Goal: Task Accomplishment & Management: Manage account settings

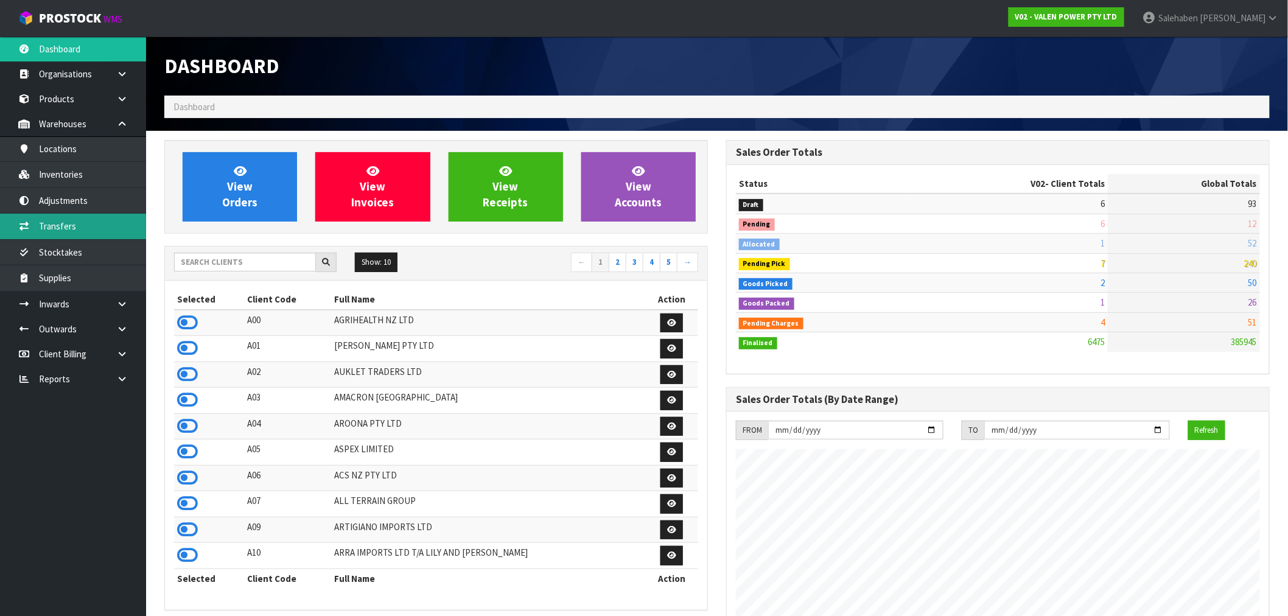
scroll to position [922, 562]
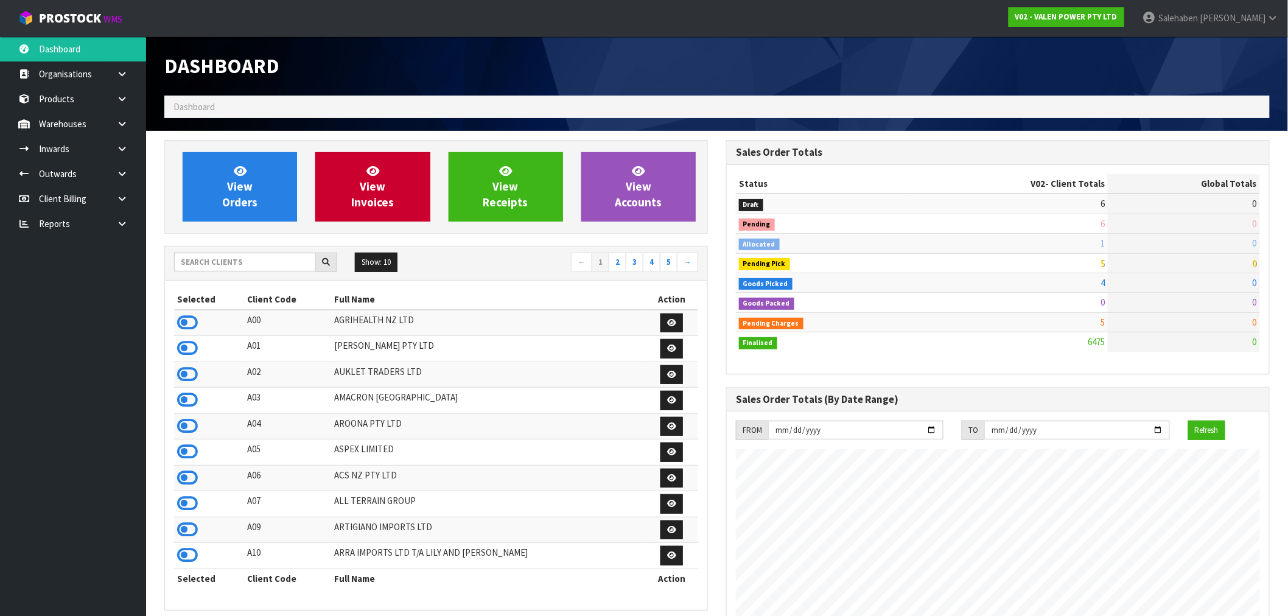
scroll to position [922, 562]
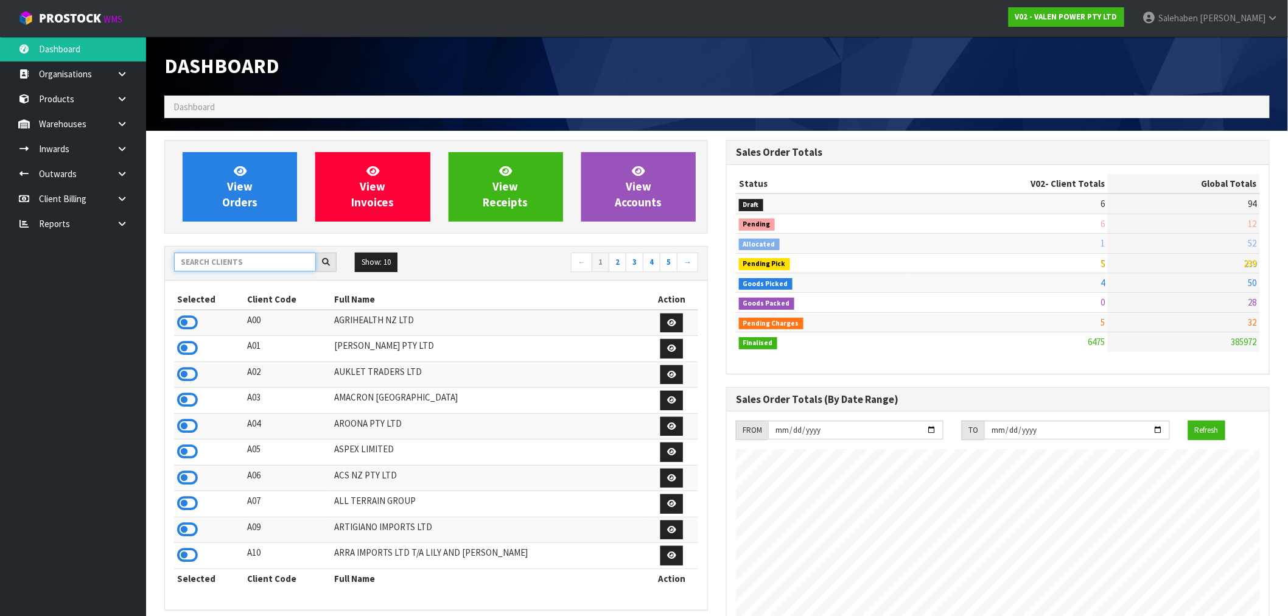
click at [274, 262] on input "text" at bounding box center [245, 262] width 142 height 19
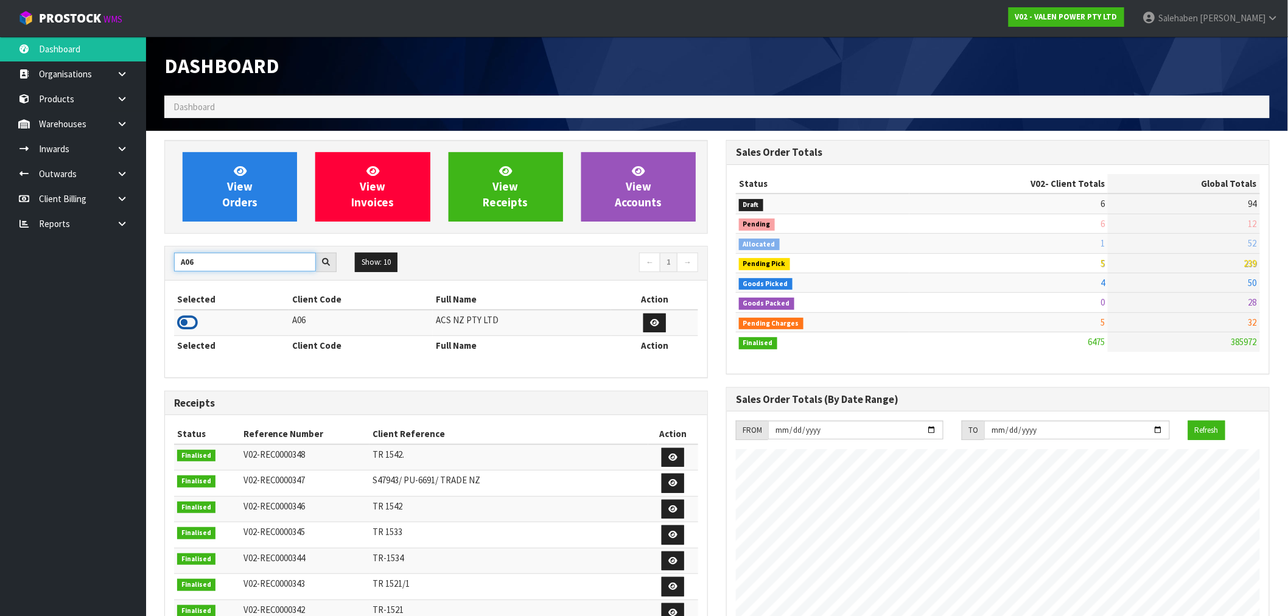
type input "A06"
click at [192, 324] on icon at bounding box center [187, 323] width 21 height 18
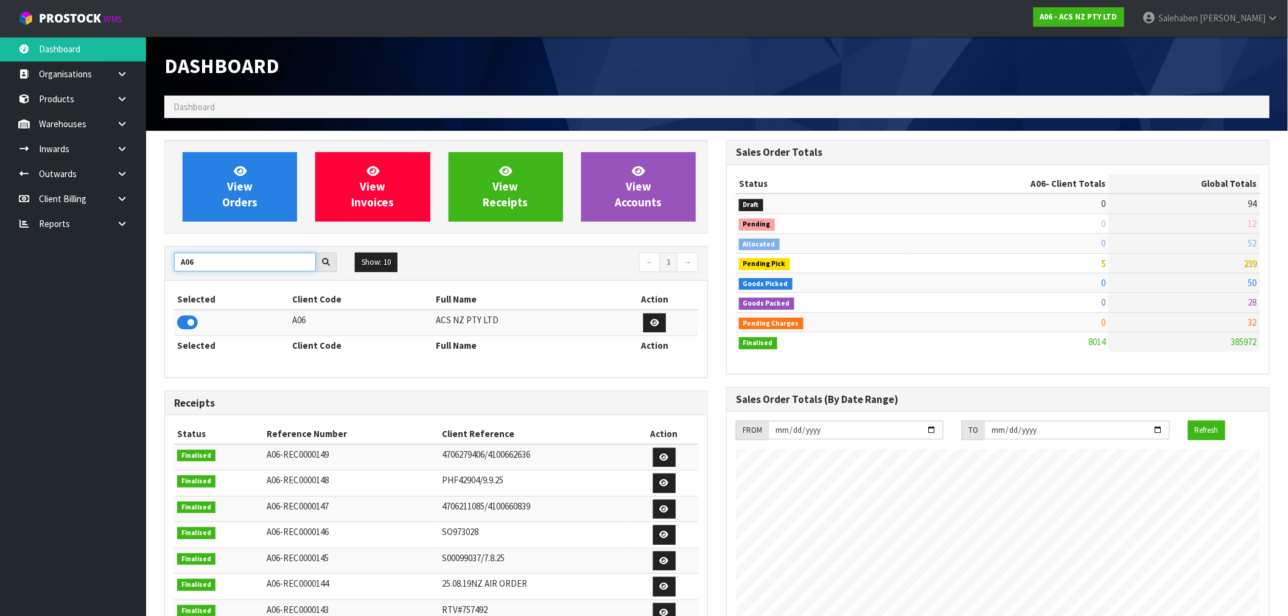
drag, startPoint x: 209, startPoint y: 262, endPoint x: 122, endPoint y: 269, distance: 88.0
click at [126, 272] on body "Toggle navigation ProStock WMS A06 - ACS NZ PTY LTD [PERSON_NAME] Logout Dashbo…" at bounding box center [644, 308] width 1288 height 616
click at [186, 315] on icon at bounding box center [187, 323] width 21 height 18
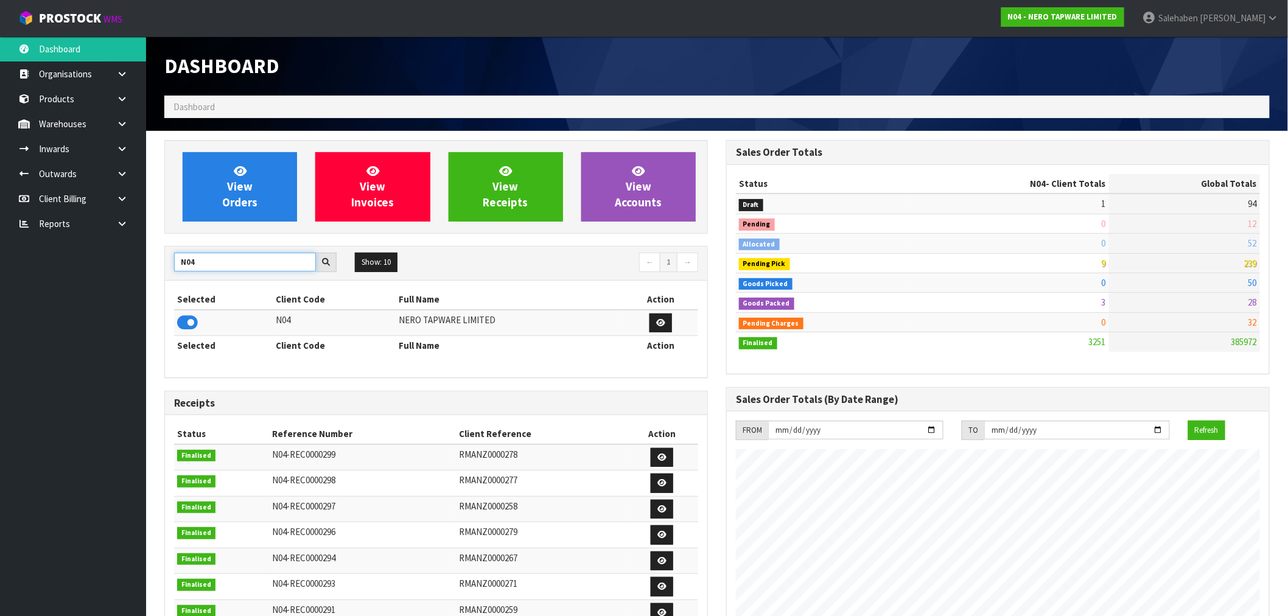
drag, startPoint x: 203, startPoint y: 260, endPoint x: 172, endPoint y: 263, distance: 31.2
click at [172, 263] on div "N04" at bounding box center [255, 262] width 181 height 19
click at [190, 324] on icon at bounding box center [187, 323] width 21 height 18
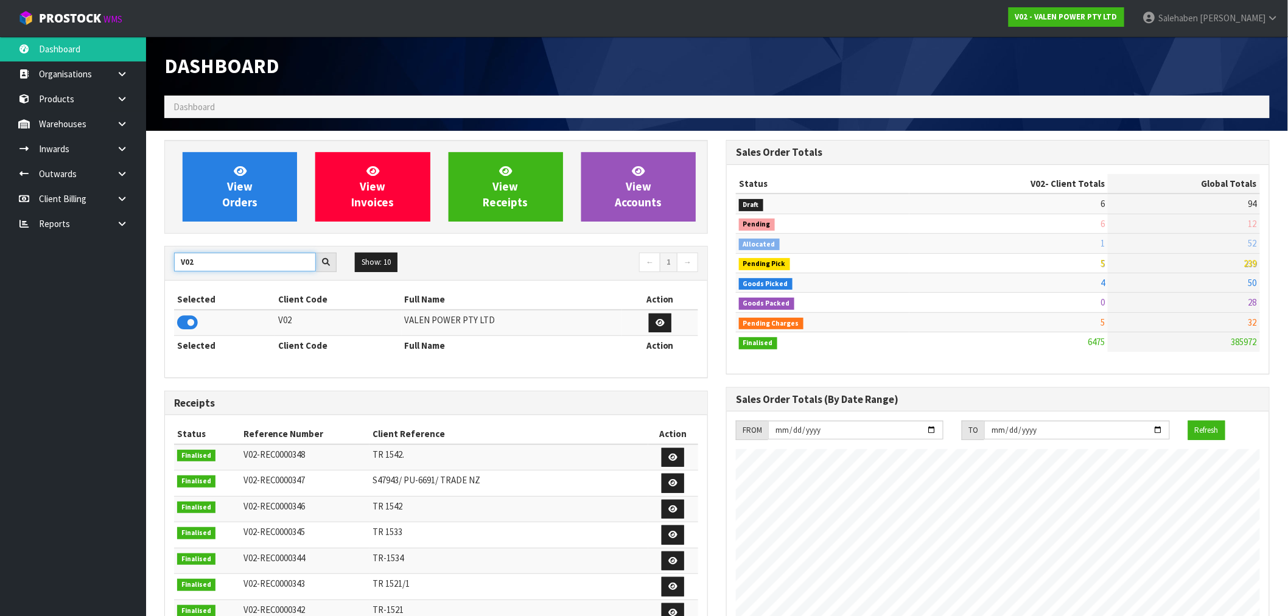
drag, startPoint x: 220, startPoint y: 265, endPoint x: 113, endPoint y: 282, distance: 108.5
click at [113, 282] on body "Toggle navigation ProStock WMS V02 - VALEN POWER PTY LTD Salehaben Patel Logout…" at bounding box center [644, 308] width 1288 height 616
type input "G04"
click at [190, 326] on icon at bounding box center [187, 323] width 21 height 18
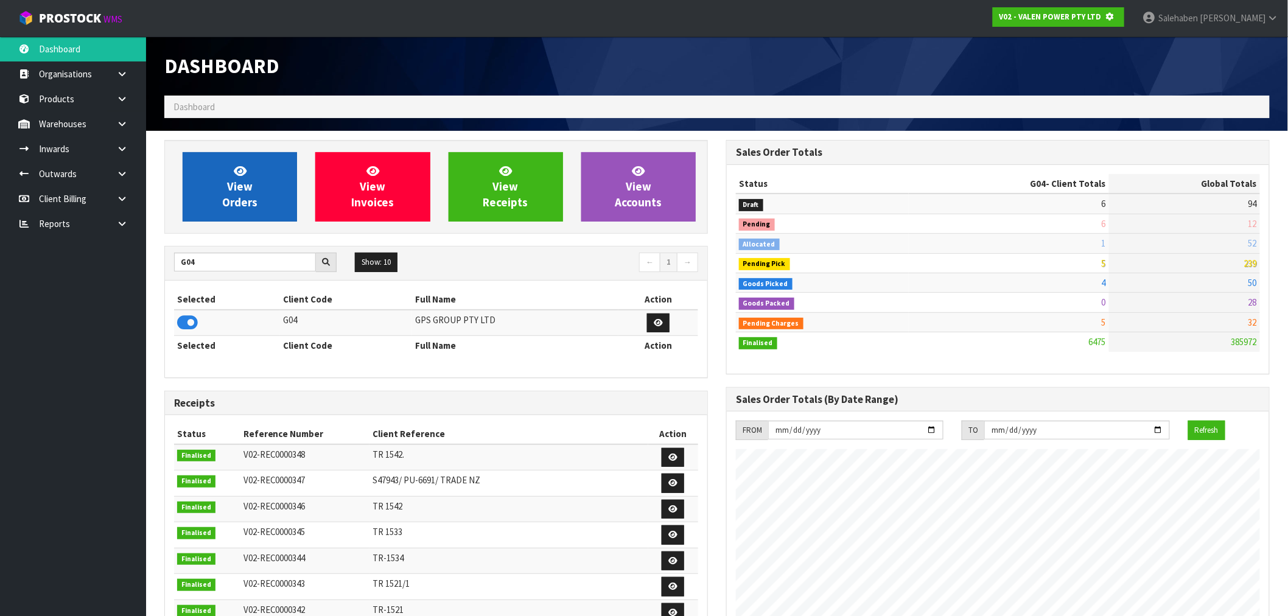
scroll to position [608106, 608303]
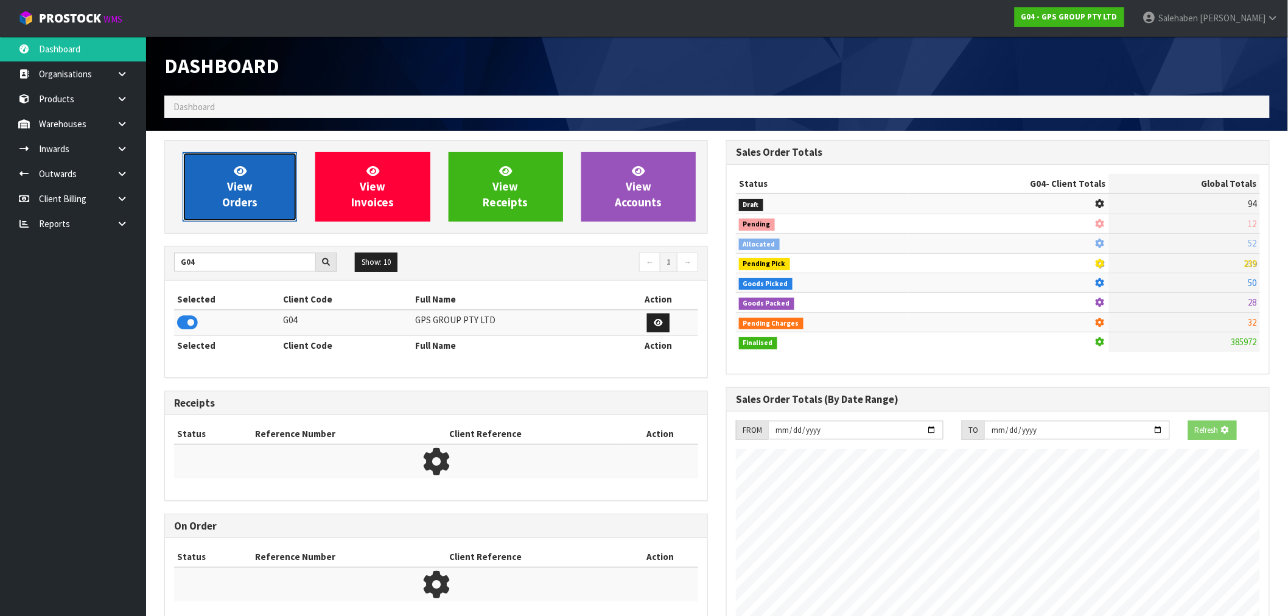
click at [236, 185] on span "View Orders" at bounding box center [239, 187] width 35 height 46
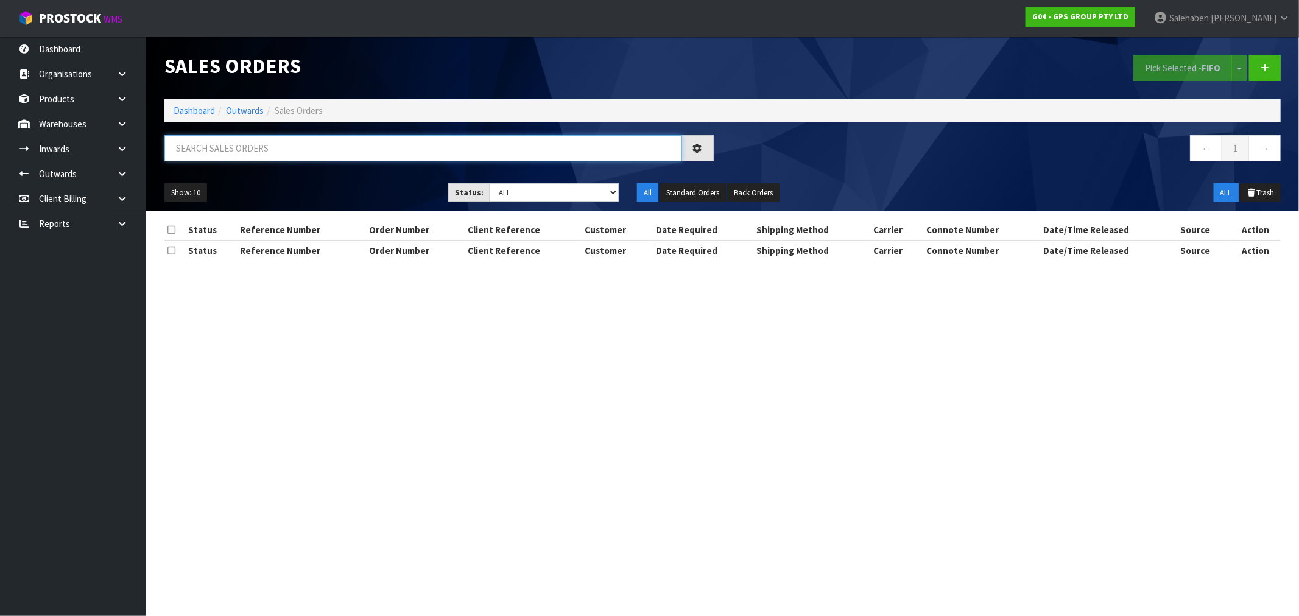
click at [210, 146] on input "text" at bounding box center [423, 148] width 518 height 26
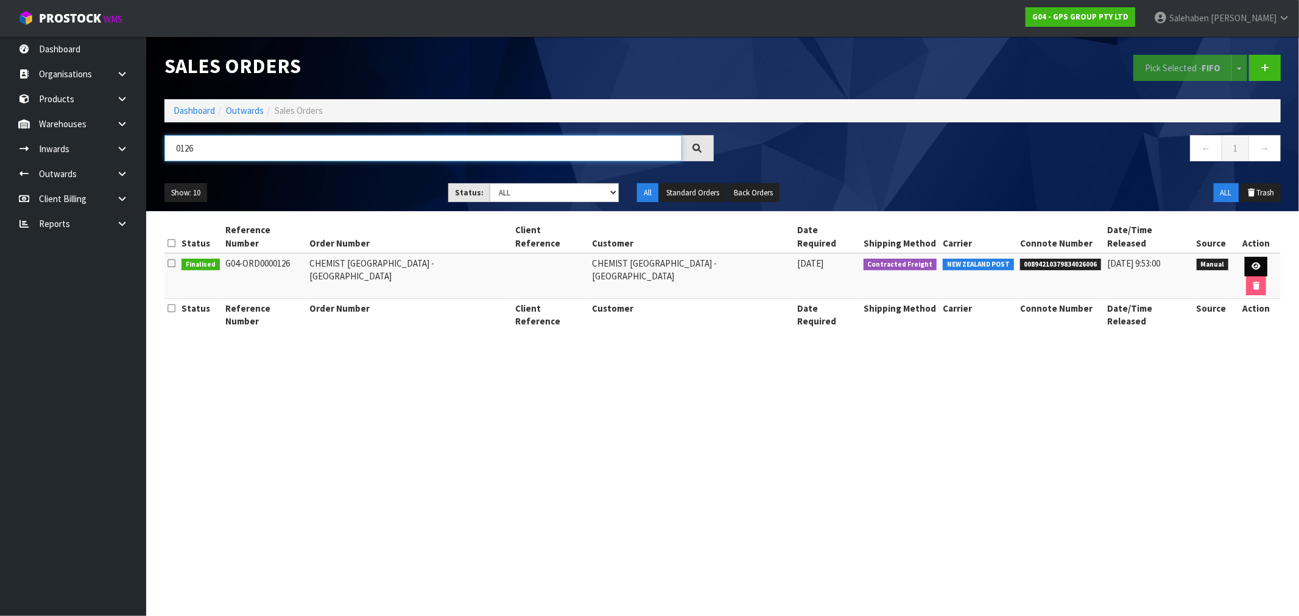
type input "0126"
click at [1245, 261] on link at bounding box center [1256, 266] width 23 height 19
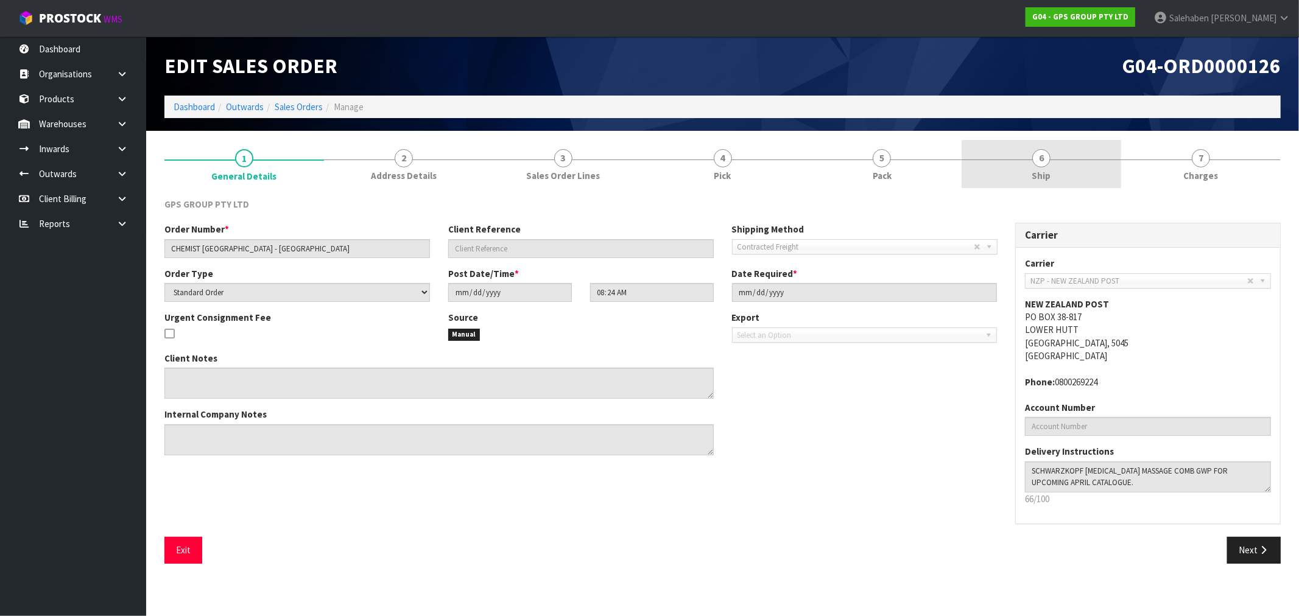
click at [1039, 179] on span "Ship" at bounding box center [1041, 175] width 19 height 13
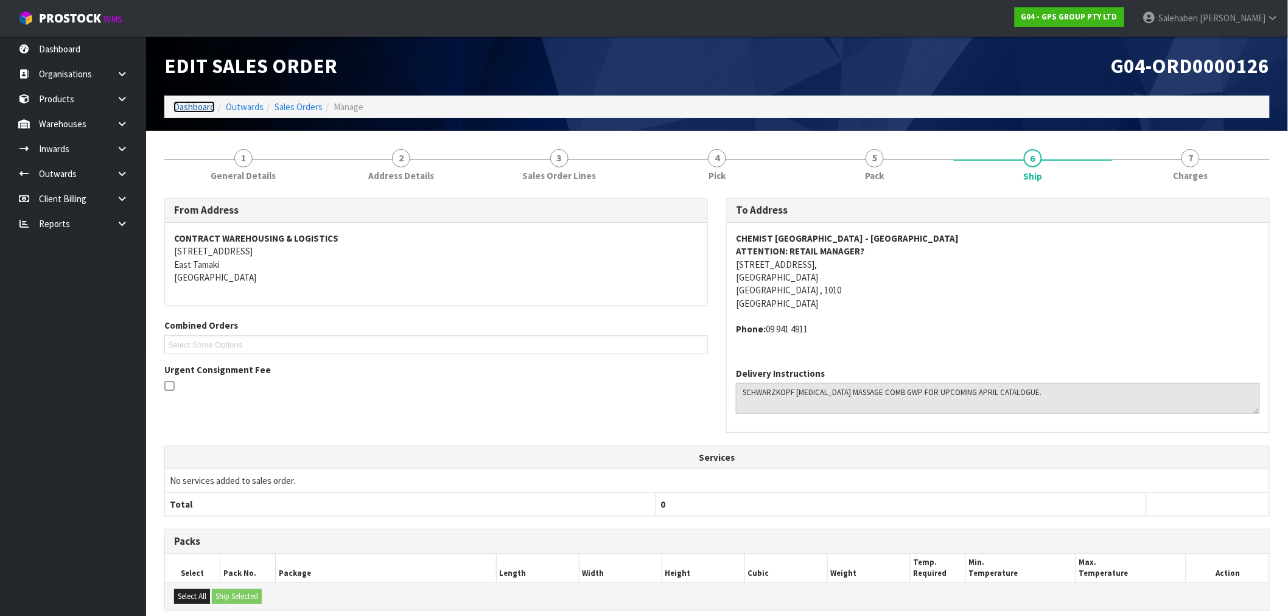
click at [198, 107] on link "Dashboard" at bounding box center [194, 107] width 41 height 12
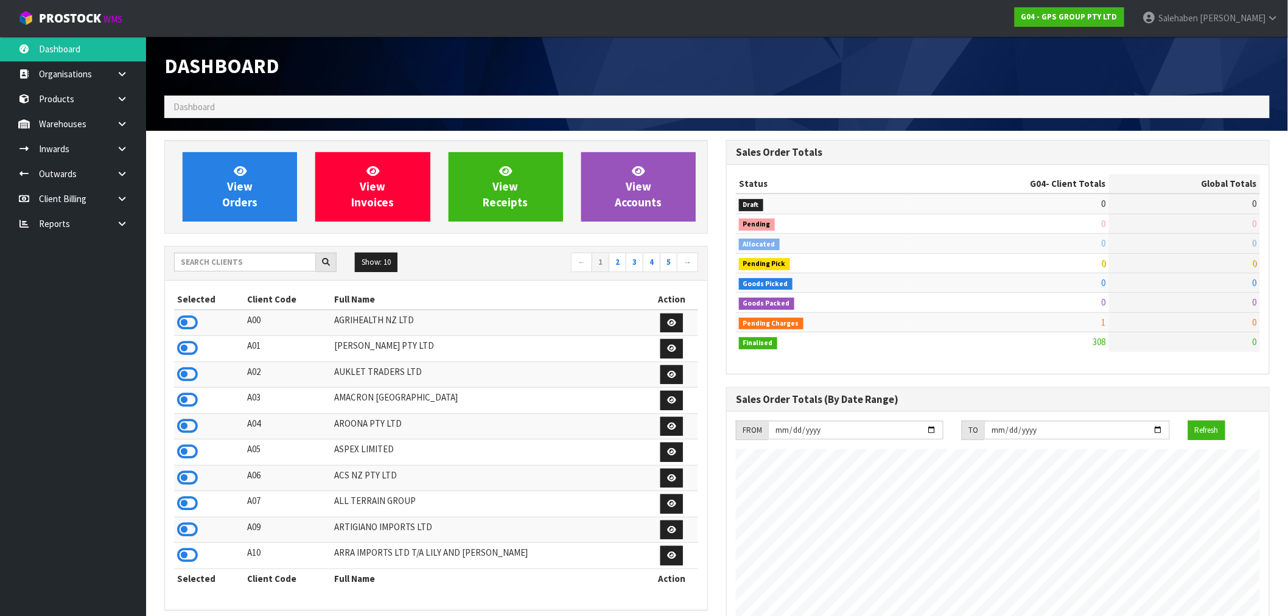
scroll to position [745, 562]
click at [216, 263] on input "text" at bounding box center [245, 262] width 142 height 19
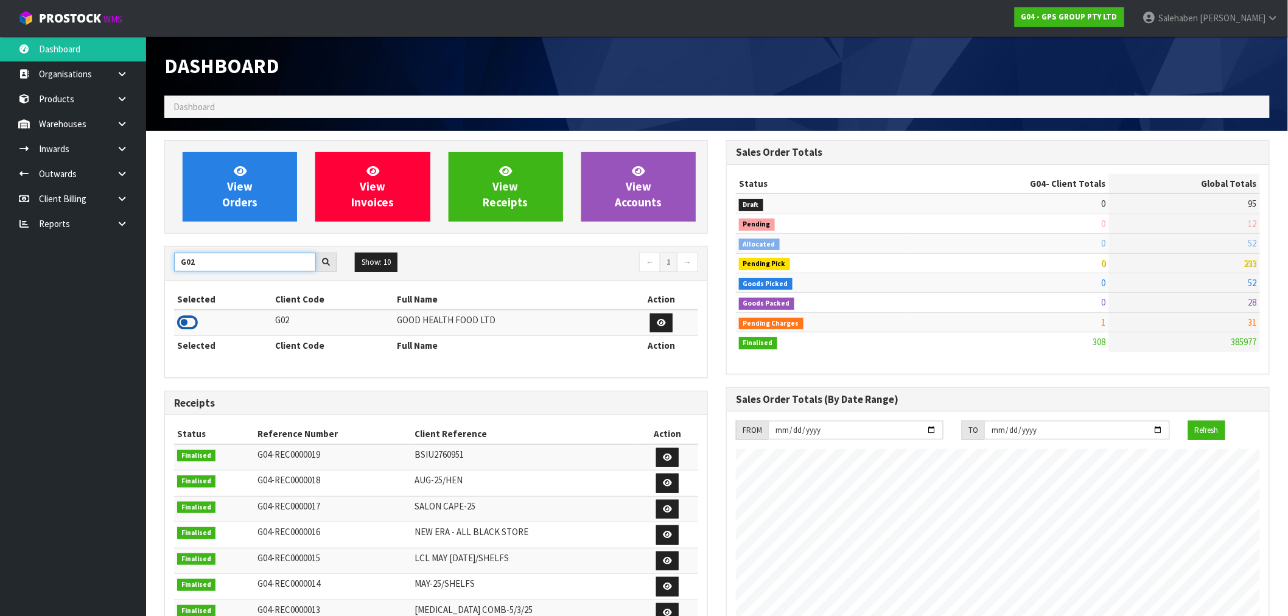
type input "G02"
click at [189, 318] on icon at bounding box center [187, 323] width 21 height 18
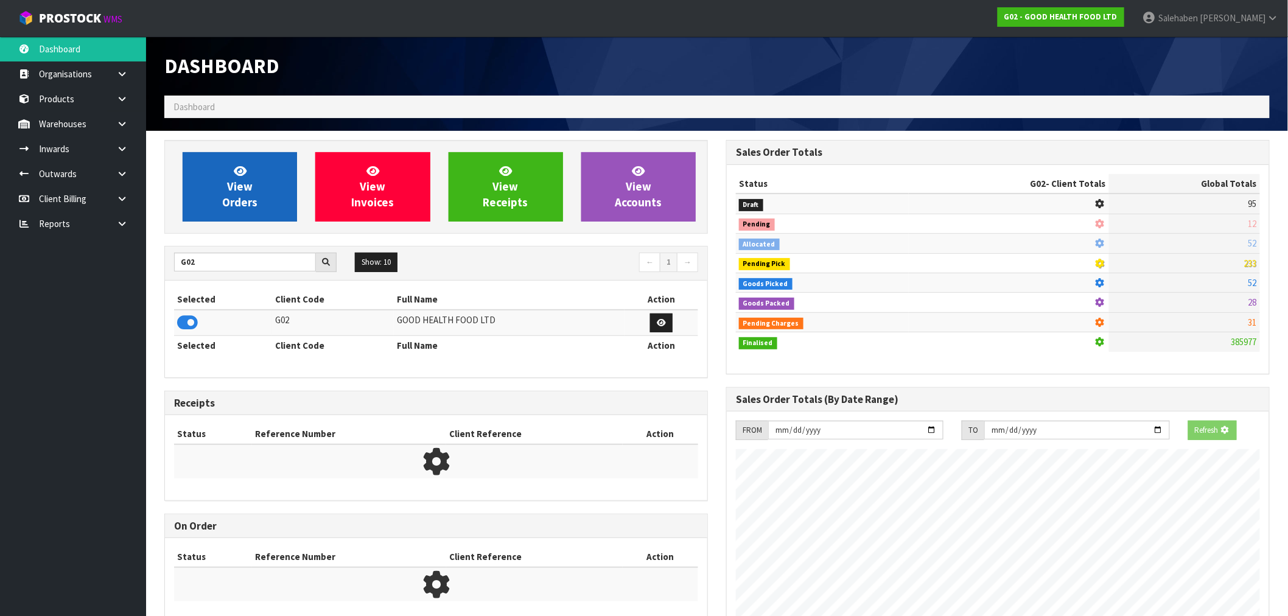
scroll to position [759, 562]
click at [240, 211] on link "View Orders" at bounding box center [240, 186] width 114 height 69
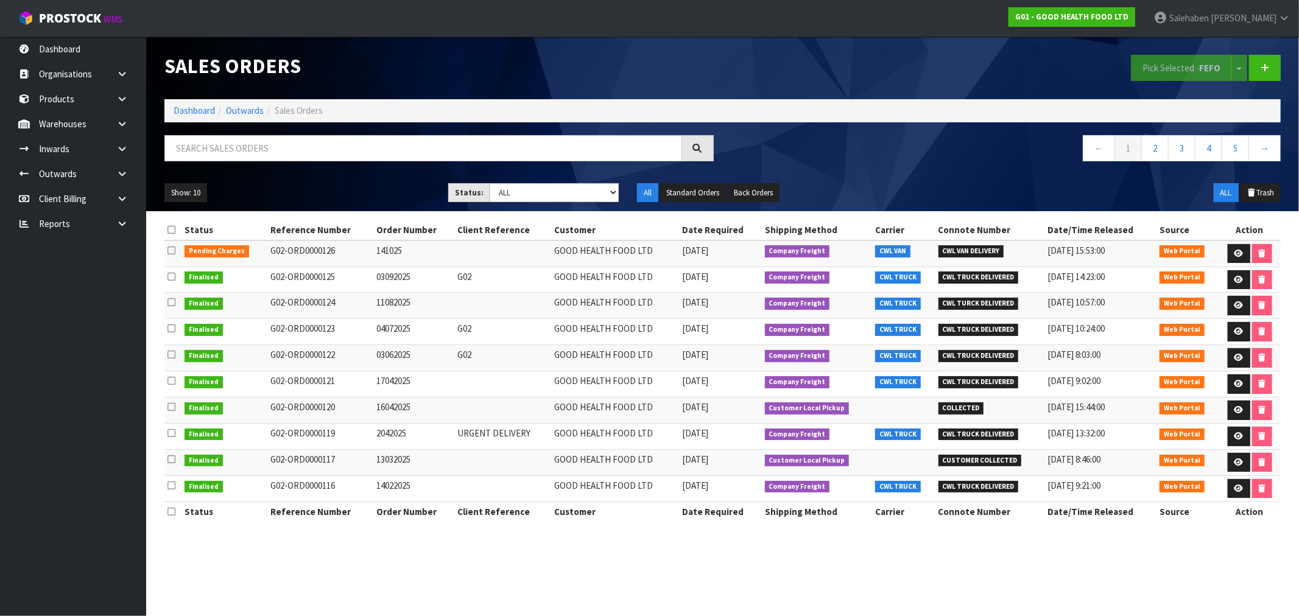
drag, startPoint x: 1243, startPoint y: 236, endPoint x: 1237, endPoint y: 241, distance: 7.8
click at [1243, 236] on th "Action" at bounding box center [1249, 229] width 62 height 19
click at [1234, 253] on icon at bounding box center [1238, 254] width 9 height 8
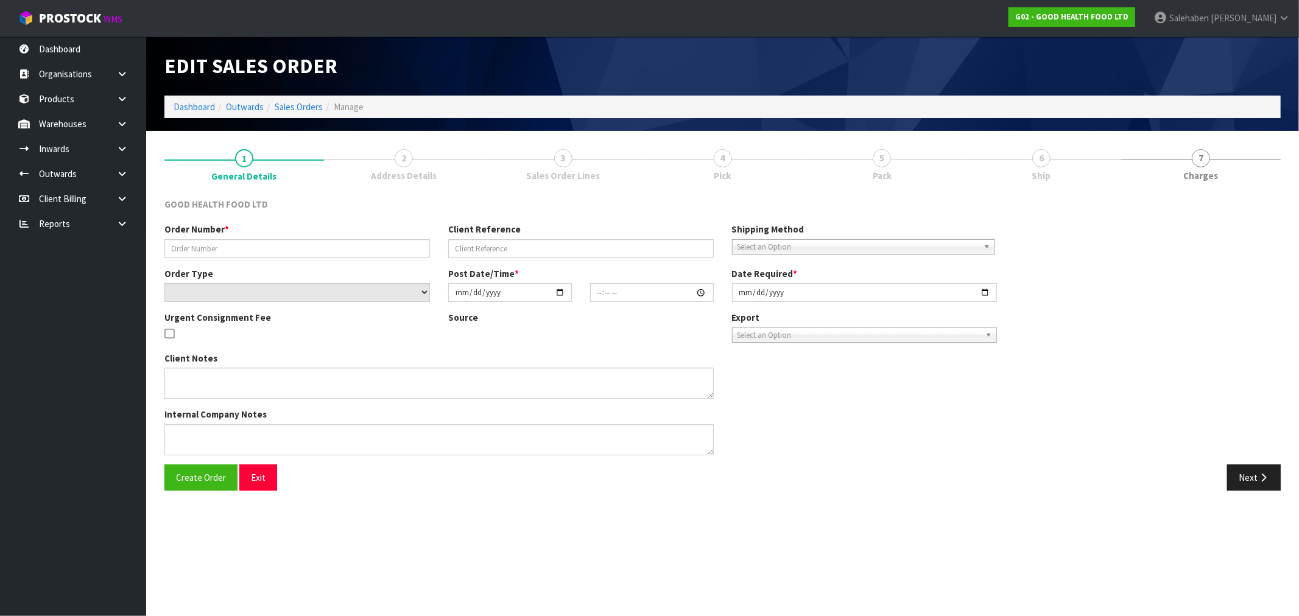
type input "141025"
select select "number:0"
type input "[DATE]"
type input "10:57:00.000"
type input "2025-10-15"
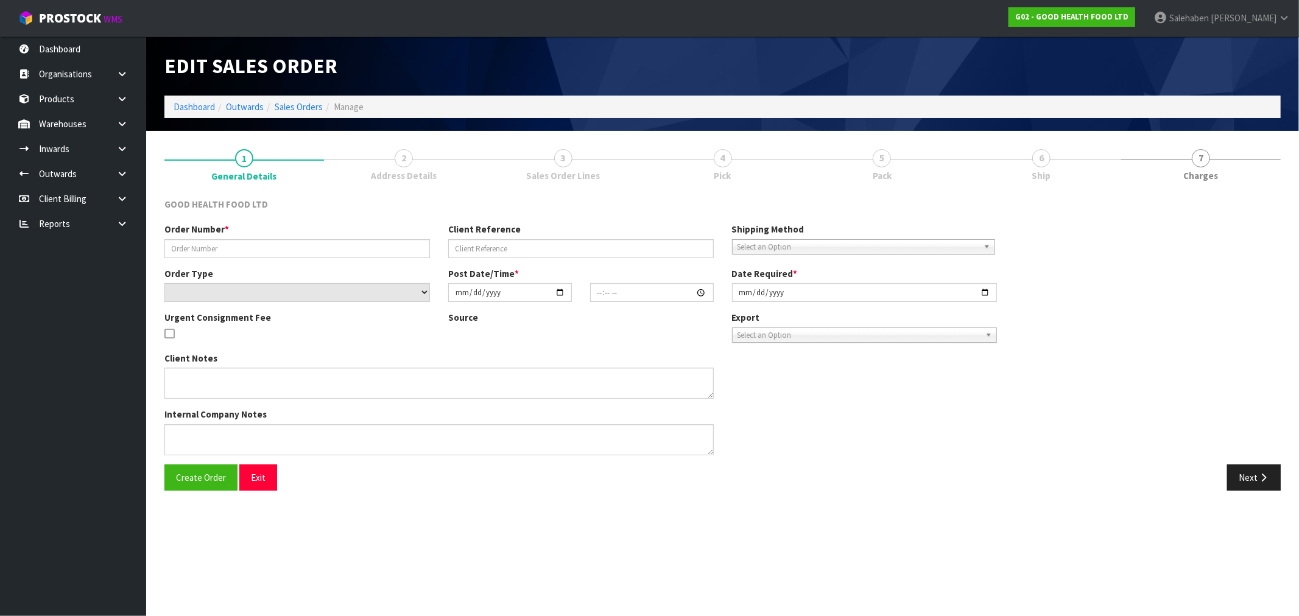
type textarea "DELIVERY INSTRUCTION FOR OUR ORDER: - OLD STOCK TO BE DELIVERED FIRST - DELIVER…"
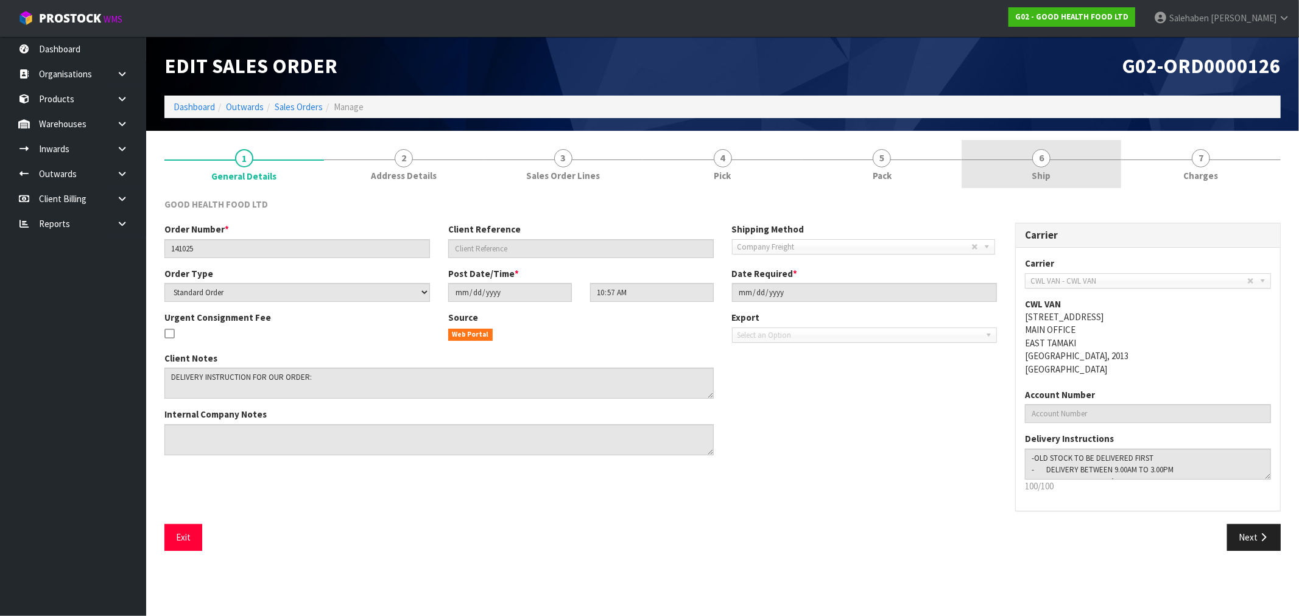
click at [1049, 167] on link "6 Ship" at bounding box center [1041, 164] width 160 height 48
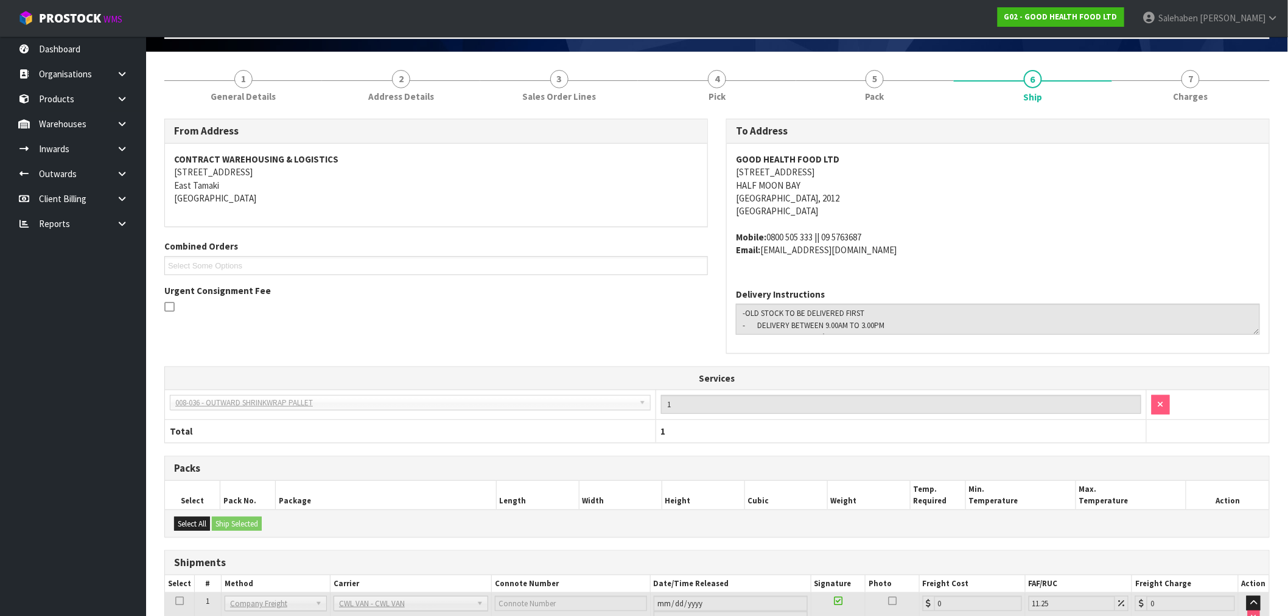
scroll to position [172, 0]
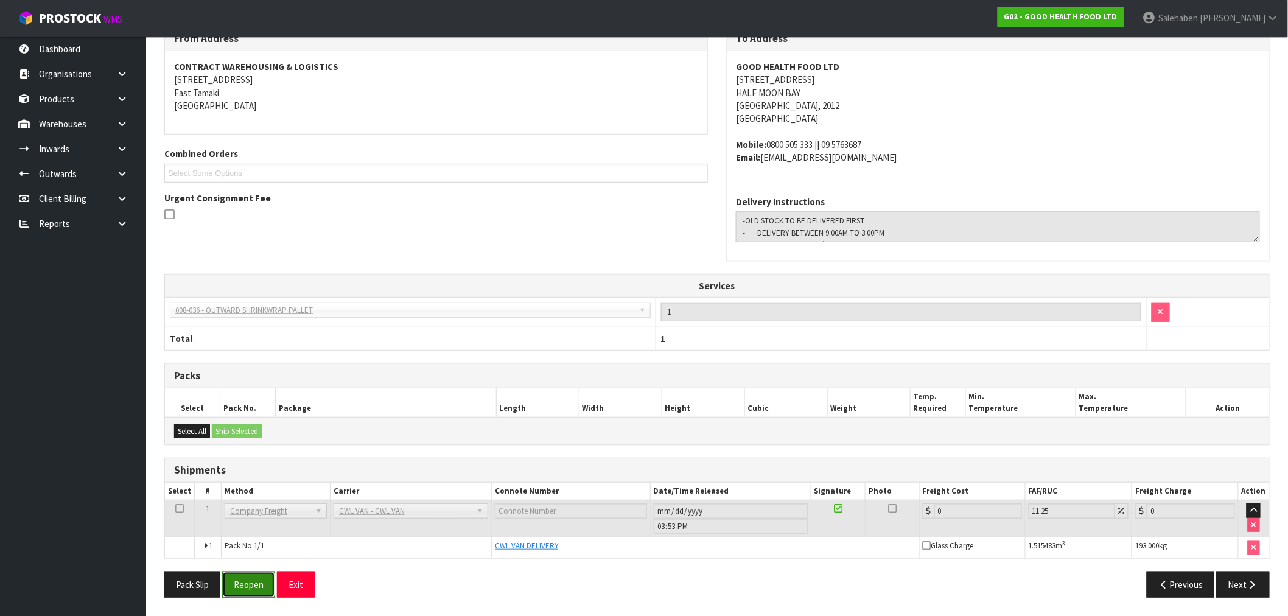
click at [235, 588] on button "Reopen" at bounding box center [248, 585] width 53 height 26
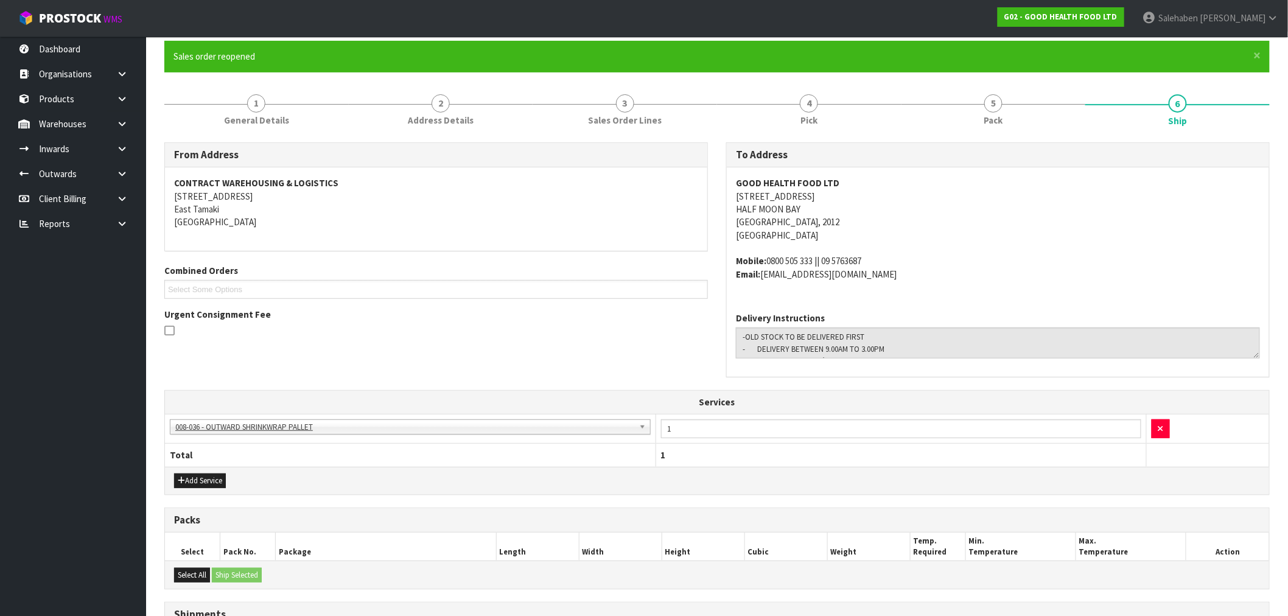
scroll to position [247, 0]
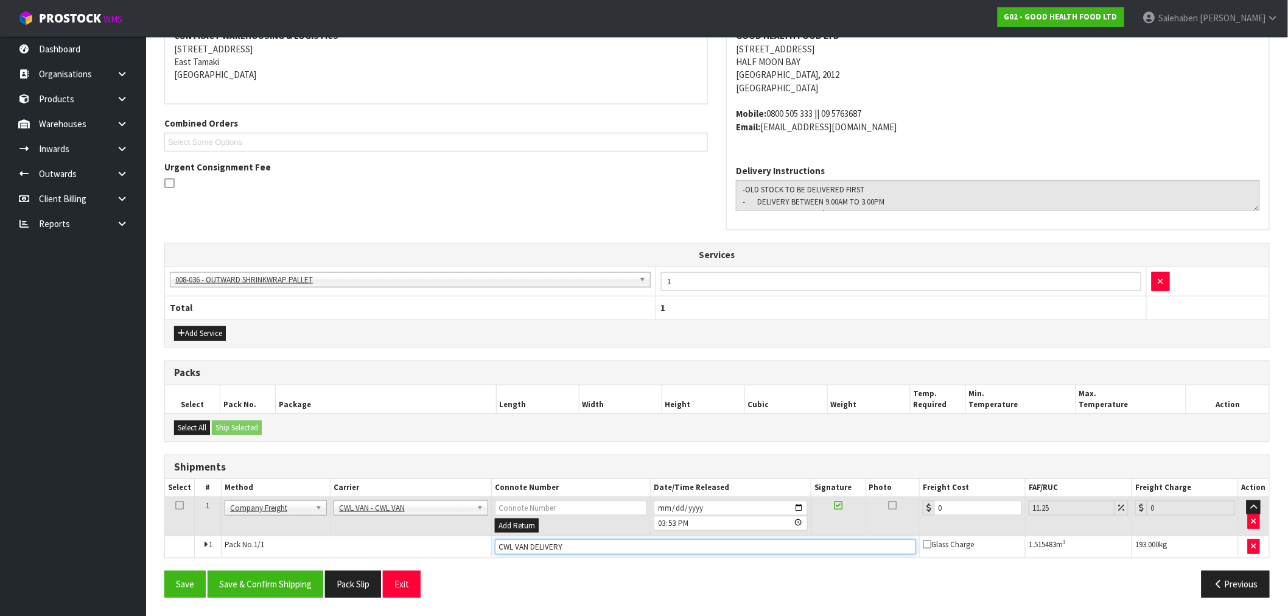
click at [574, 551] on input "CWL VAN DELIVERY" at bounding box center [705, 546] width 421 height 15
type input "CWL VAN DELIVERED"
drag, startPoint x: 958, startPoint y: 507, endPoint x: 884, endPoint y: 519, distance: 75.2
click at [894, 519] on tr "1 Client Local Pickup Customer Local Pickup Company Freight Contracted Freight …" at bounding box center [717, 517] width 1104 height 40
type input "6"
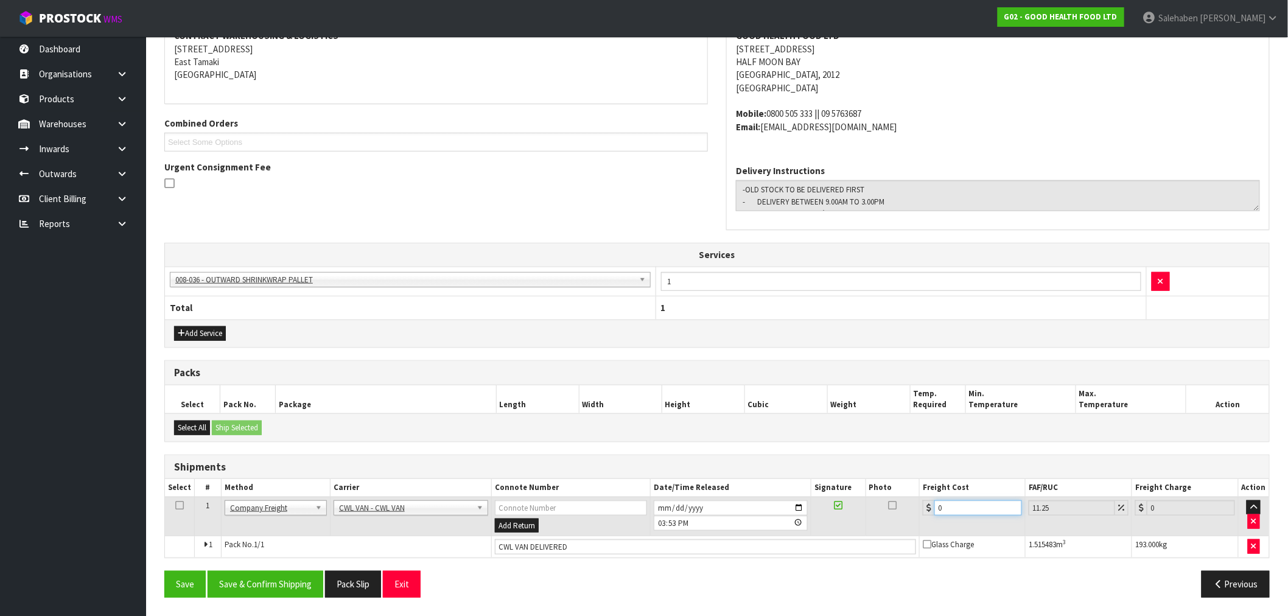
type input "6.68"
type input "60"
type input "66.75"
type input "60.4"
type input "67.2"
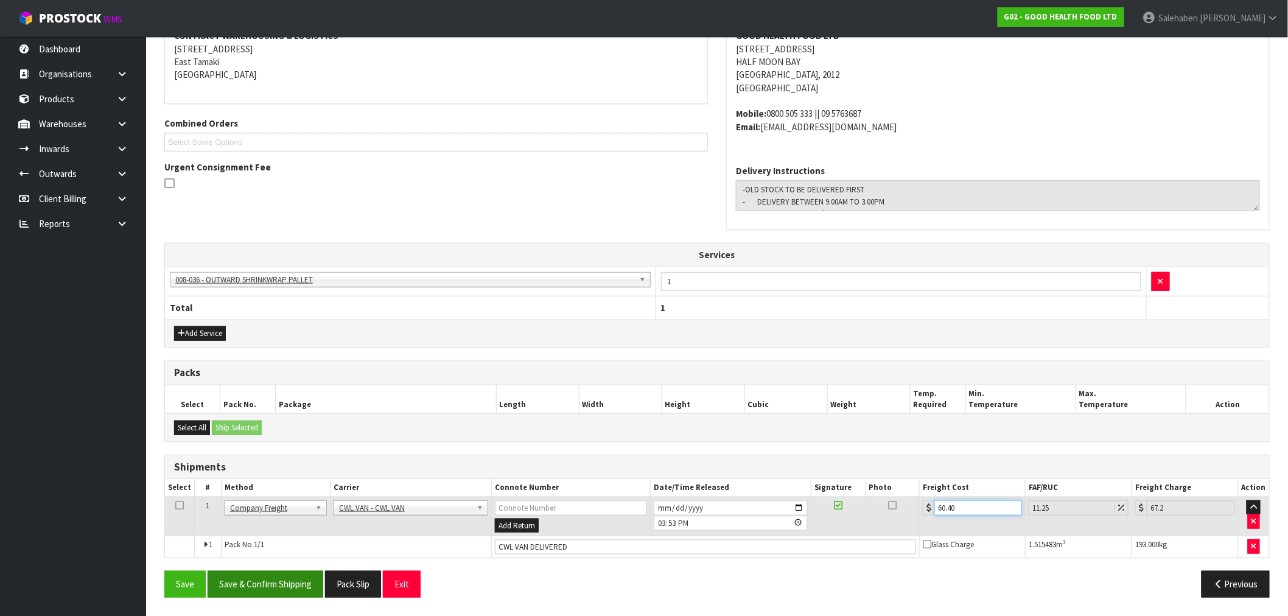
type input "60.40"
click at [270, 585] on button "Save & Confirm Shipping" at bounding box center [266, 584] width 116 height 26
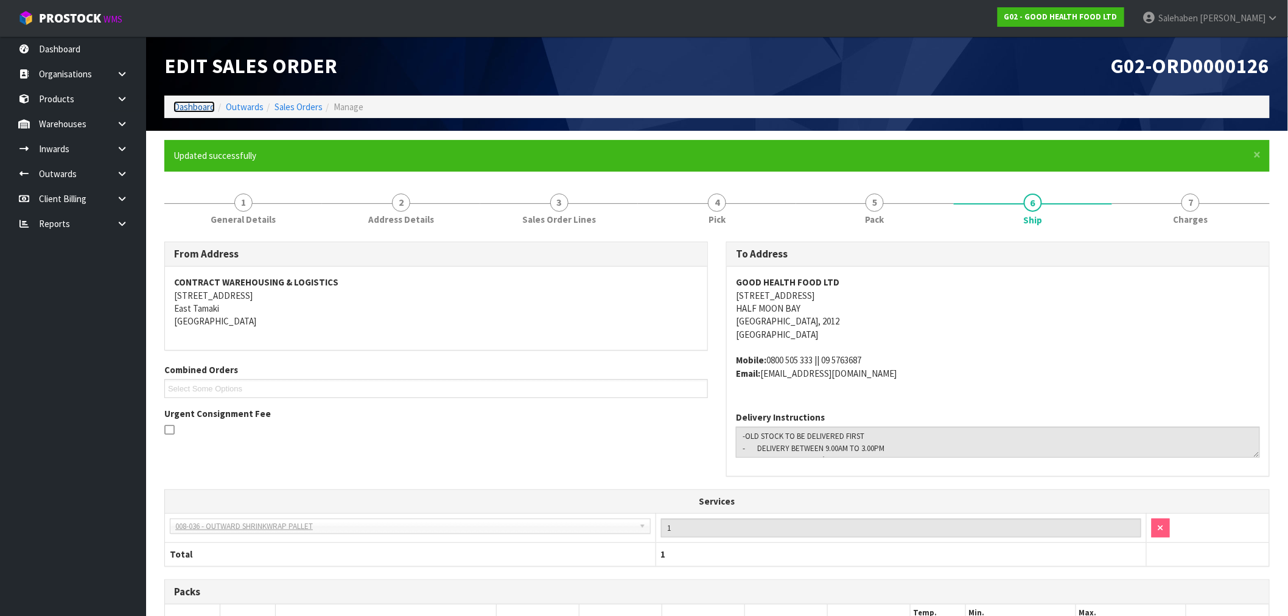
click at [186, 110] on link "Dashboard" at bounding box center [194, 107] width 41 height 12
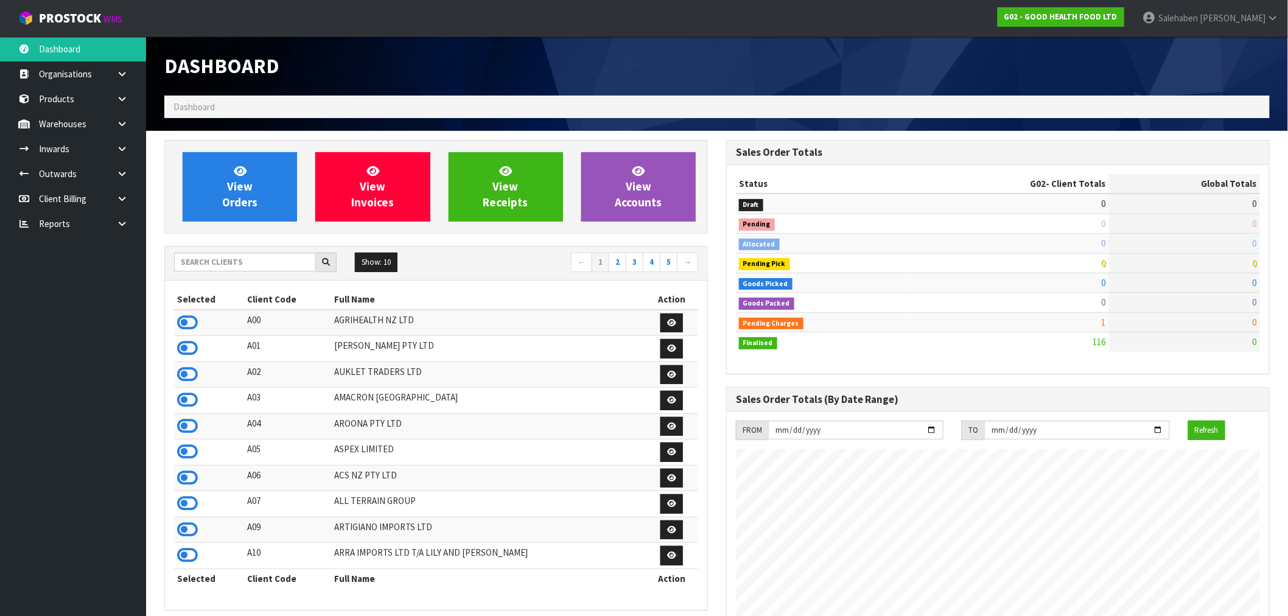
scroll to position [904, 562]
drag, startPoint x: 223, startPoint y: 250, endPoint x: 220, endPoint y: 264, distance: 13.7
click at [223, 253] on div "Show: 10 5 10 25 50 ← 1 2 3 4 5 →" at bounding box center [436, 264] width 542 height 34
click at [220, 264] on input "text" at bounding box center [245, 262] width 142 height 19
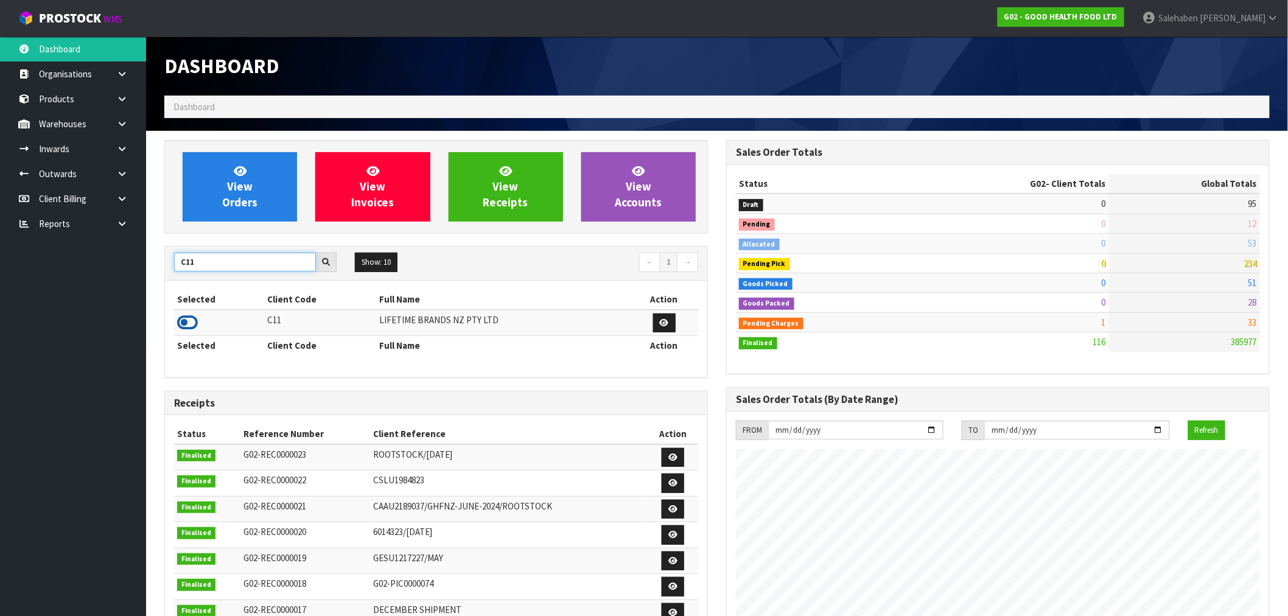
type input "C11"
click at [192, 320] on icon at bounding box center [187, 323] width 21 height 18
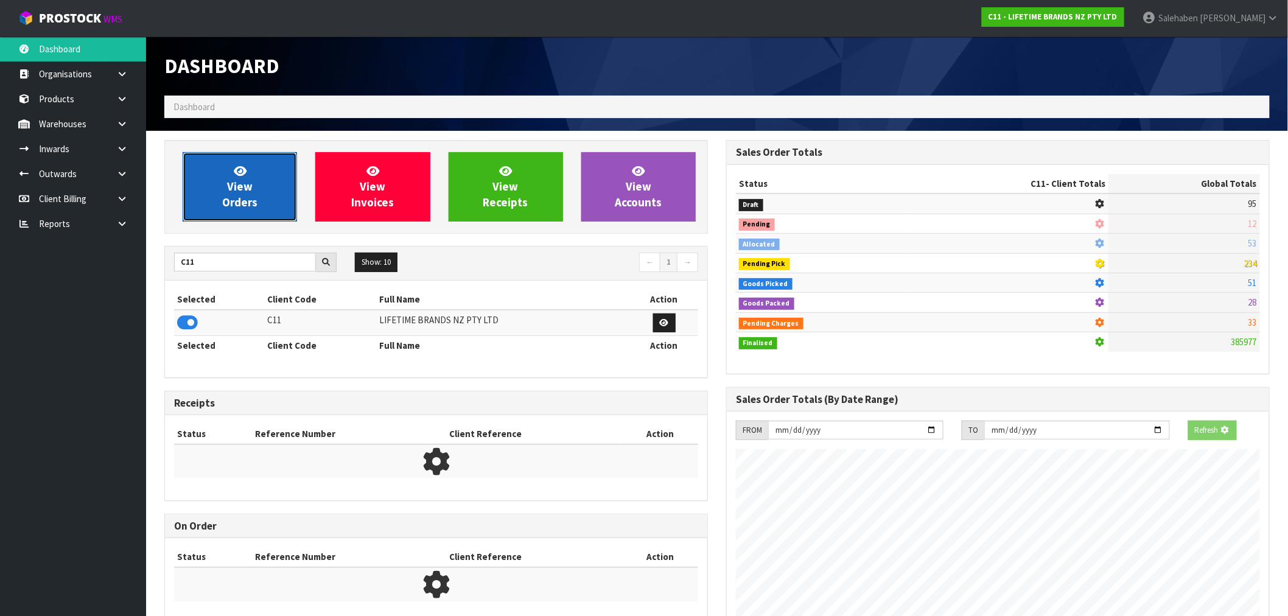
scroll to position [608106, 608303]
click at [251, 205] on span "View Orders" at bounding box center [239, 187] width 35 height 46
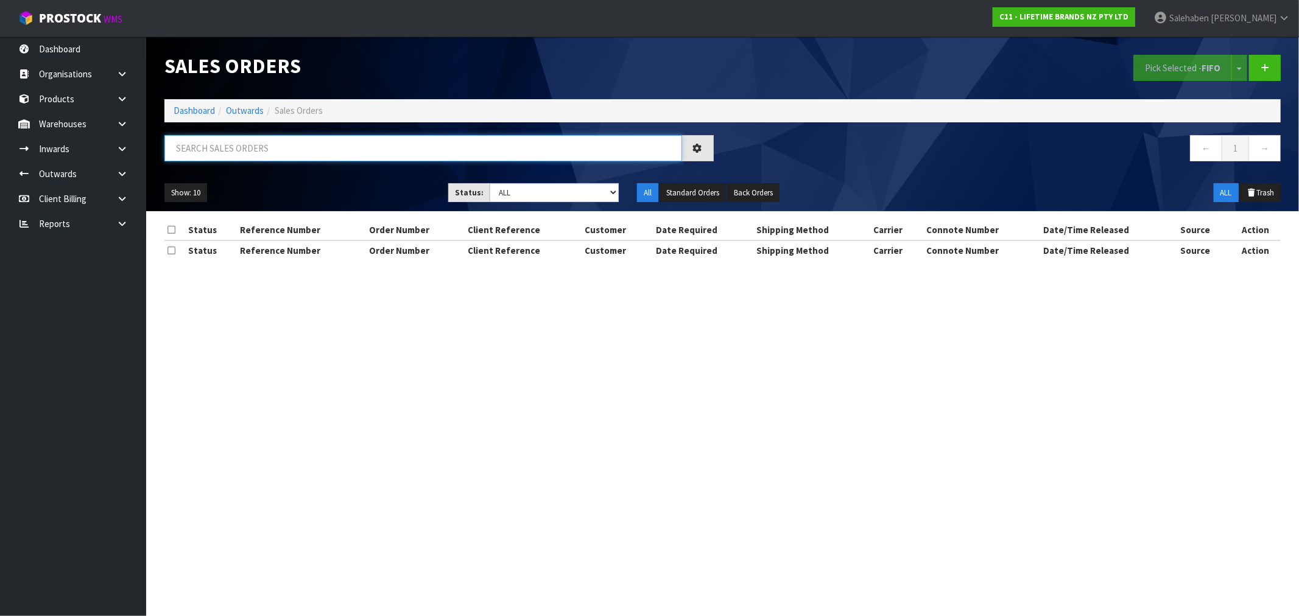
click at [283, 142] on input "text" at bounding box center [423, 148] width 518 height 26
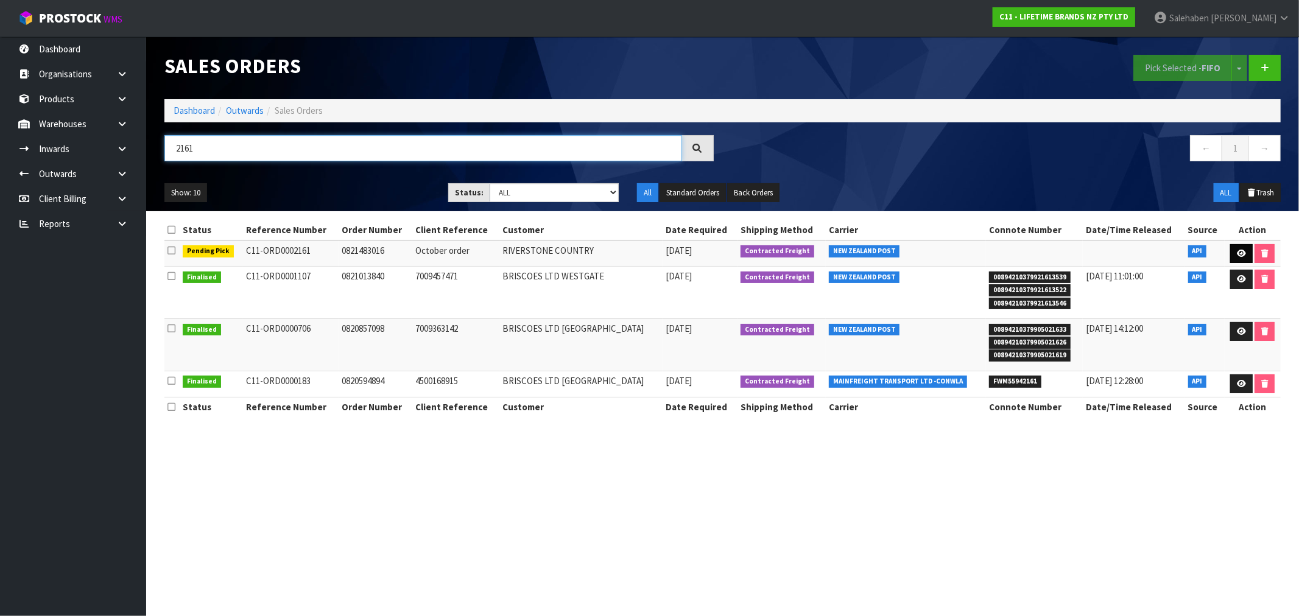
type input "2161"
click at [1237, 255] on icon at bounding box center [1241, 254] width 9 height 8
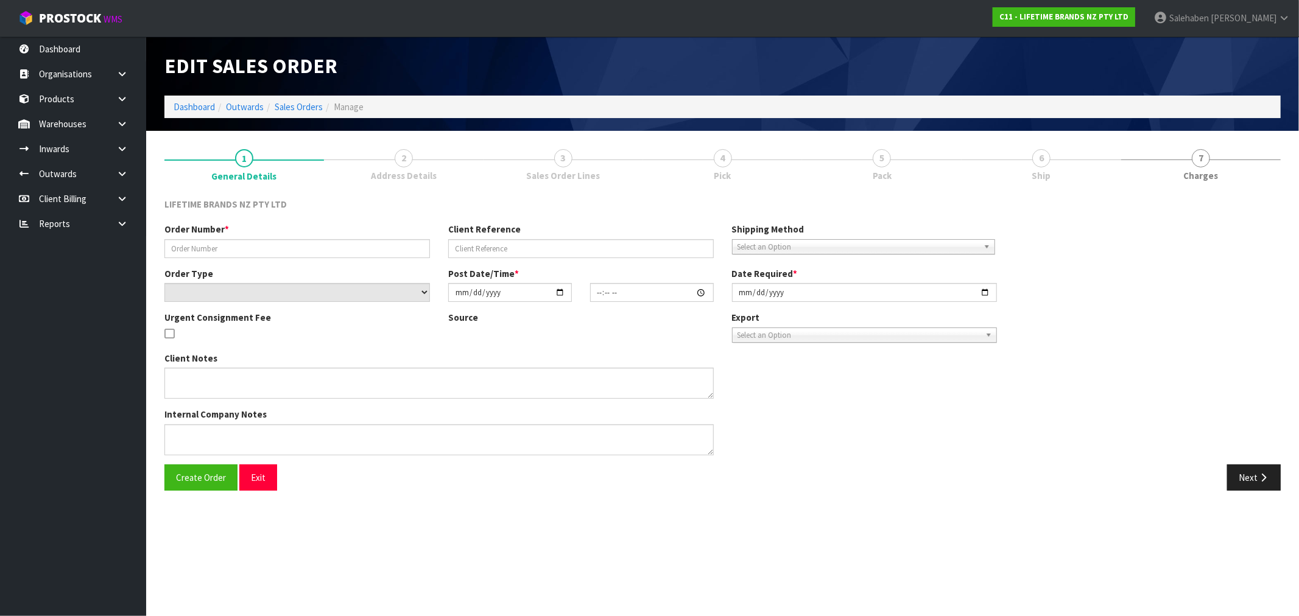
type input "0821483016"
type input "October order"
select select "number:0"
type input "[DATE]"
type input "09:39:40.000"
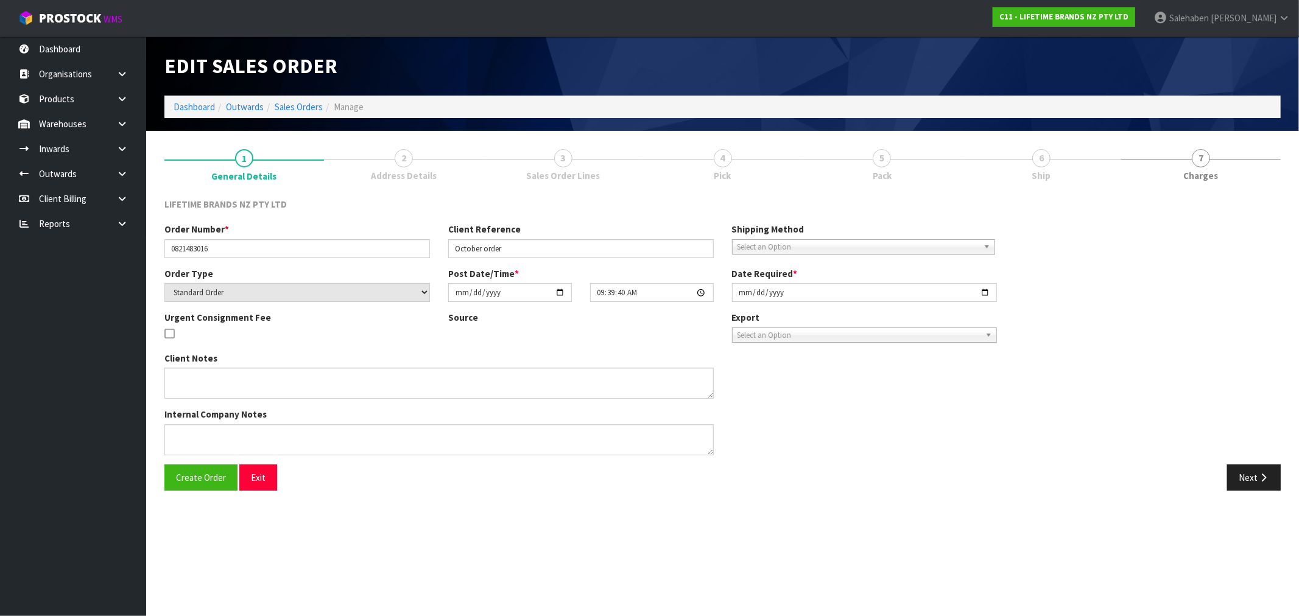
type input "[DATE]"
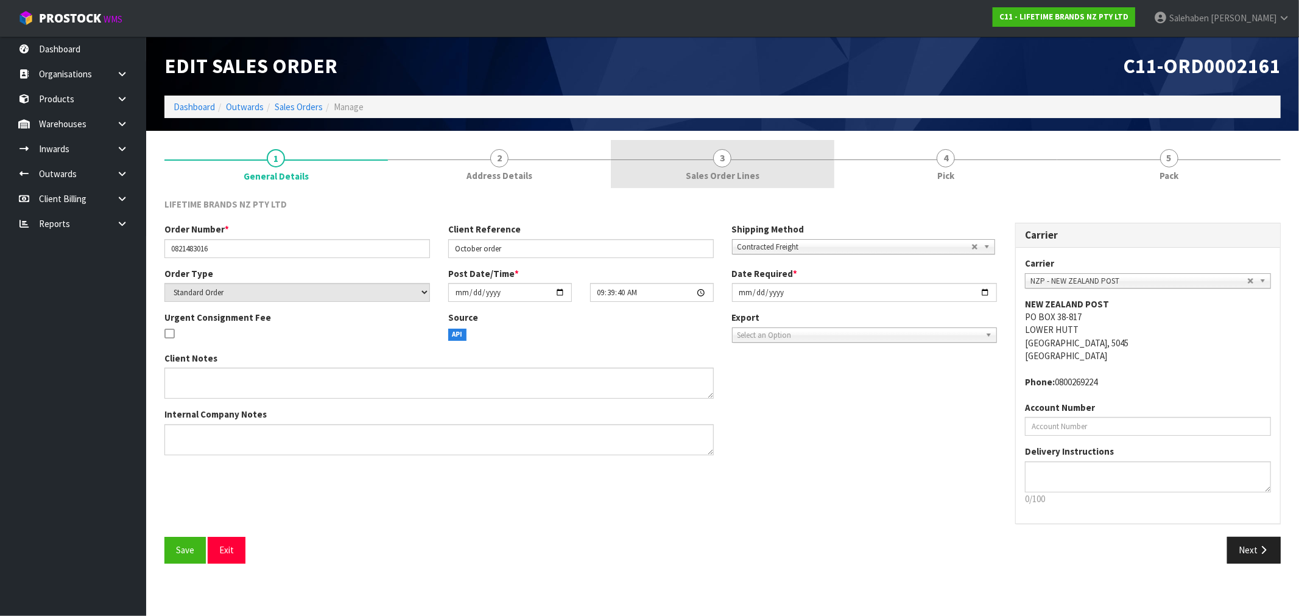
click at [722, 156] on span "3" at bounding box center [722, 158] width 18 height 18
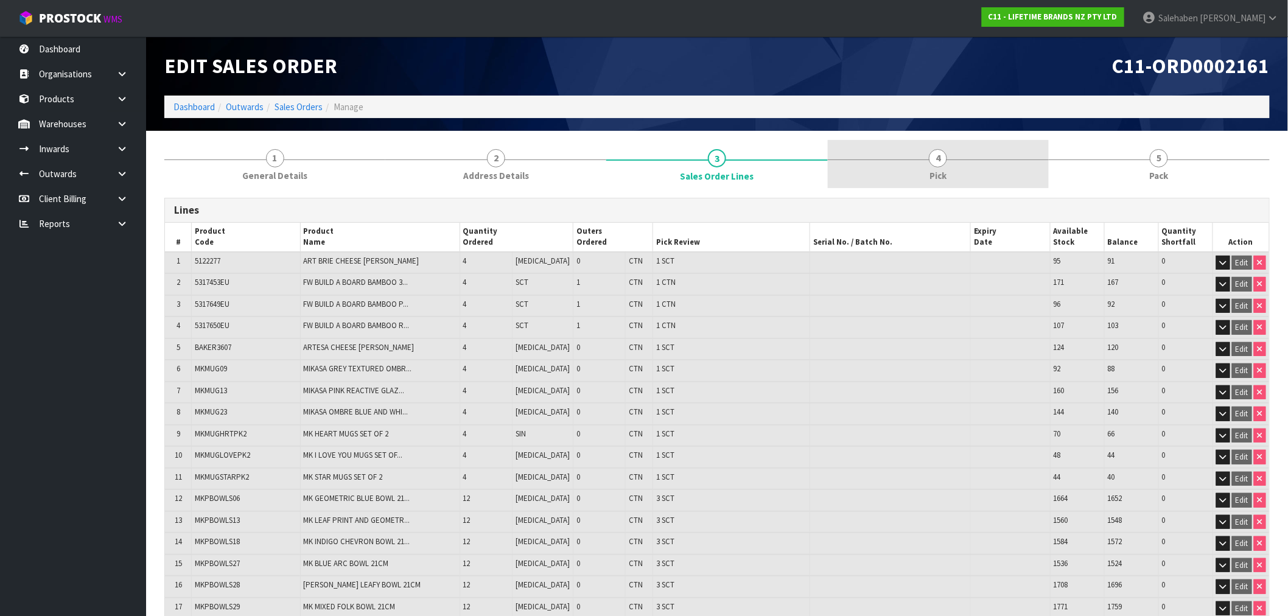
click at [932, 162] on span "4" at bounding box center [938, 158] width 18 height 18
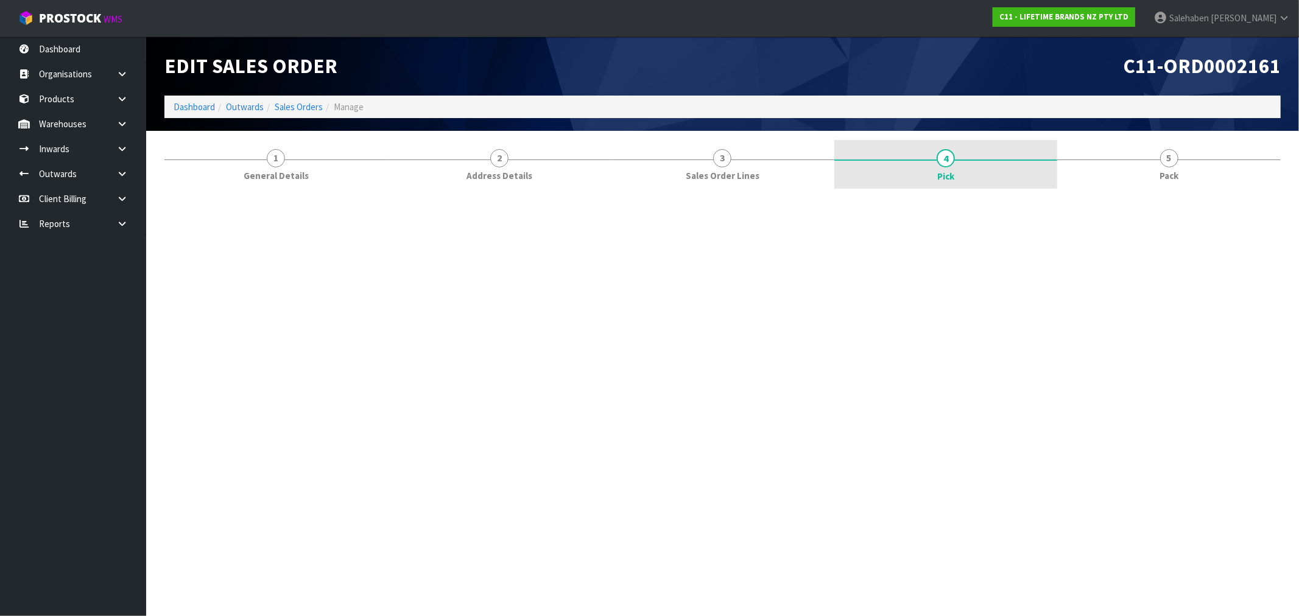
click at [947, 167] on link "4 Pick" at bounding box center [945, 164] width 223 height 49
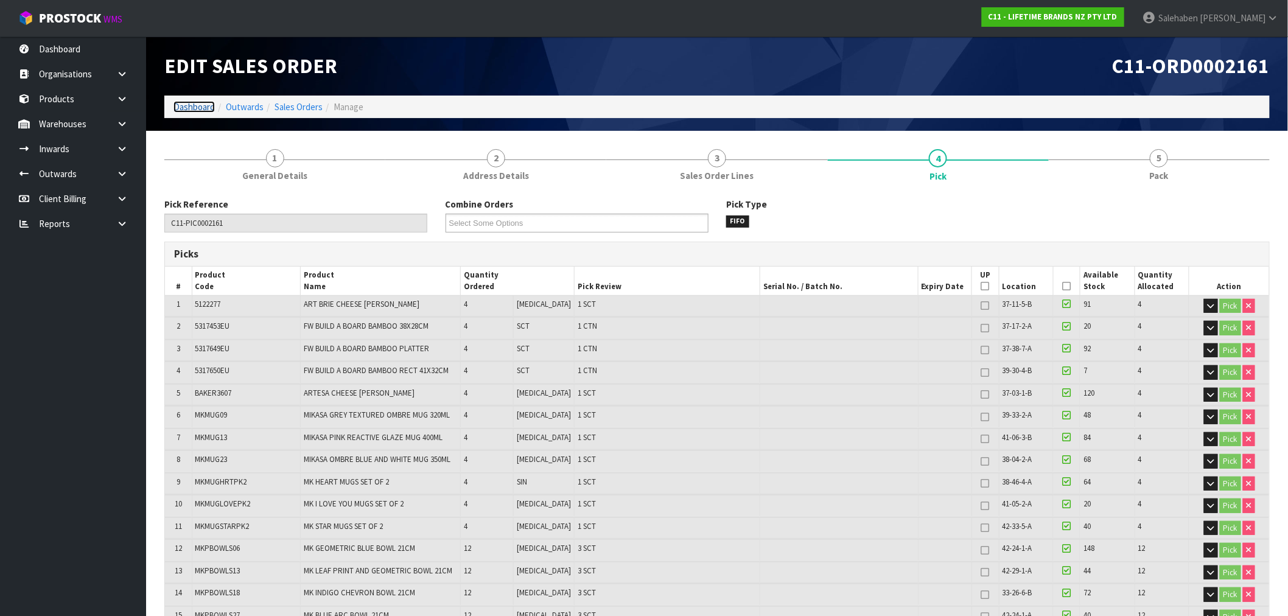
click at [189, 105] on link "Dashboard" at bounding box center [194, 107] width 41 height 12
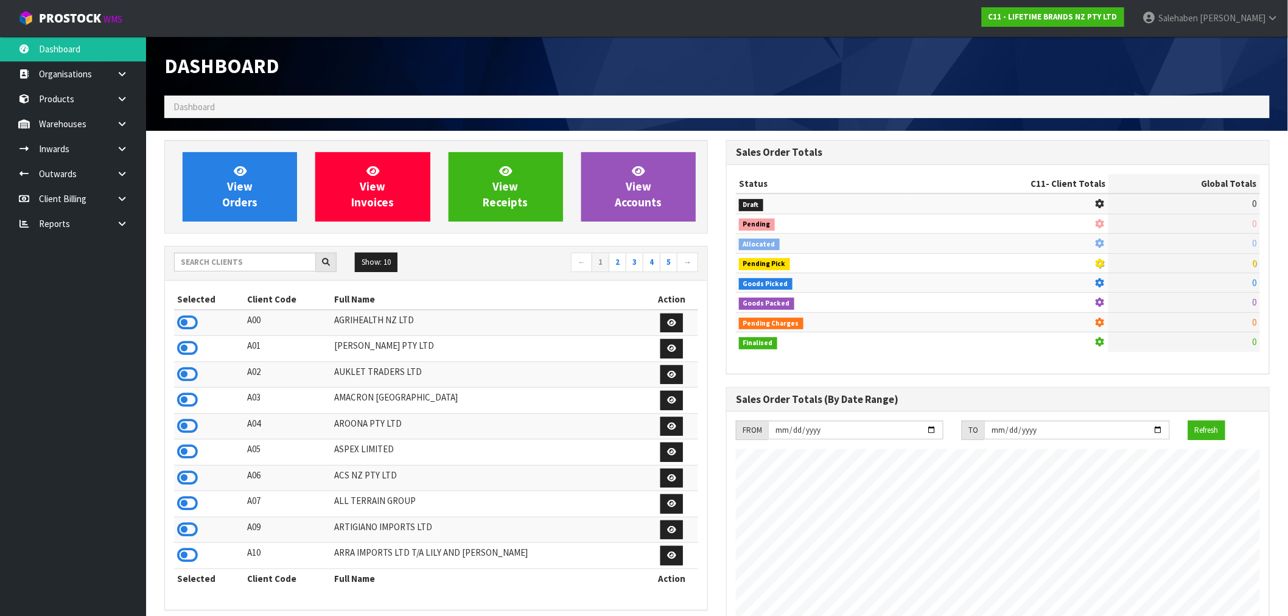
scroll to position [922, 562]
click at [227, 262] on input "text" at bounding box center [245, 262] width 142 height 19
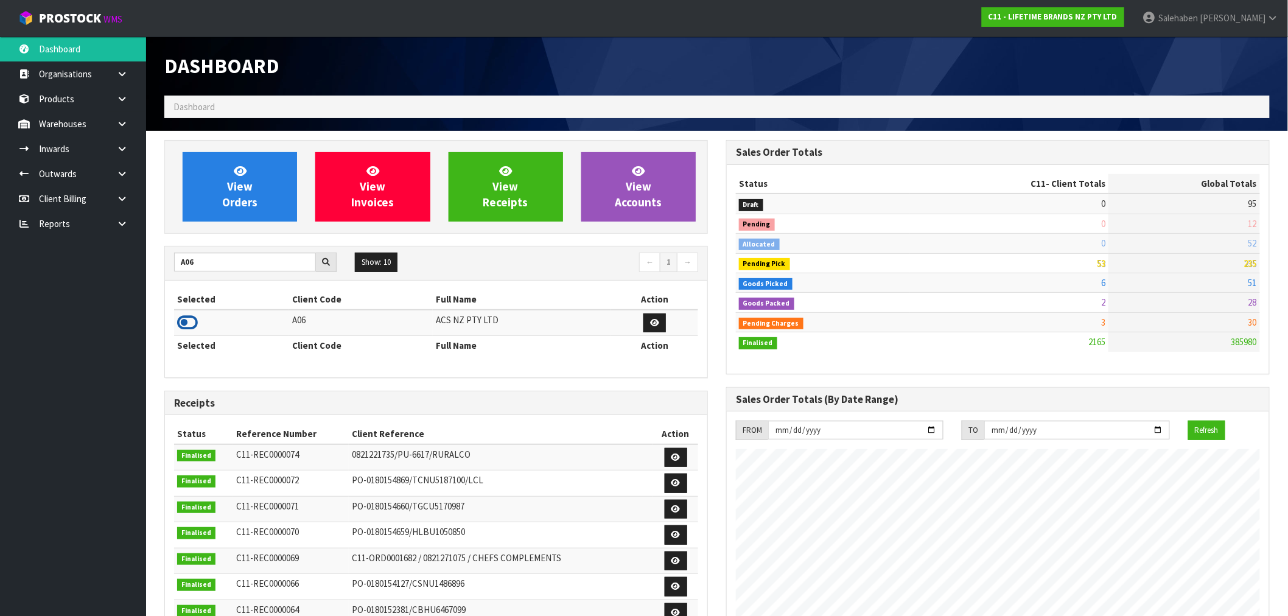
click at [190, 323] on icon at bounding box center [187, 323] width 21 height 18
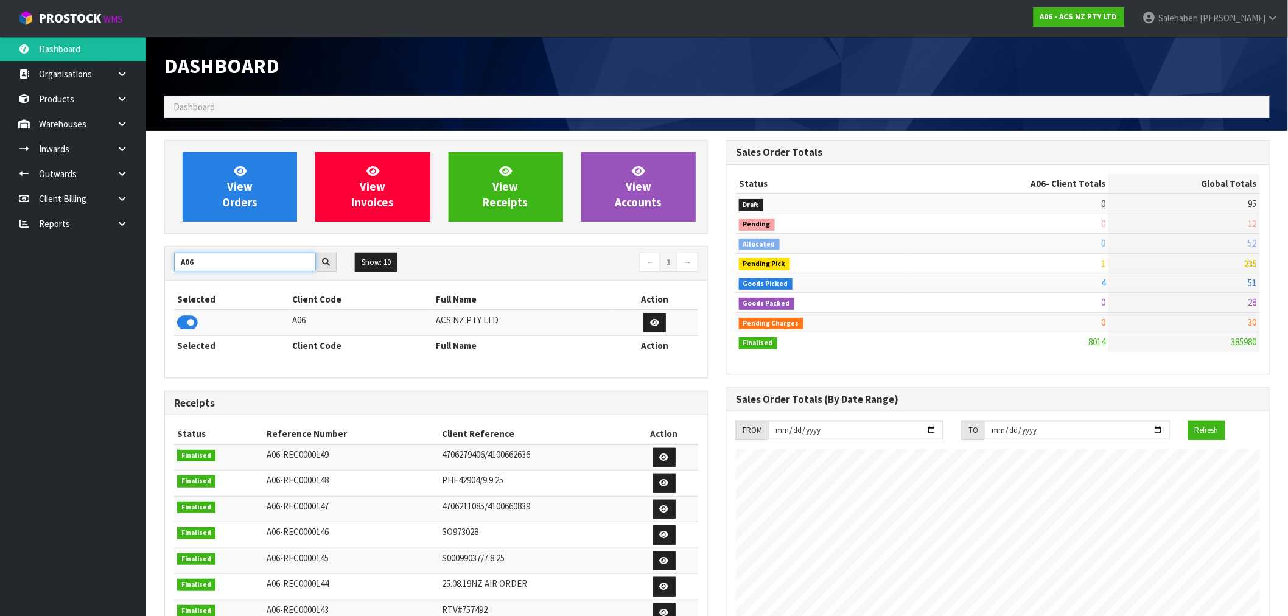
drag, startPoint x: 207, startPoint y: 266, endPoint x: 127, endPoint y: 275, distance: 80.8
click at [128, 275] on body "Toggle navigation ProStock WMS A06 - ACS NZ PTY LTD [PERSON_NAME] Logout Dashbo…" at bounding box center [644, 308] width 1288 height 616
type input "N04"
click at [192, 321] on icon at bounding box center [187, 323] width 21 height 18
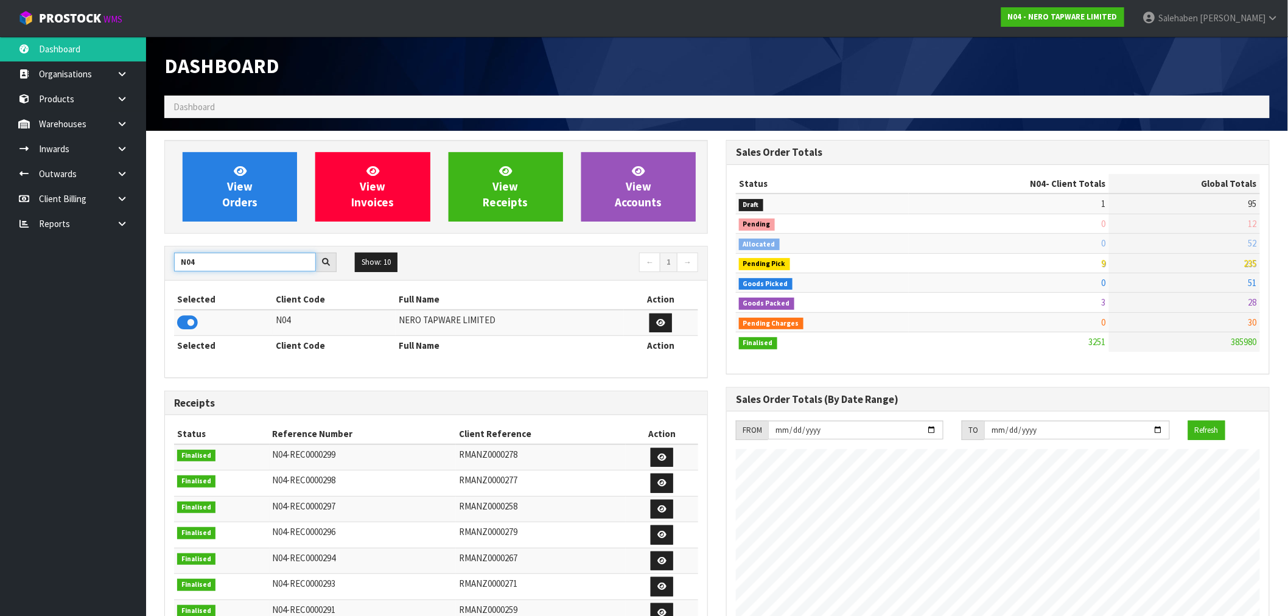
drag, startPoint x: 204, startPoint y: 256, endPoint x: 107, endPoint y: 264, distance: 97.7
click at [108, 264] on body "Toggle navigation ProStock WMS N04 - NERO TAPWARE LIMITED [PERSON_NAME] Logout …" at bounding box center [644, 308] width 1288 height 616
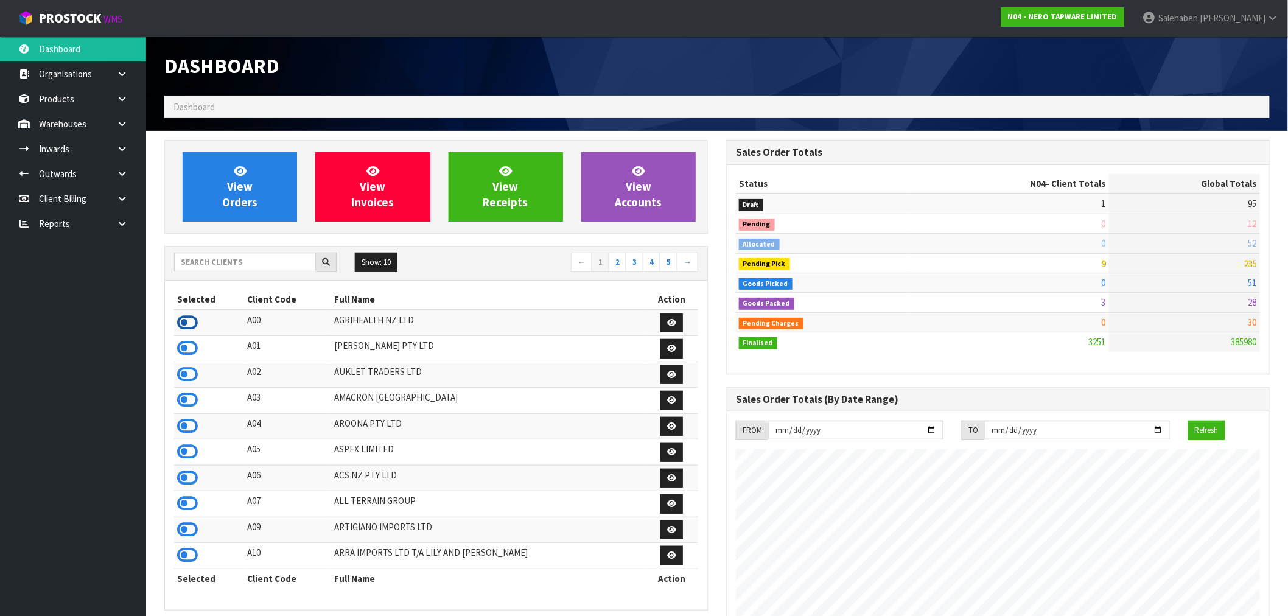
click at [180, 320] on icon at bounding box center [187, 323] width 21 height 18
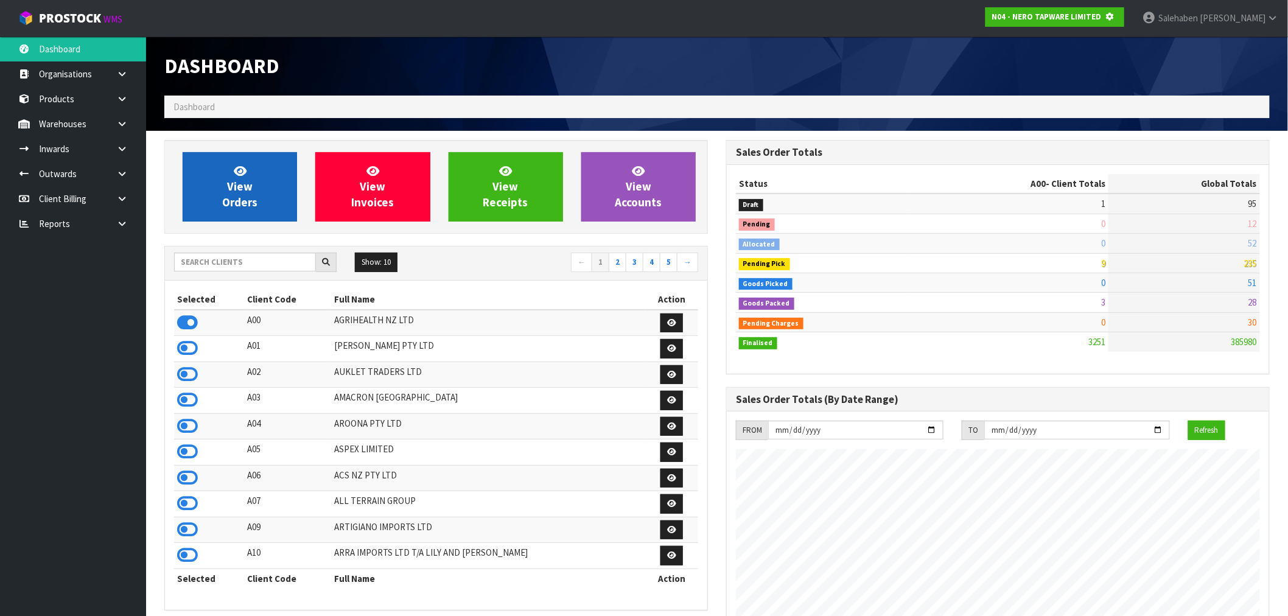
scroll to position [759, 562]
click at [273, 155] on link "View Orders" at bounding box center [240, 186] width 114 height 69
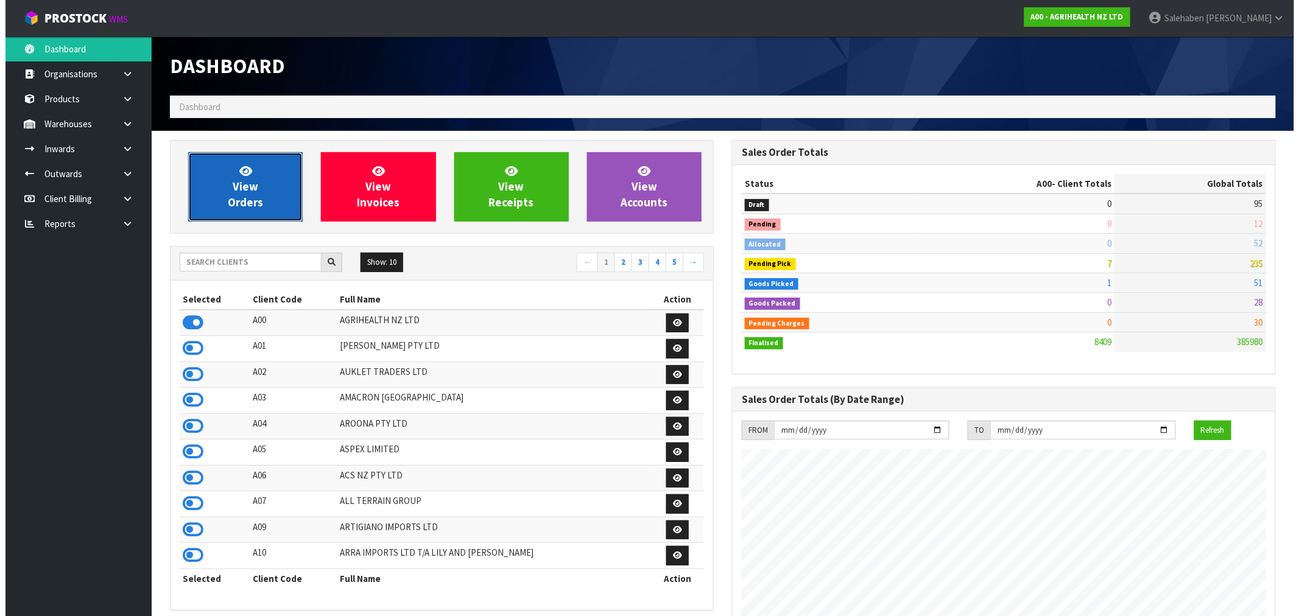
scroll to position [922, 562]
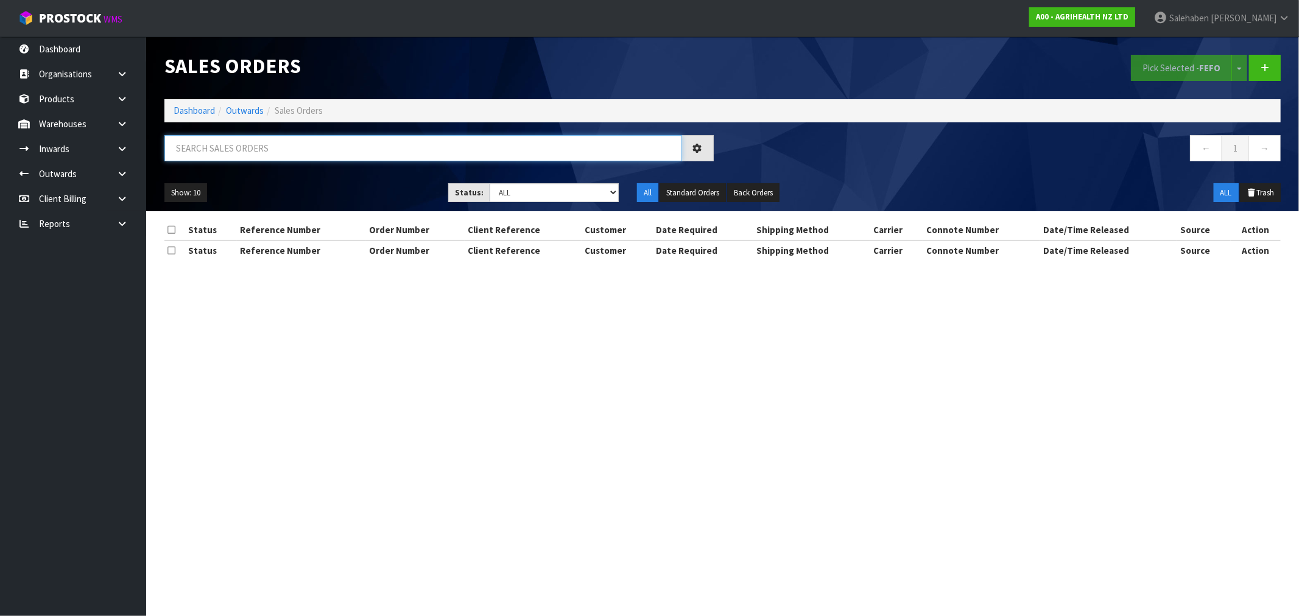
click at [228, 152] on input "text" at bounding box center [423, 148] width 518 height 26
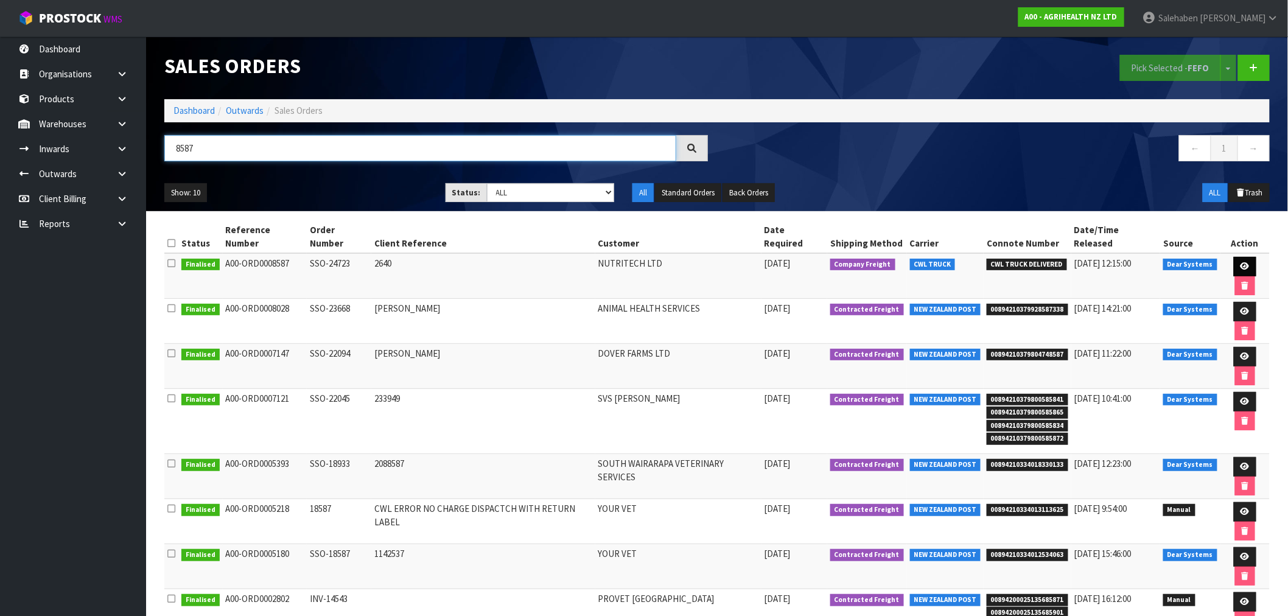
type input "8587"
click at [1237, 257] on link at bounding box center [1245, 266] width 23 height 19
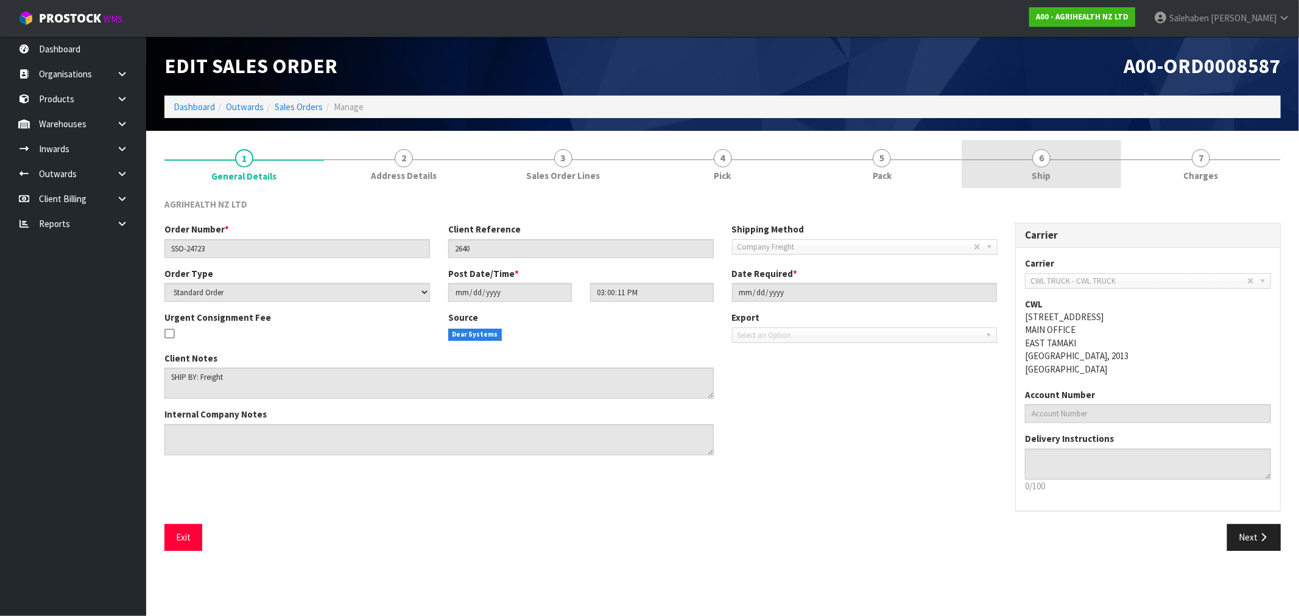
click at [1027, 169] on link "6 Ship" at bounding box center [1041, 164] width 160 height 48
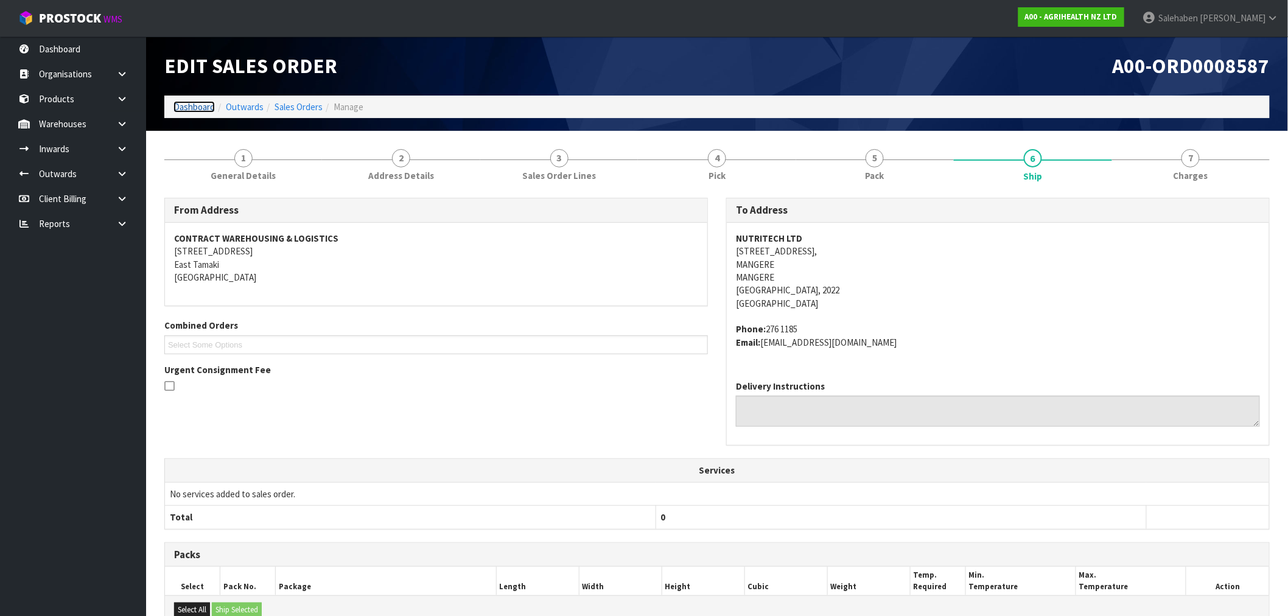
click at [198, 102] on link "Dashboard" at bounding box center [194, 107] width 41 height 12
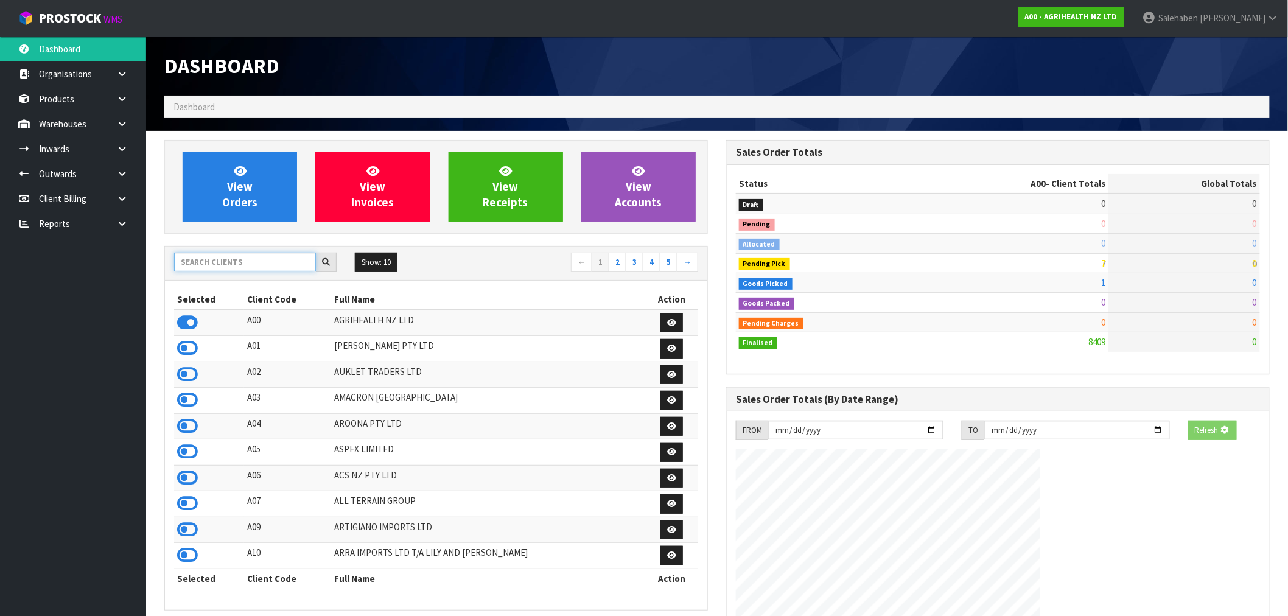
click at [201, 262] on input "text" at bounding box center [245, 262] width 142 height 19
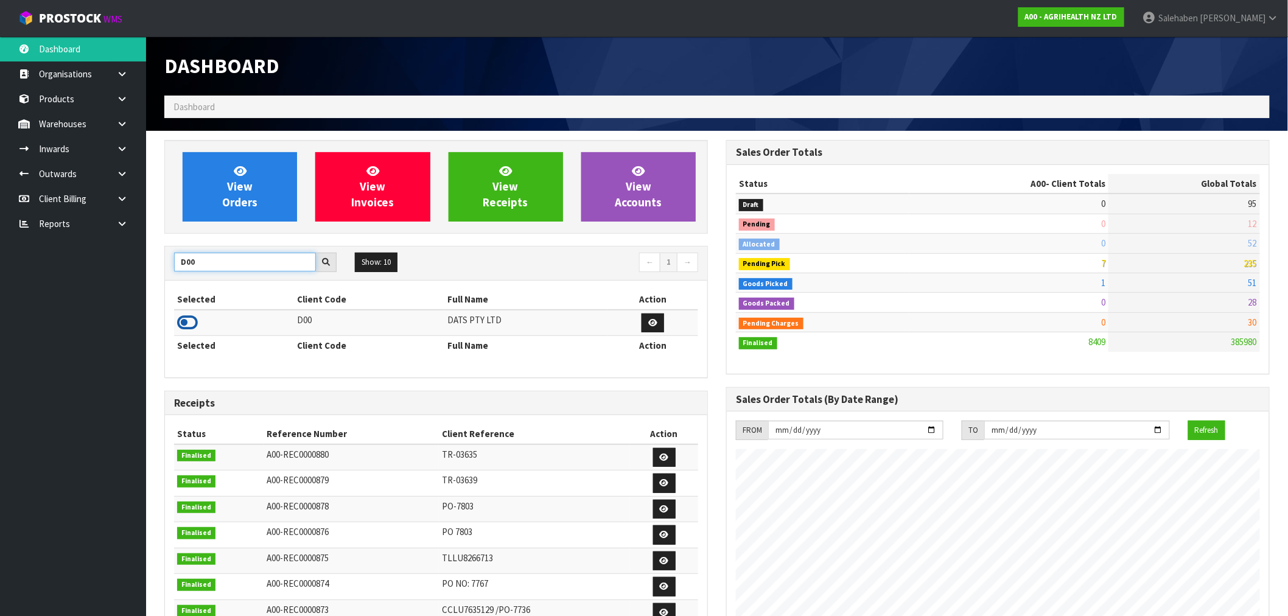
type input "D00"
click at [184, 325] on icon at bounding box center [187, 323] width 21 height 18
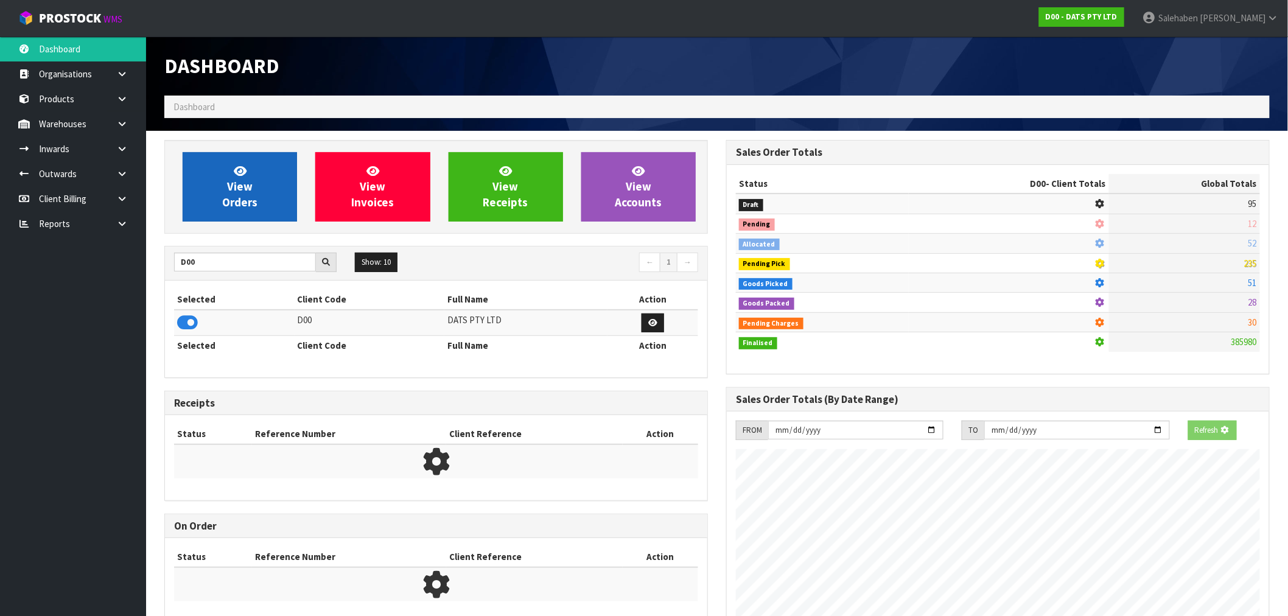
scroll to position [608106, 608303]
click at [208, 163] on link "View Orders" at bounding box center [240, 186] width 114 height 69
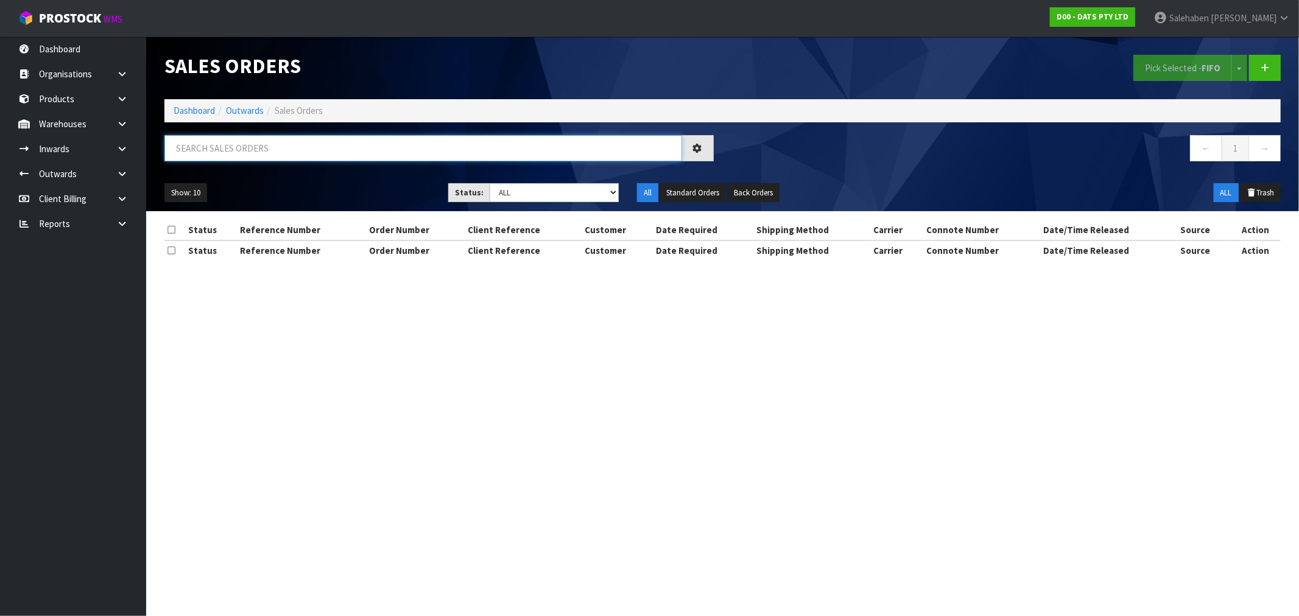
click at [211, 150] on input "text" at bounding box center [423, 148] width 518 height 26
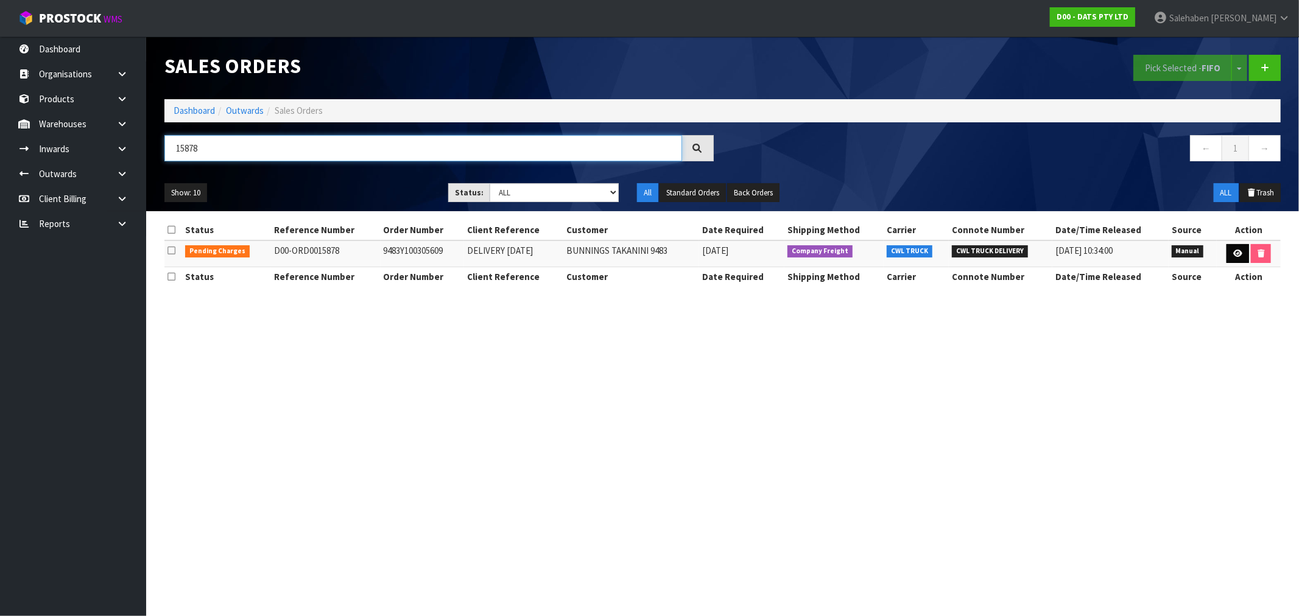
type input "15878"
click at [1239, 258] on link at bounding box center [1237, 253] width 23 height 19
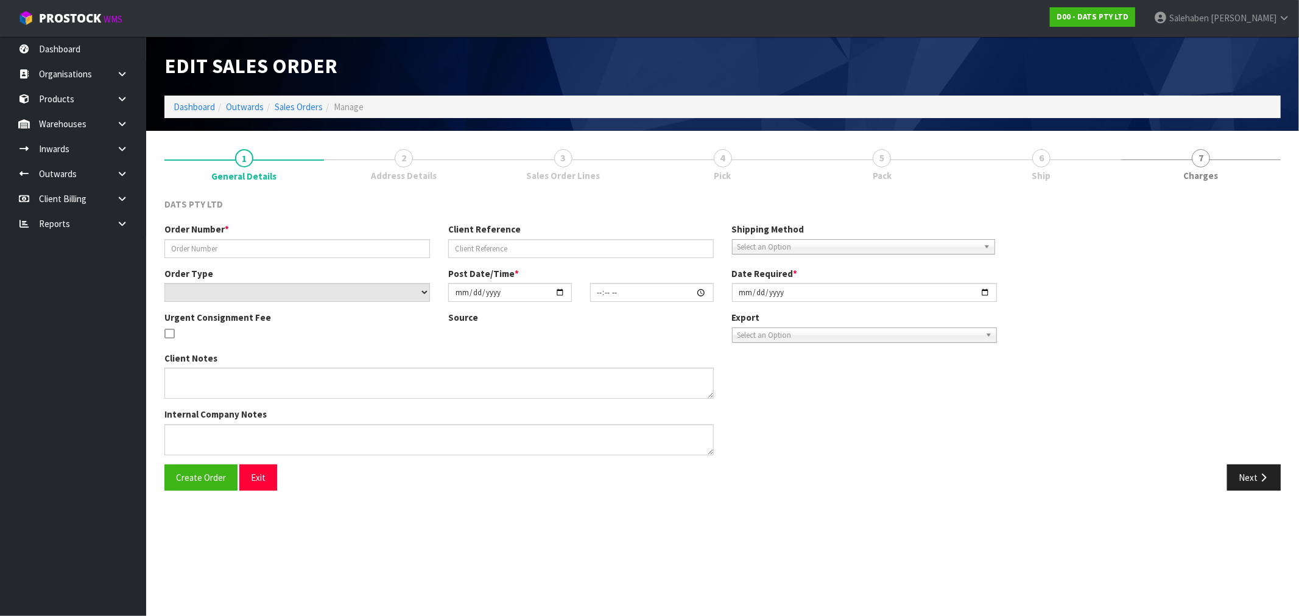
type input "9483Y100305609"
type input "DELIVERY [DATE]"
select select "number:0"
type input "[DATE]"
type input "09:57:00.000"
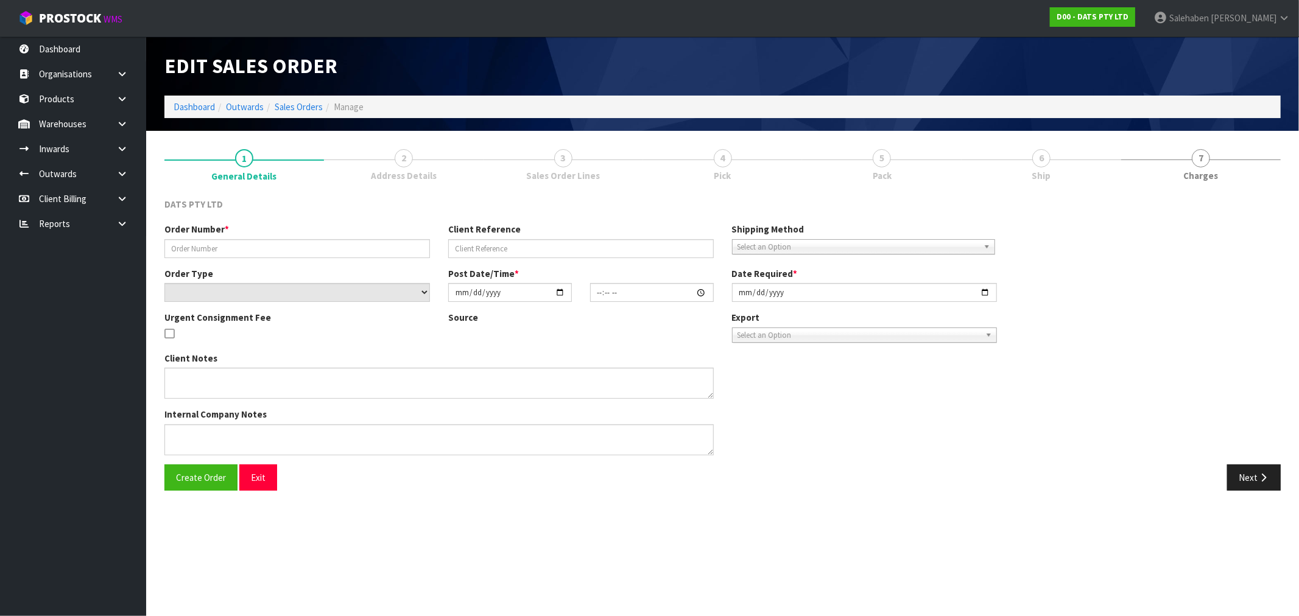
type input "[DATE]"
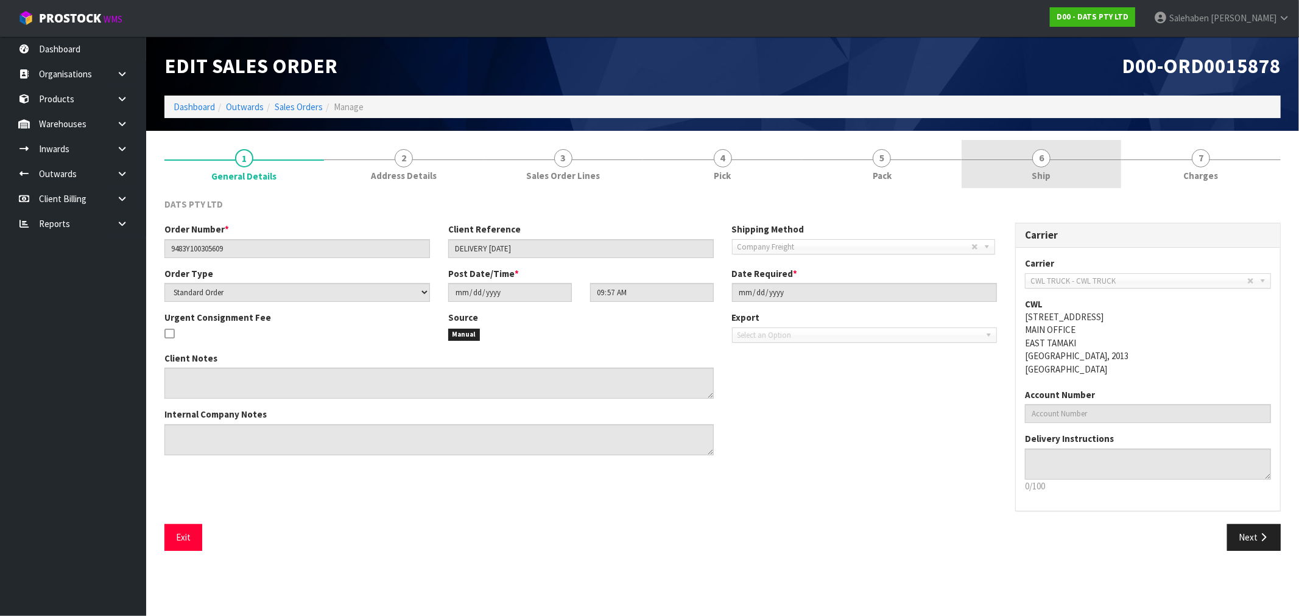
click at [1039, 175] on span "Ship" at bounding box center [1041, 175] width 19 height 13
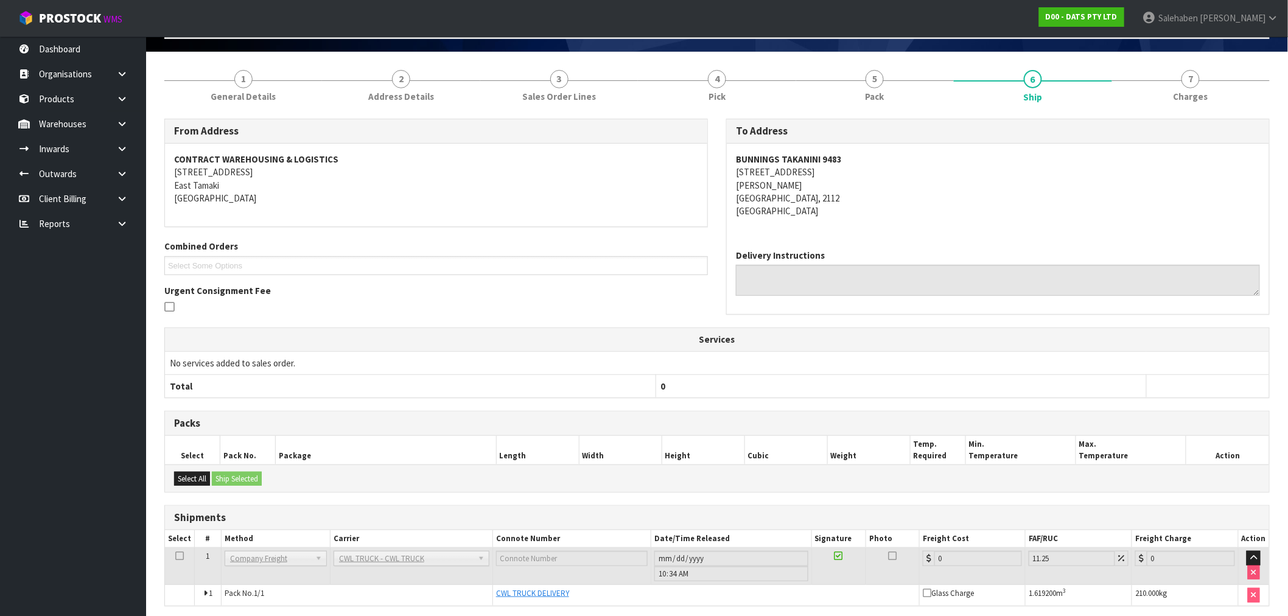
scroll to position [127, 0]
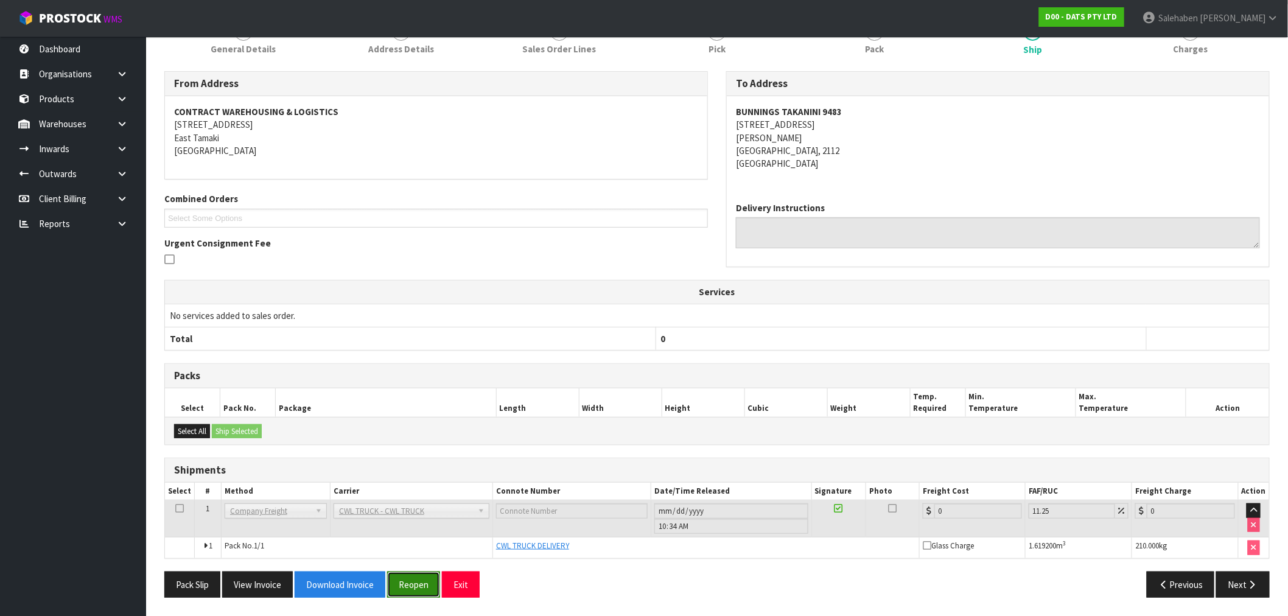
click at [416, 586] on button "Reopen" at bounding box center [413, 585] width 53 height 26
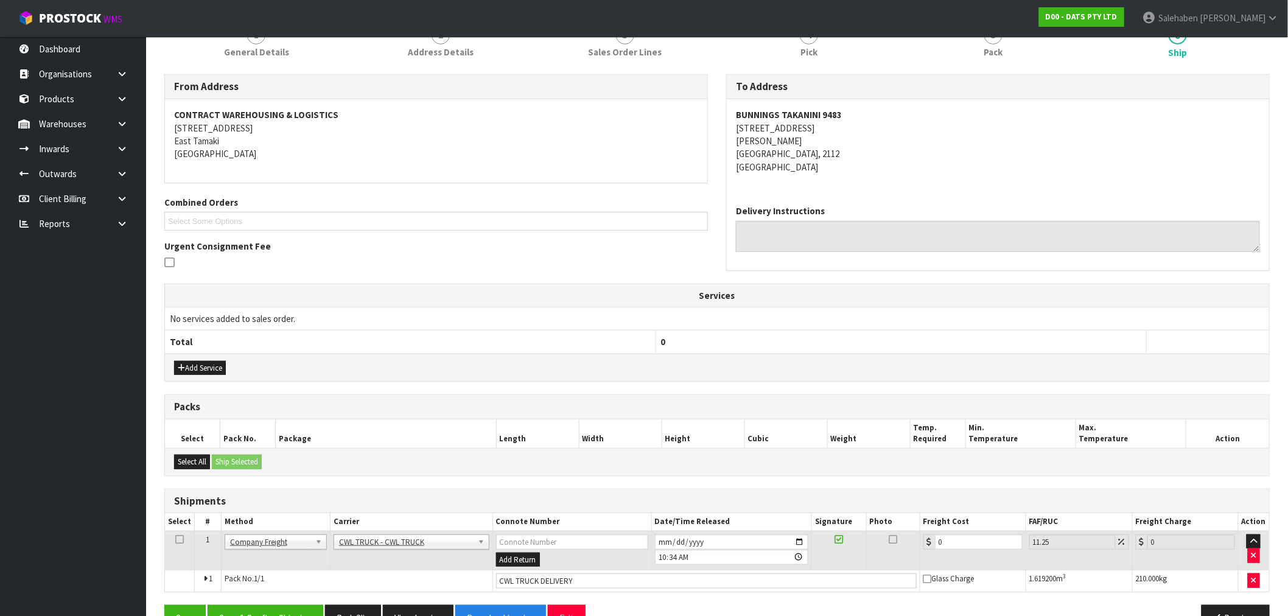
scroll to position [171, 0]
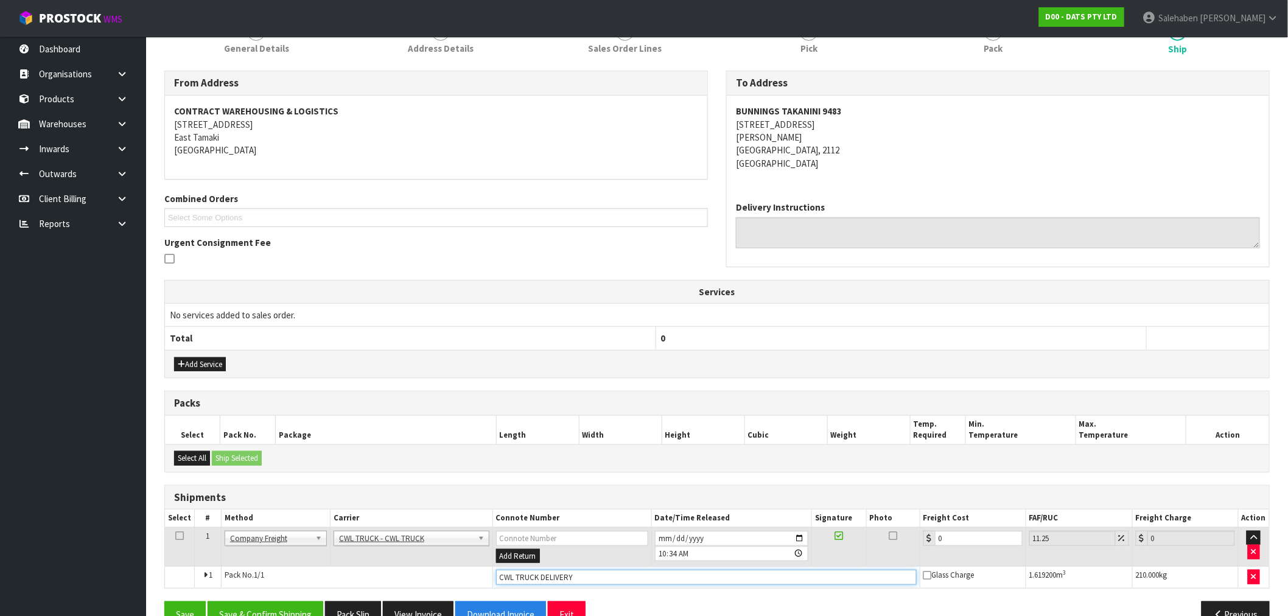
click at [586, 574] on input "CWL TRUCK DELIVERY" at bounding box center [706, 577] width 421 height 15
type input "CWL TRUCK DELIVERED"
drag, startPoint x: 930, startPoint y: 548, endPoint x: 914, endPoint y: 548, distance: 16.4
click at [916, 548] on tr "1 Client Local Pickup Customer Local Pickup Company Freight Contracted Freight …" at bounding box center [717, 547] width 1104 height 40
type input "1"
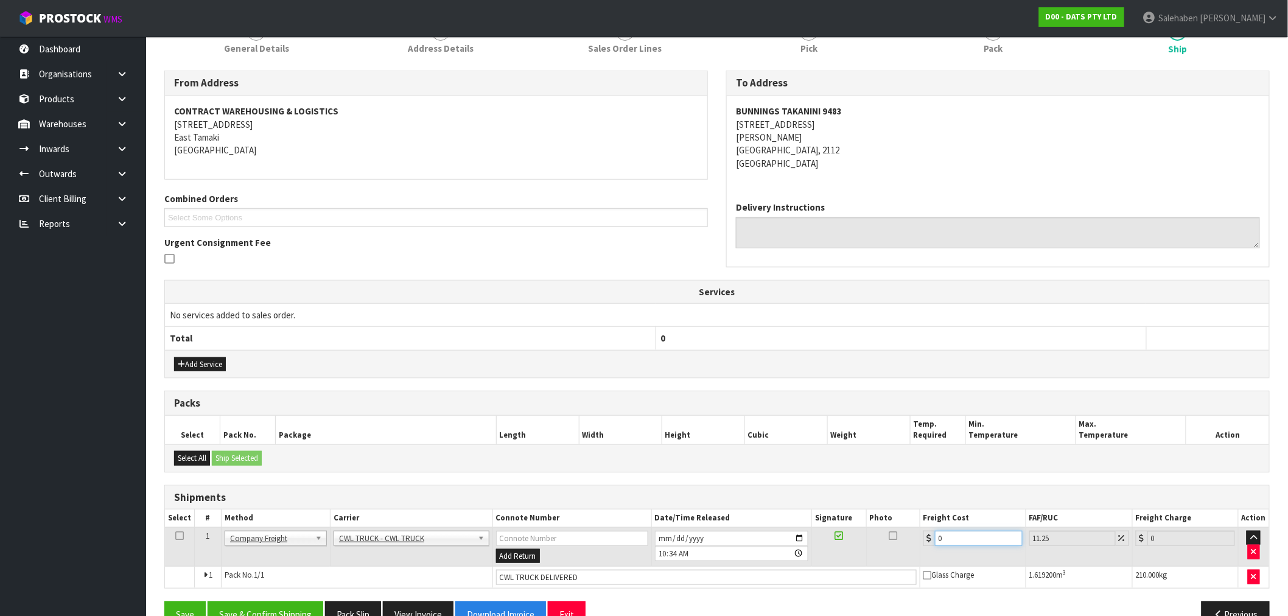
type input "1.11"
type input "11"
type input "12.24"
type input "113"
type input "125.71"
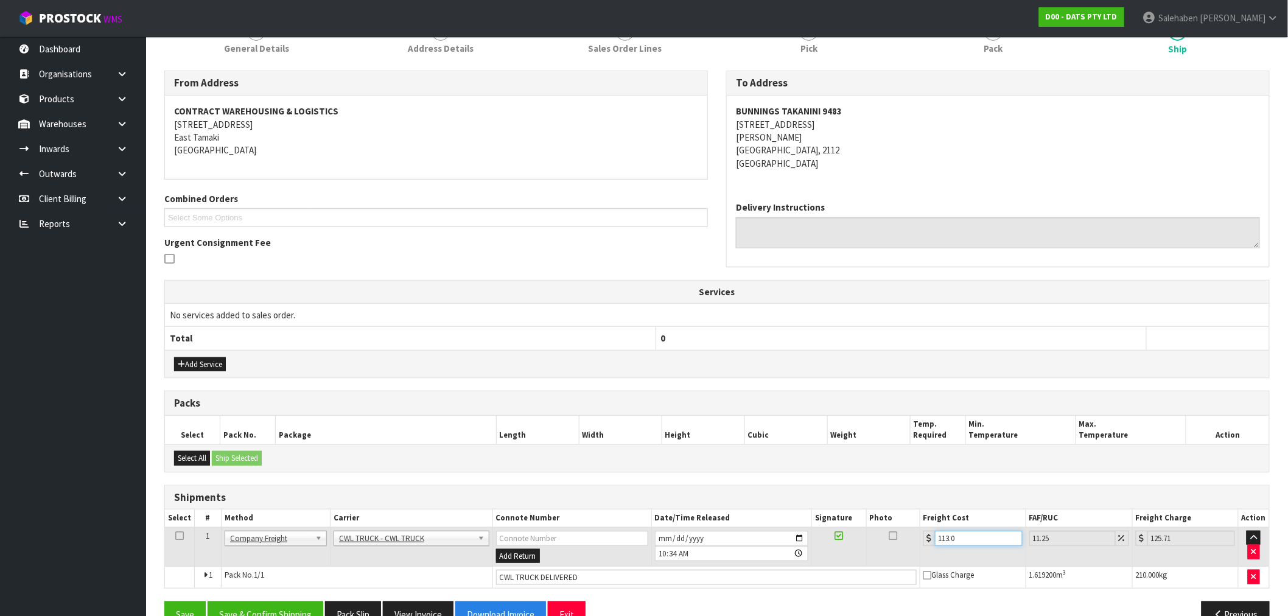
type input "113.09"
type input "125.81"
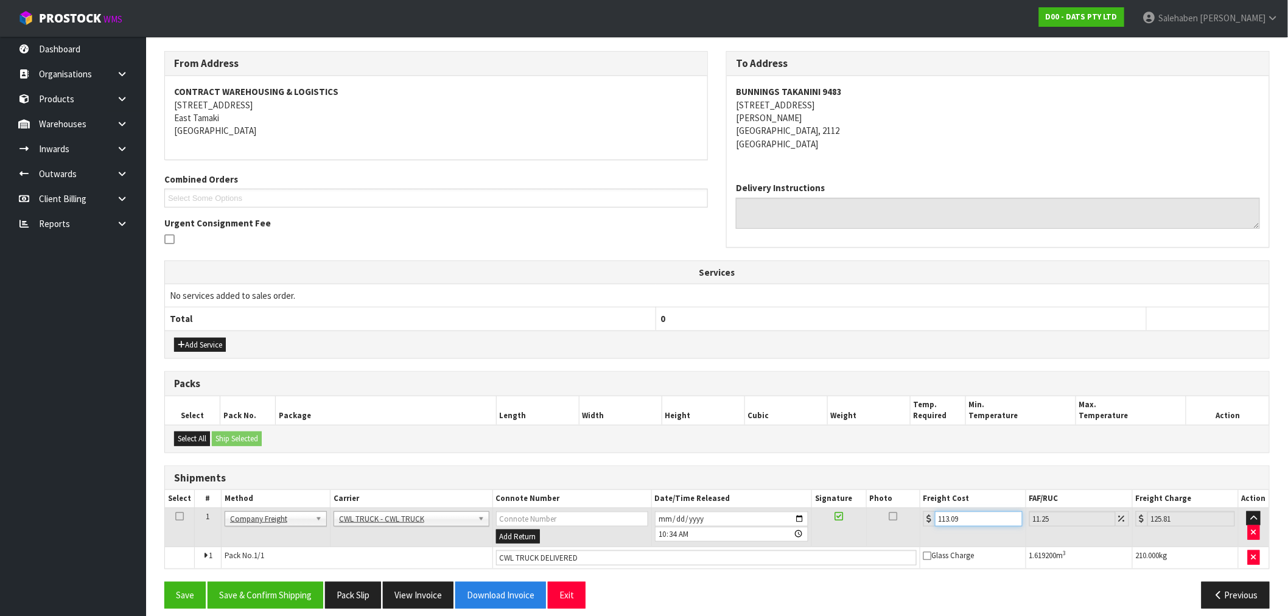
scroll to position [202, 0]
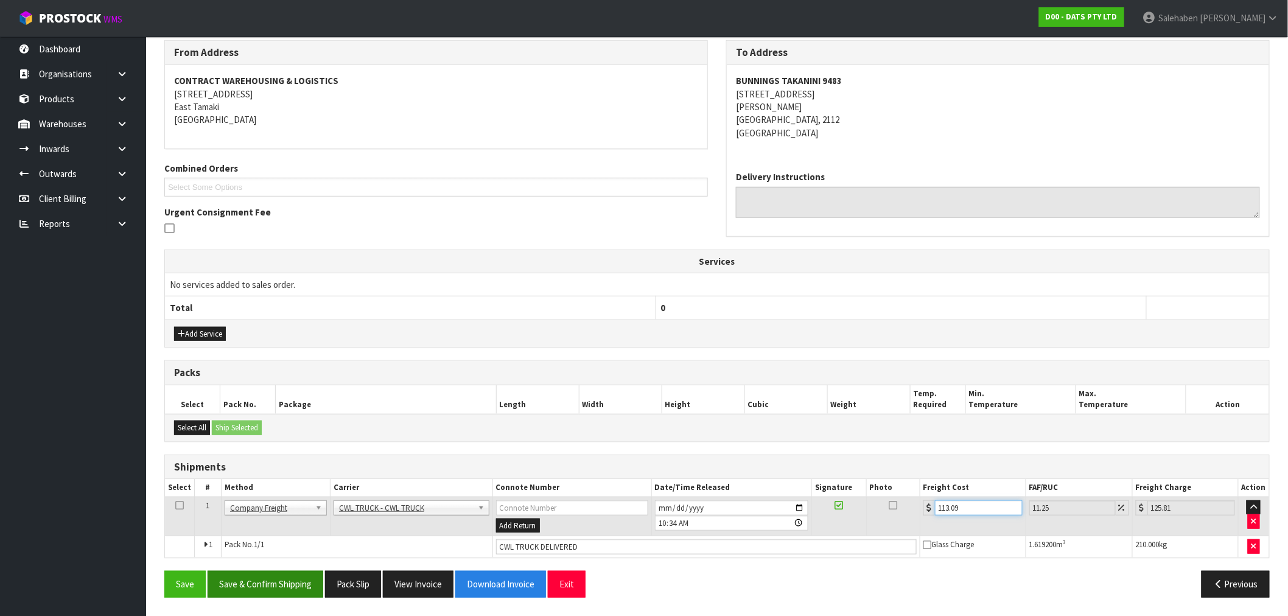
type input "113.09"
click at [286, 580] on button "Save & Confirm Shipping" at bounding box center [266, 584] width 116 height 26
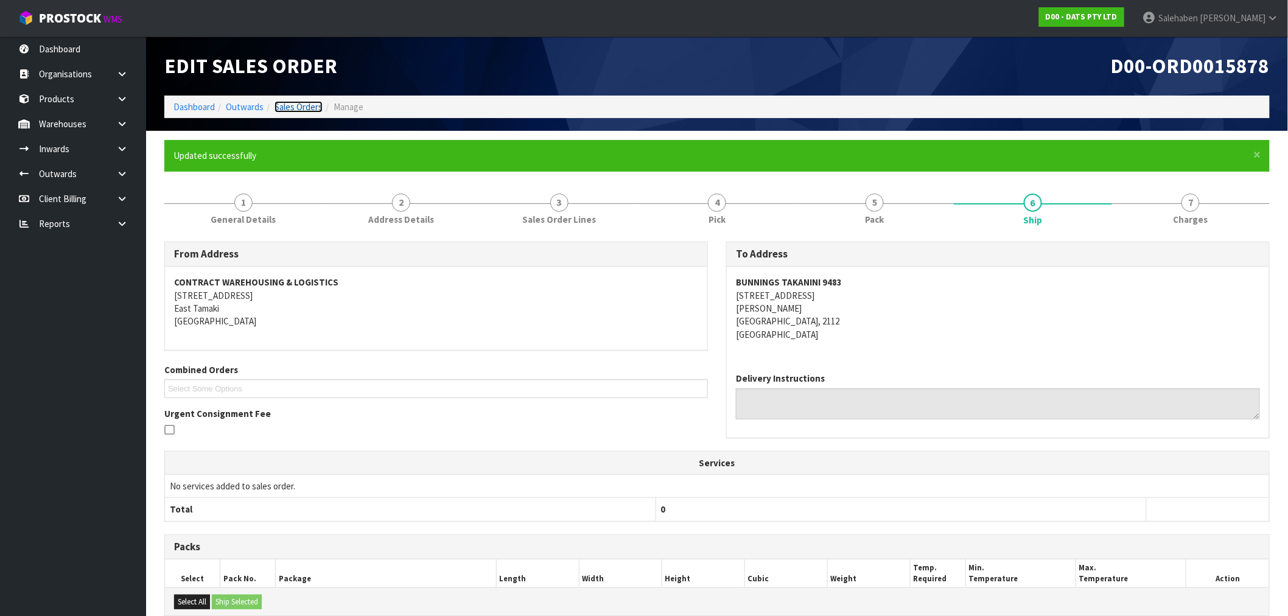
click at [294, 107] on link "Sales Orders" at bounding box center [299, 107] width 48 height 12
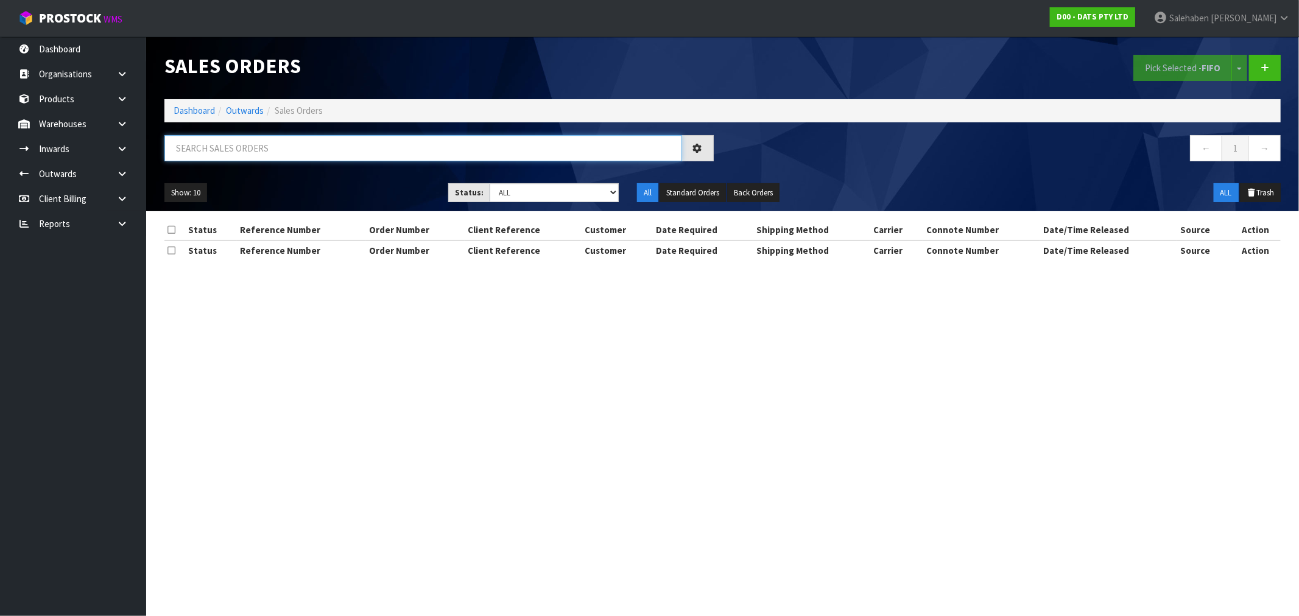
click at [272, 145] on input "text" at bounding box center [423, 148] width 518 height 26
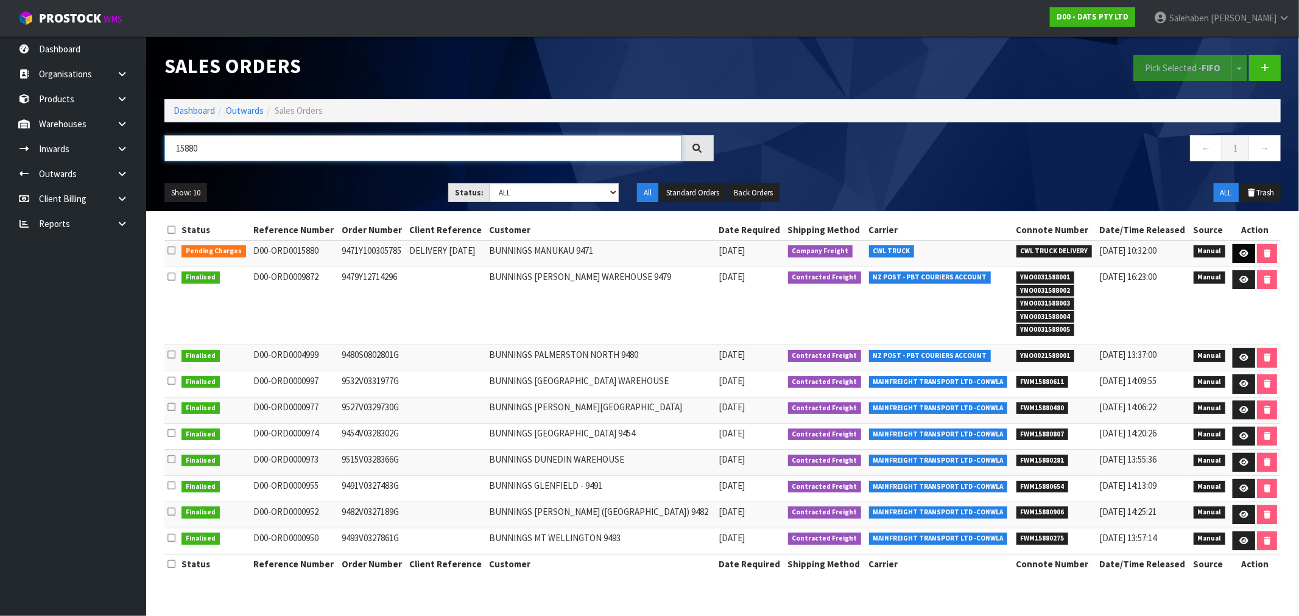
type input "15880"
click at [1242, 251] on icon at bounding box center [1243, 254] width 9 height 8
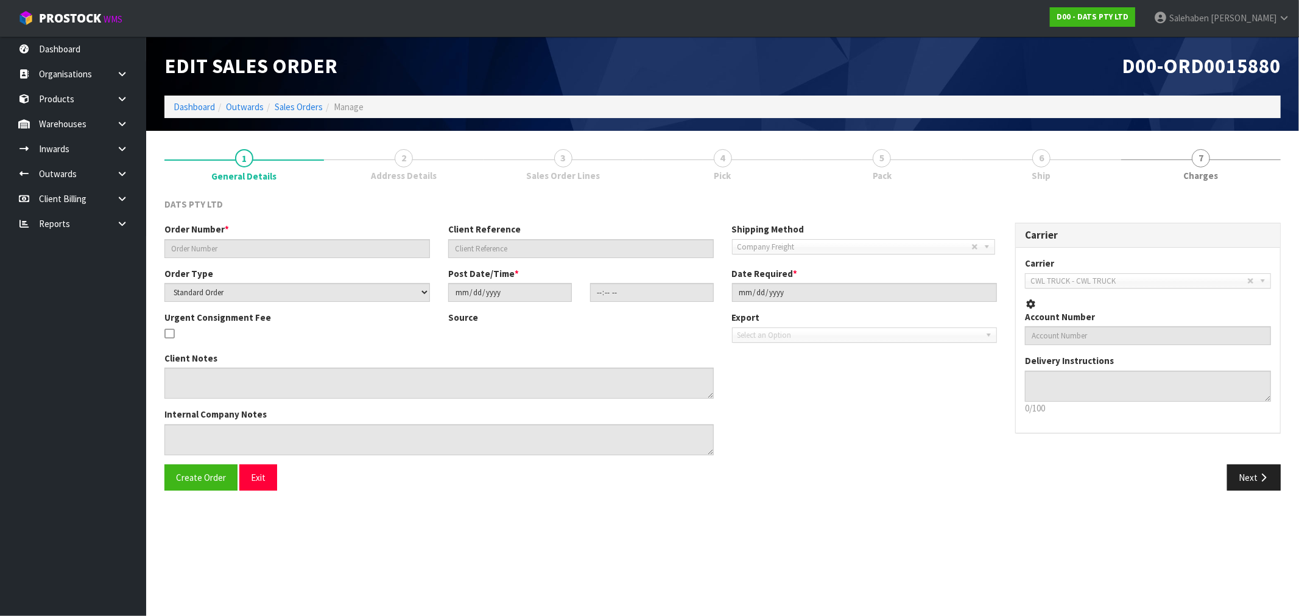
type input "9471Y100305785"
type input "DELIVERY [DATE]"
select select "number:0"
type input "[DATE]"
type input "10:07:00.000"
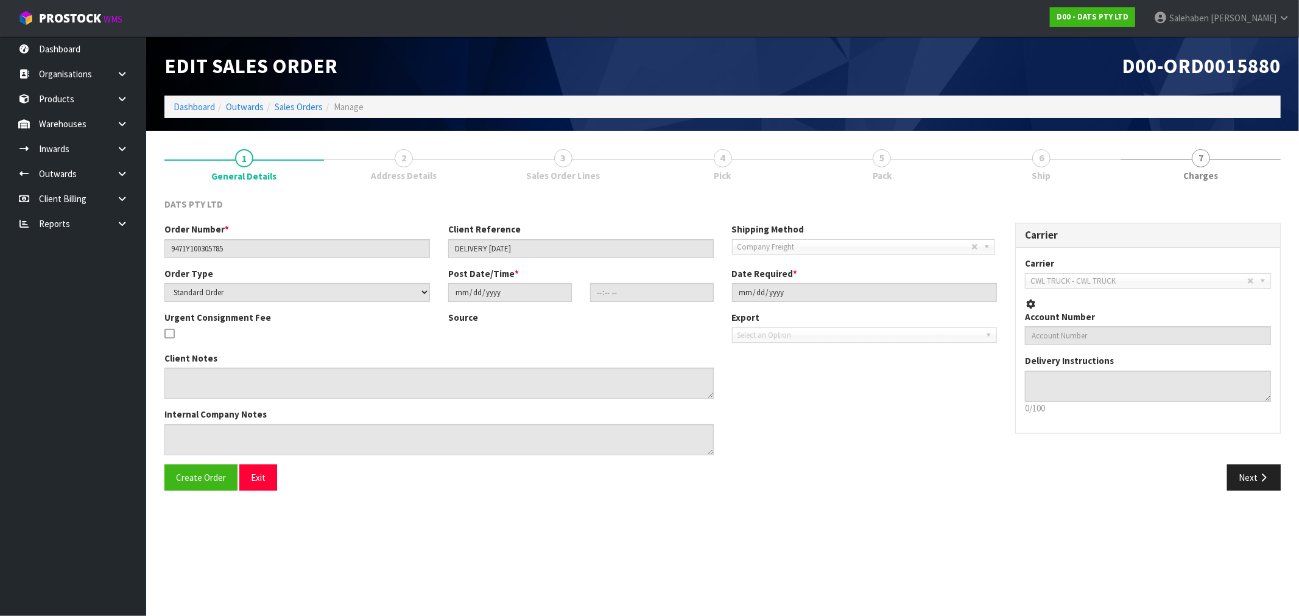
type input "[DATE]"
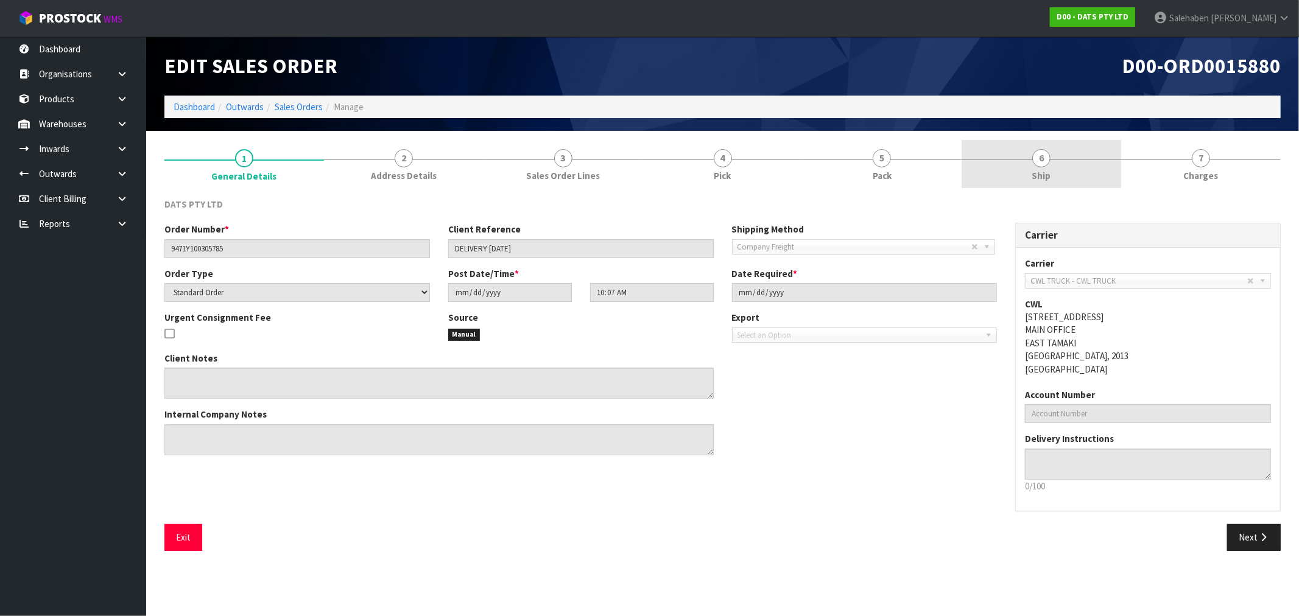
click at [1050, 169] on link "6 Ship" at bounding box center [1041, 164] width 160 height 48
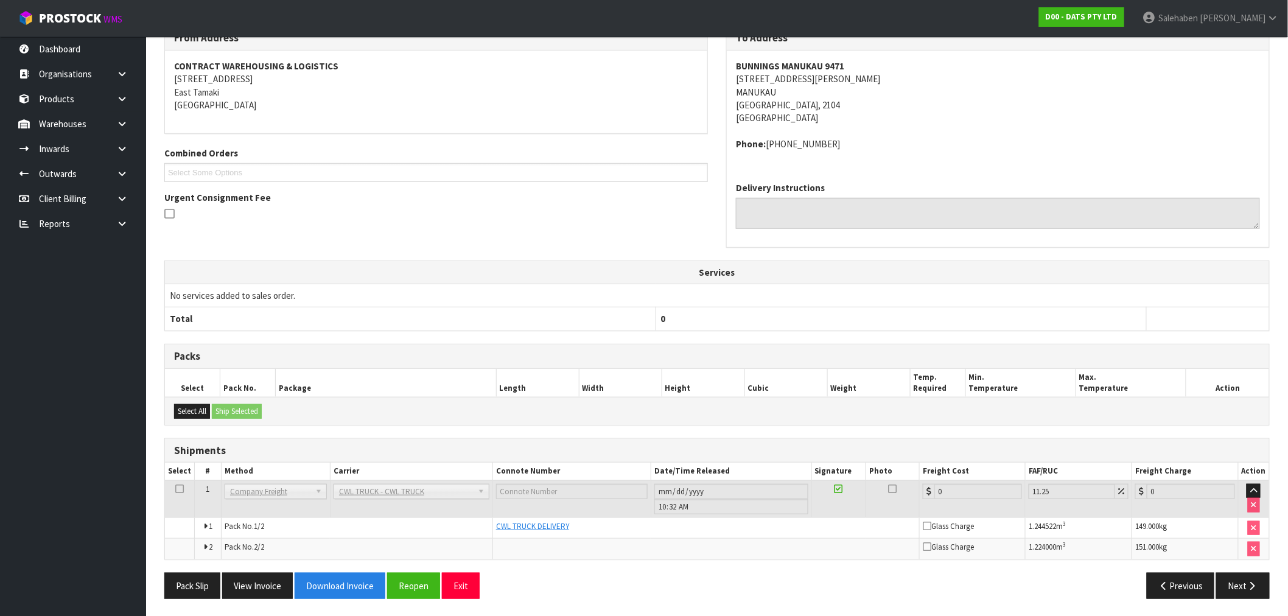
scroll to position [174, 0]
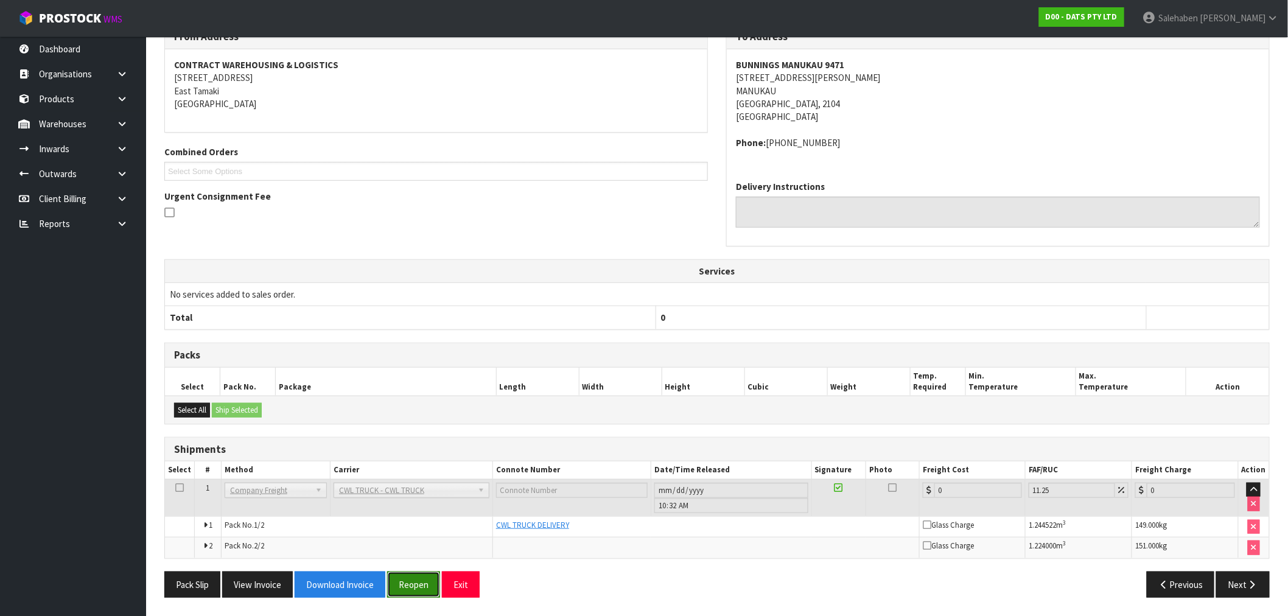
click at [406, 582] on button "Reopen" at bounding box center [413, 585] width 53 height 26
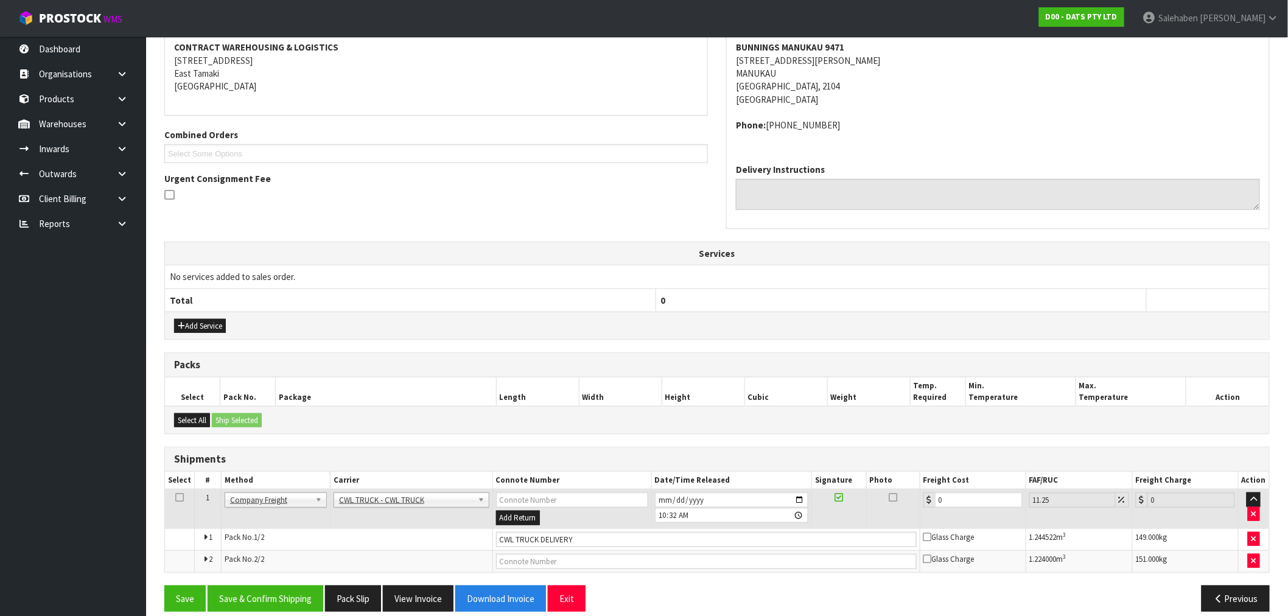
scroll to position [250, 0]
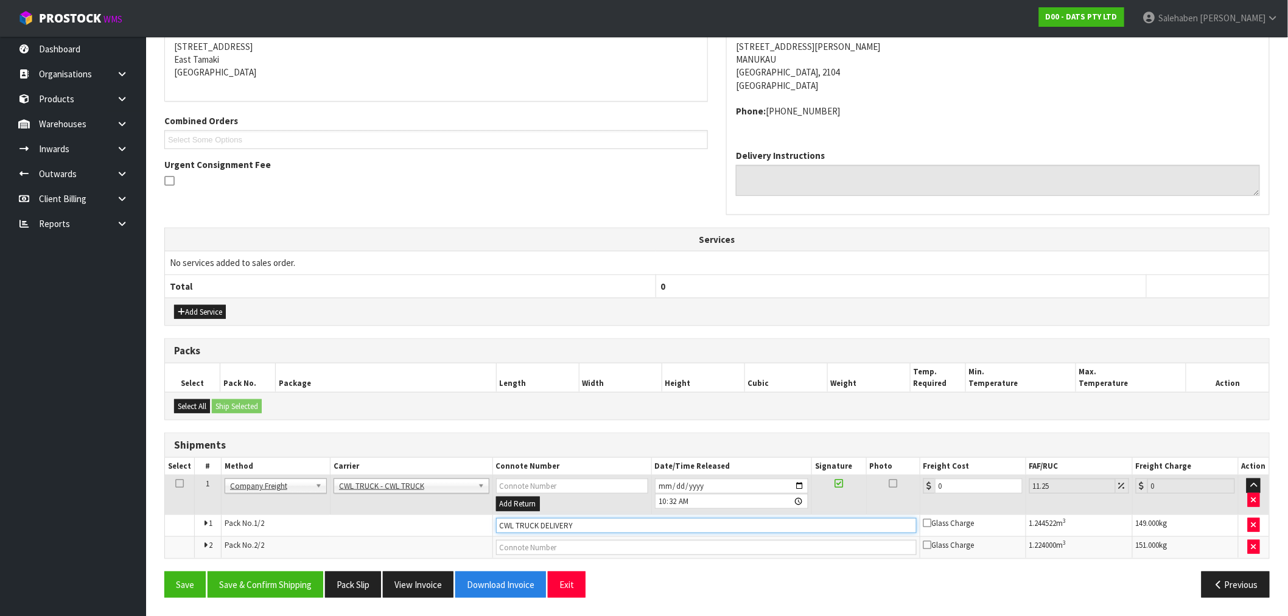
click at [606, 531] on input "CWL TRUCK DELIVERY" at bounding box center [706, 525] width 421 height 15
type input "CWL TRUCK DELIVERED"
drag, startPoint x: 939, startPoint y: 485, endPoint x: 887, endPoint y: 482, distance: 53.1
click at [896, 483] on tr "1 Client Local Pickup Customer Local Pickup Company Freight Contracted Freight …" at bounding box center [717, 496] width 1104 height 40
type input "8"
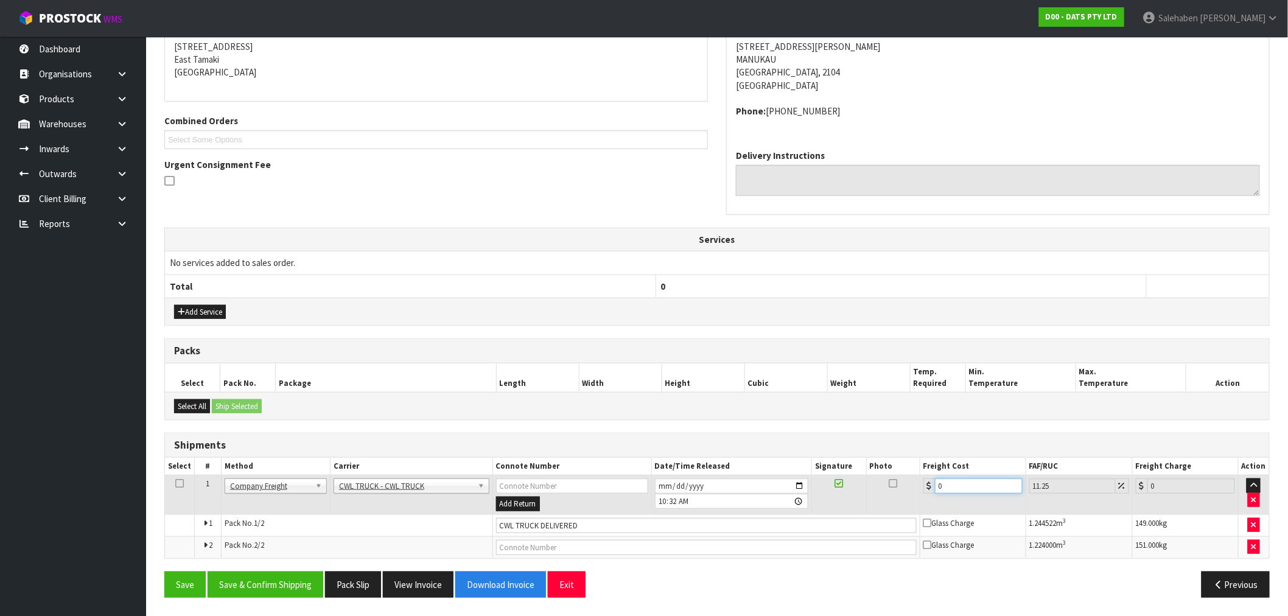
type input "8.9"
type input "89"
type input "99.01"
type input "89.8"
type input "99.9"
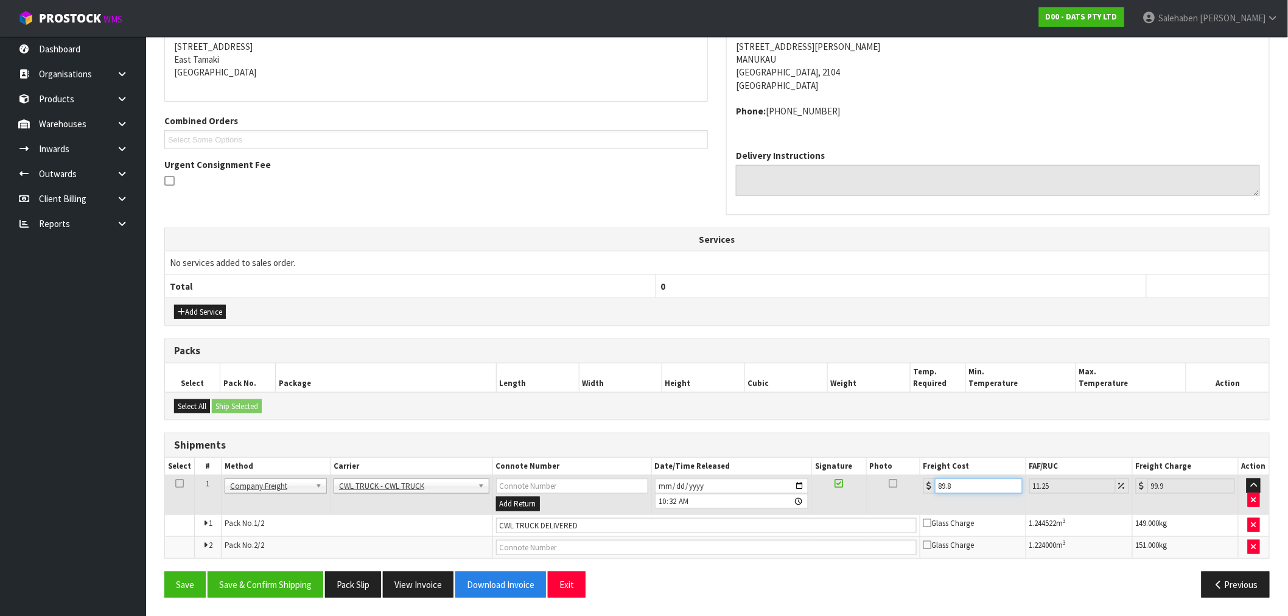
type input "89.86"
type input "99.97"
type input "89.86"
click at [274, 587] on button "Save & Confirm Shipping" at bounding box center [266, 585] width 116 height 26
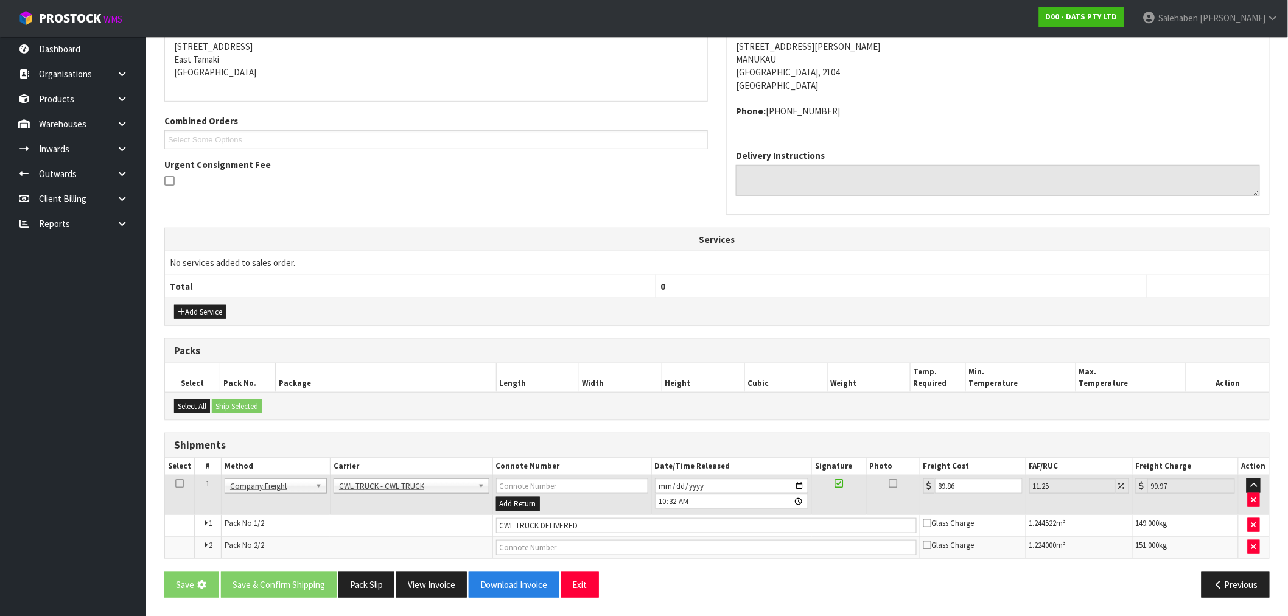
scroll to position [0, 0]
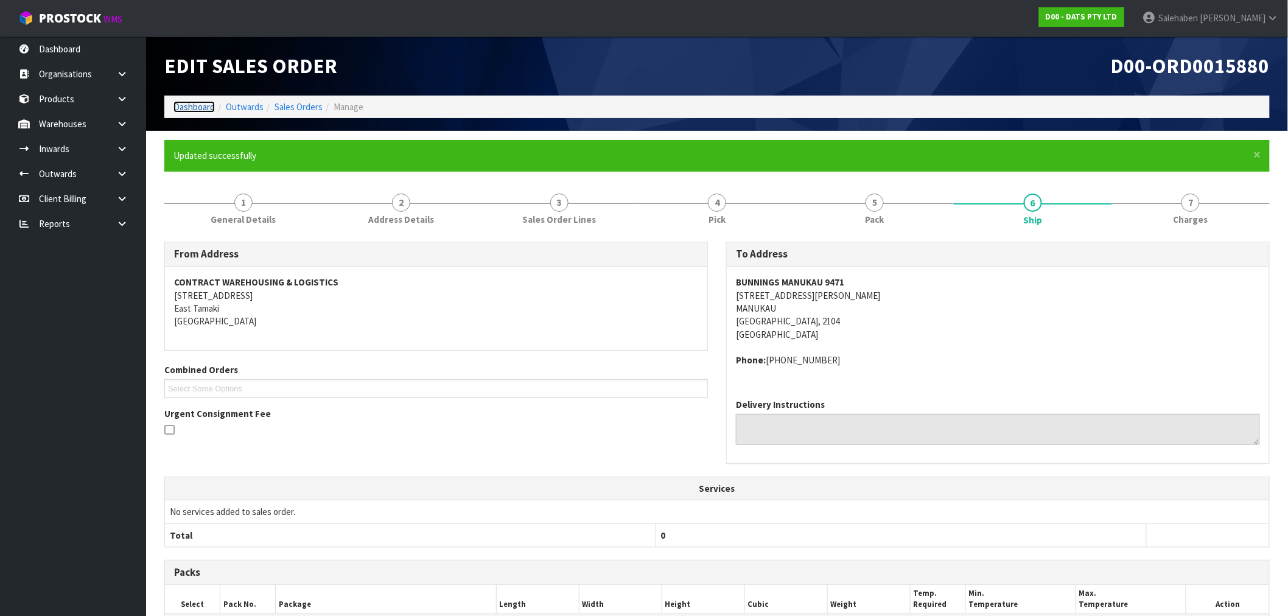
click at [181, 106] on link "Dashboard" at bounding box center [194, 107] width 41 height 12
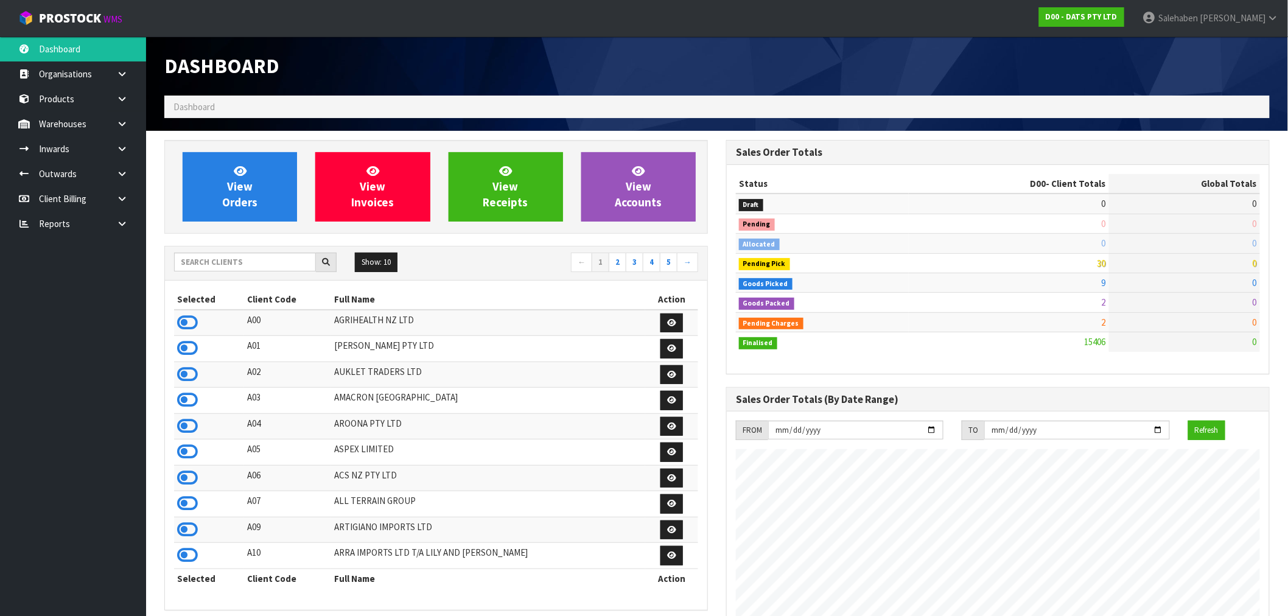
scroll to position [922, 562]
click at [216, 269] on input "text" at bounding box center [245, 262] width 142 height 19
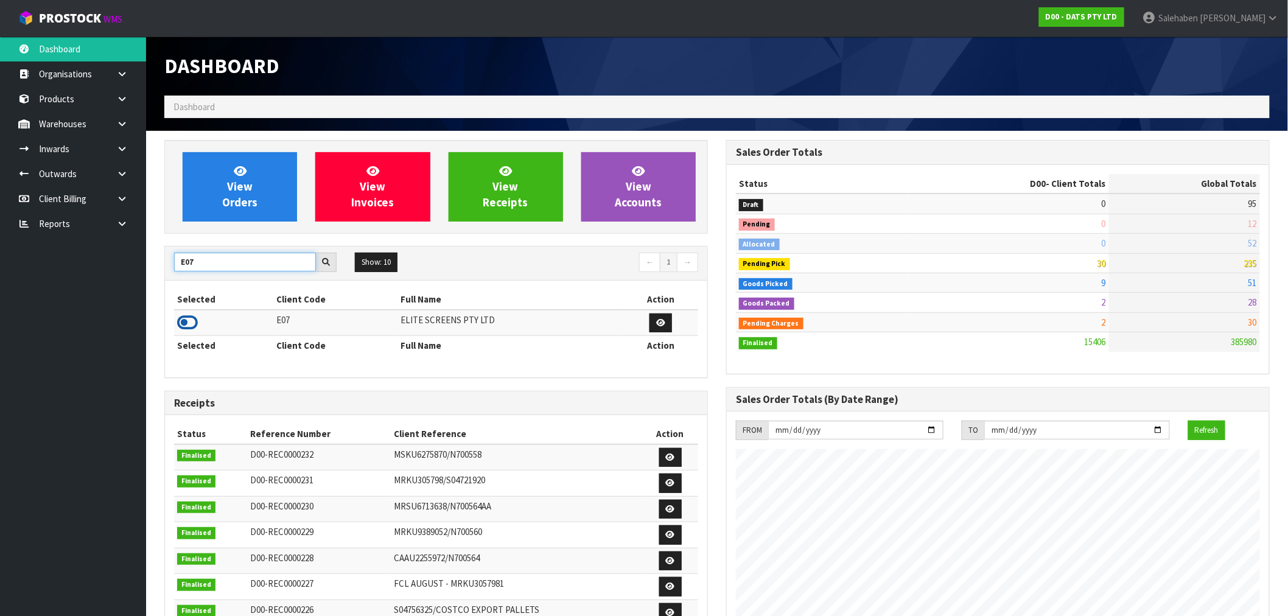
type input "E07"
click at [188, 321] on icon at bounding box center [187, 323] width 21 height 18
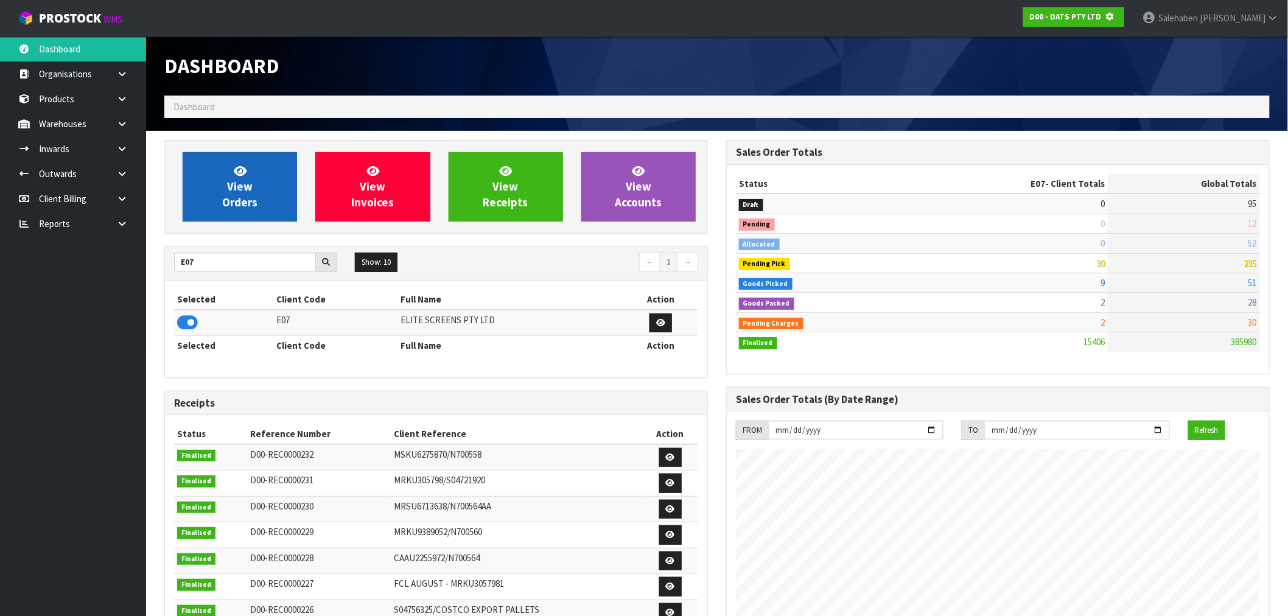
scroll to position [608106, 608303]
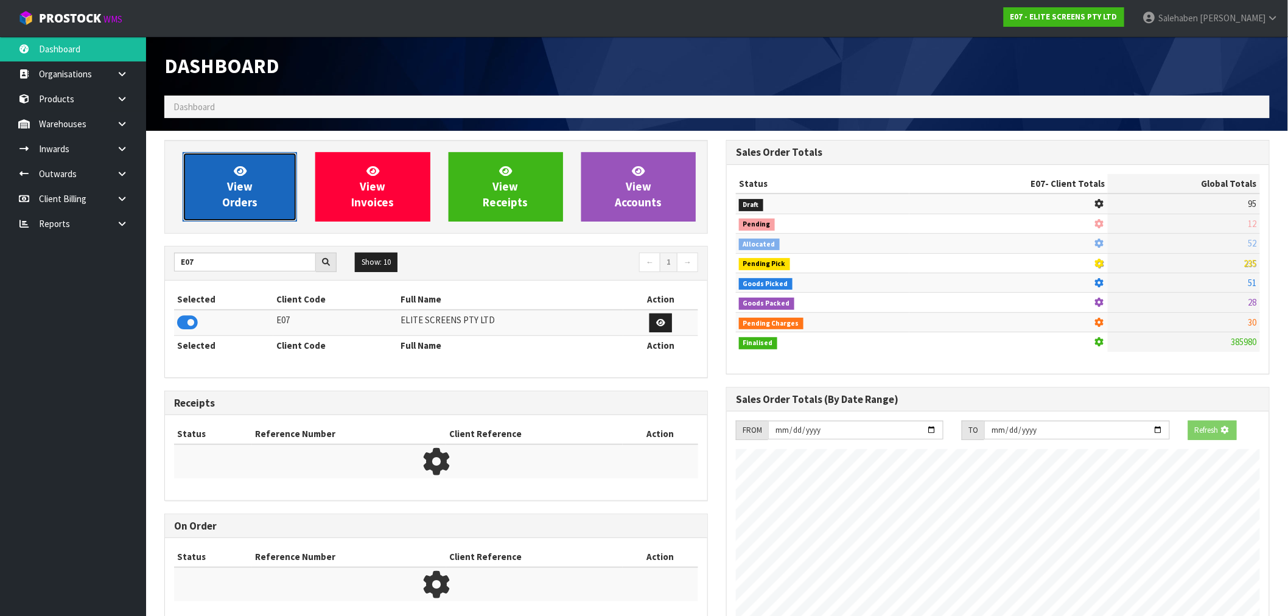
click at [234, 209] on span "View Orders" at bounding box center [239, 187] width 35 height 46
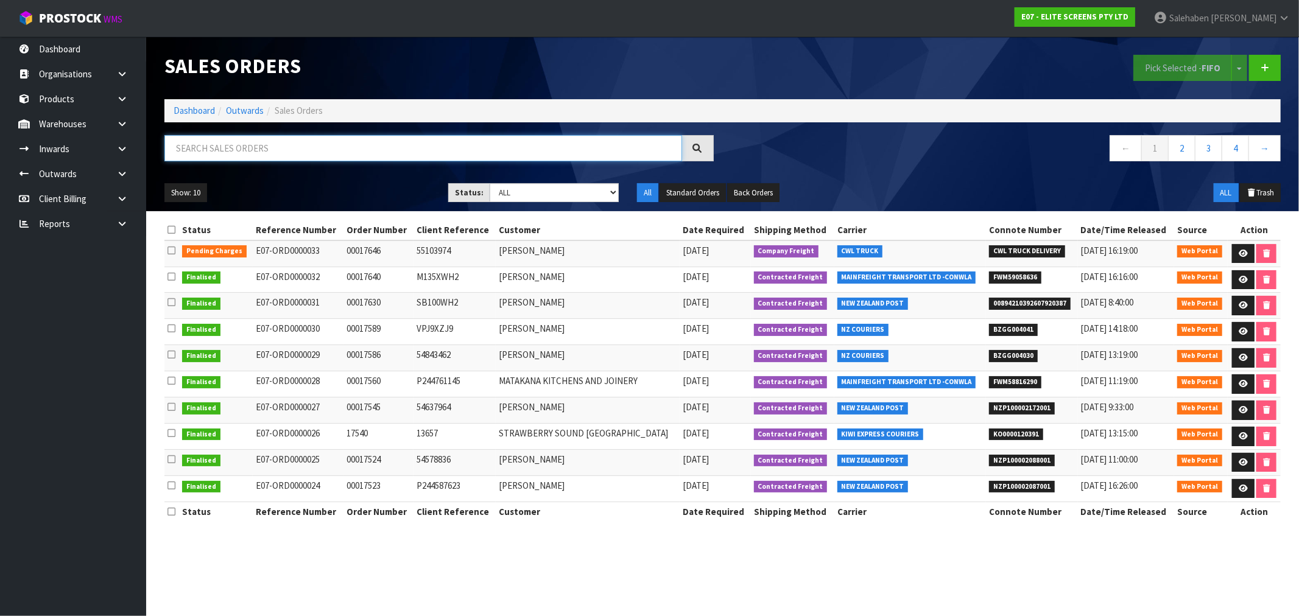
click at [224, 146] on input "text" at bounding box center [423, 148] width 518 height 26
click at [1243, 248] on link at bounding box center [1243, 253] width 23 height 19
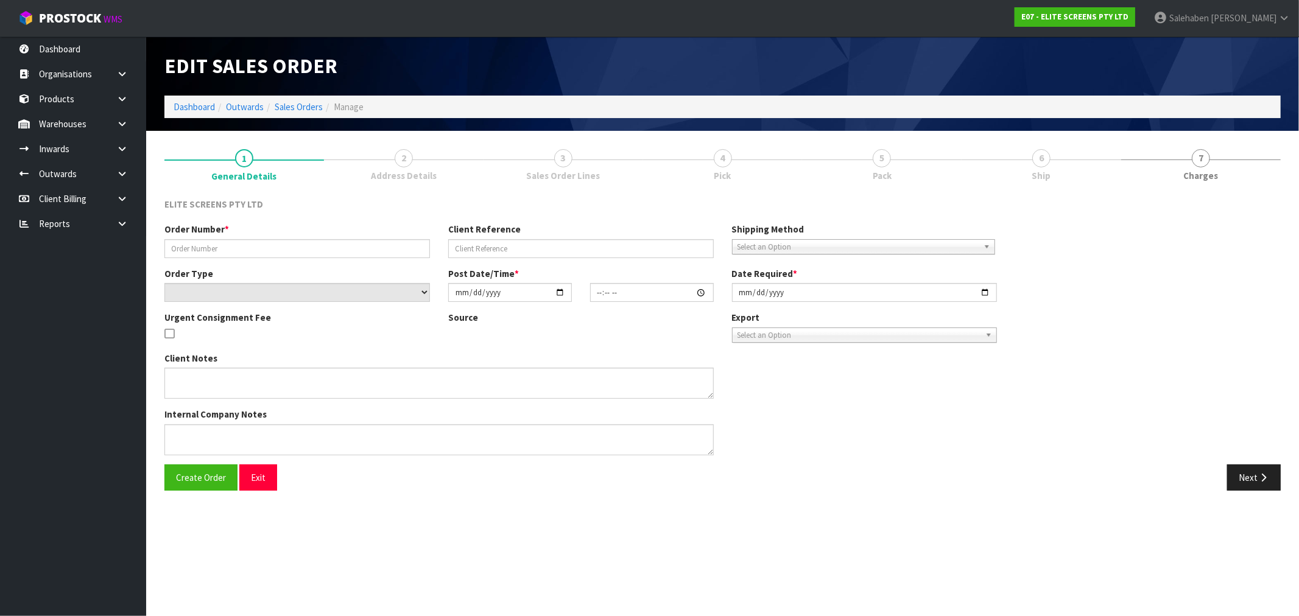
type input "00017646"
type input "55103974"
select select "number:0"
type input "[DATE]"
type input "15:09:00.000"
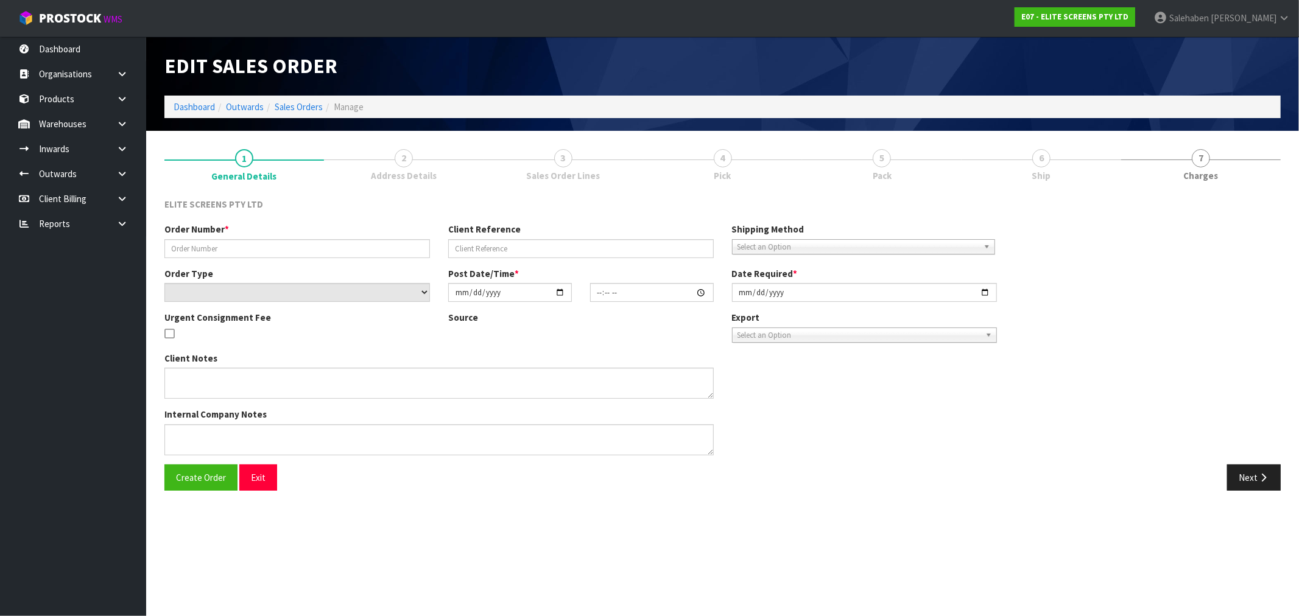
type input "[DATE]"
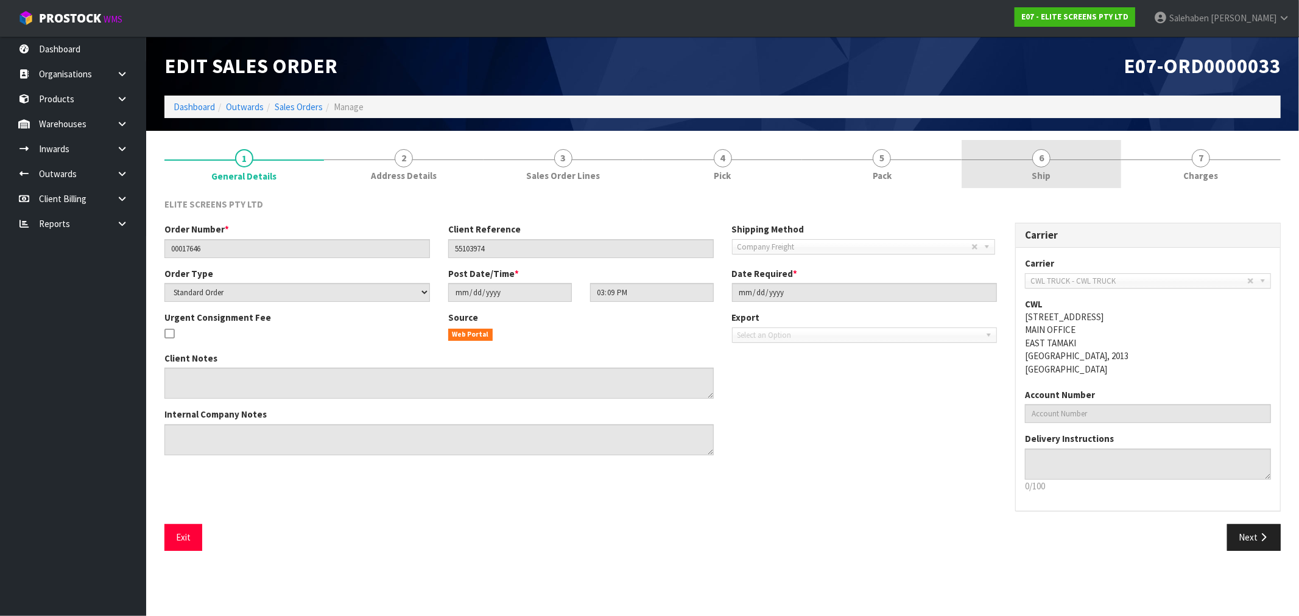
click at [1028, 166] on link "6 Ship" at bounding box center [1041, 164] width 160 height 48
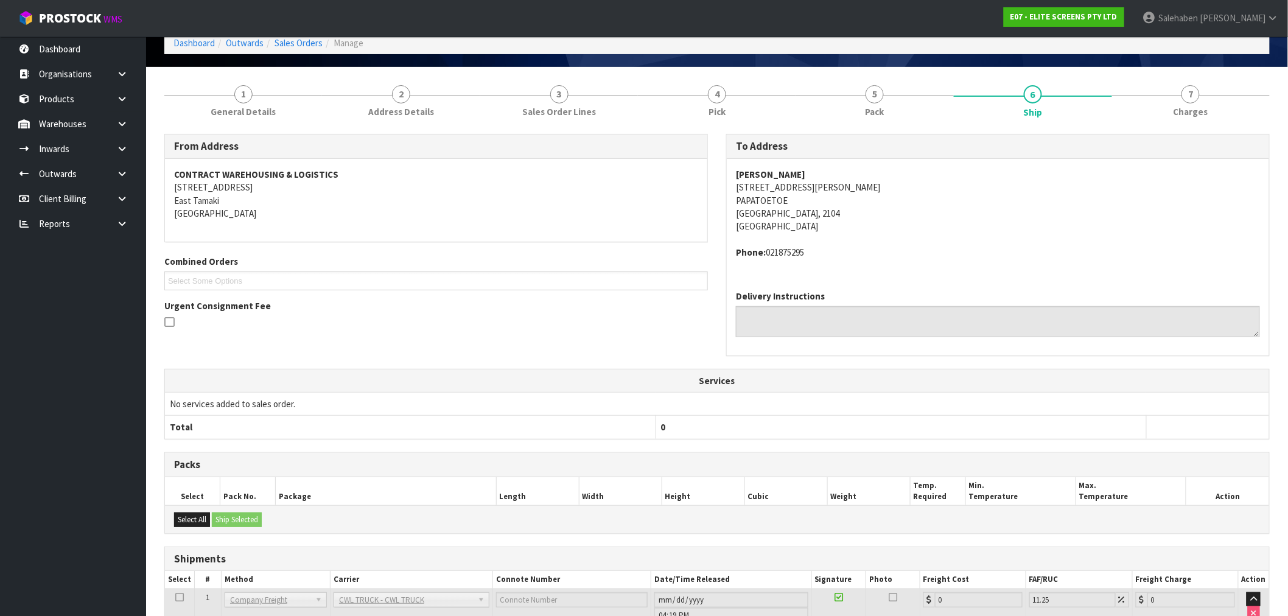
scroll to position [153, 0]
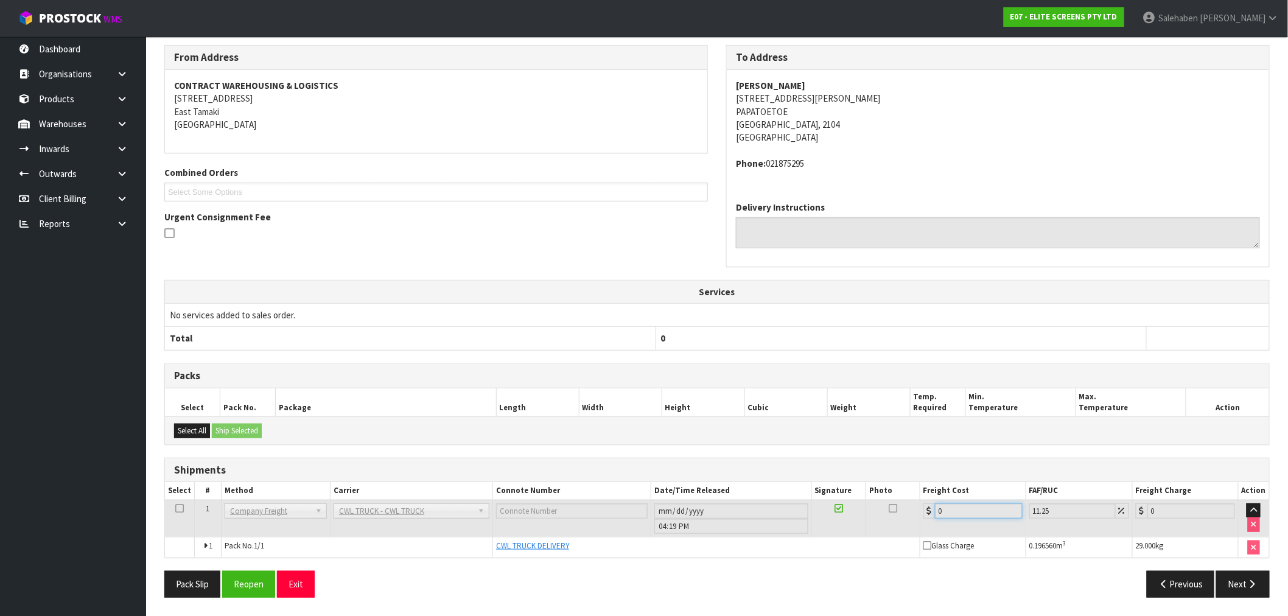
click at [957, 509] on input "0" at bounding box center [979, 511] width 88 height 15
click at [253, 587] on button "Reopen" at bounding box center [248, 584] width 53 height 26
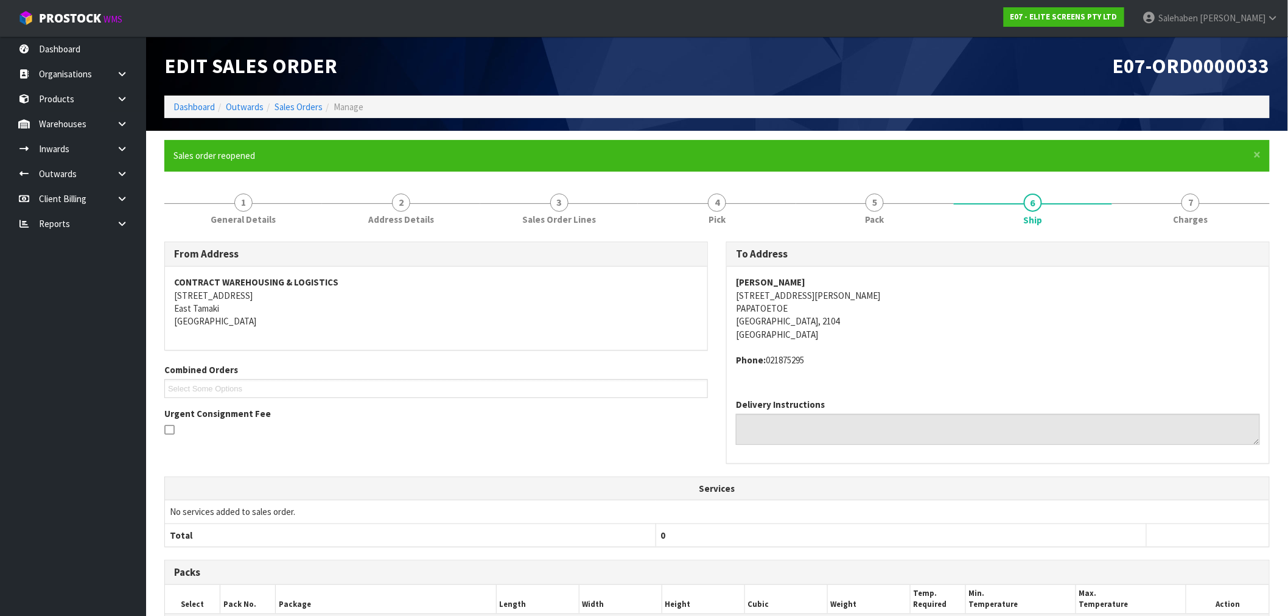
scroll to position [227, 0]
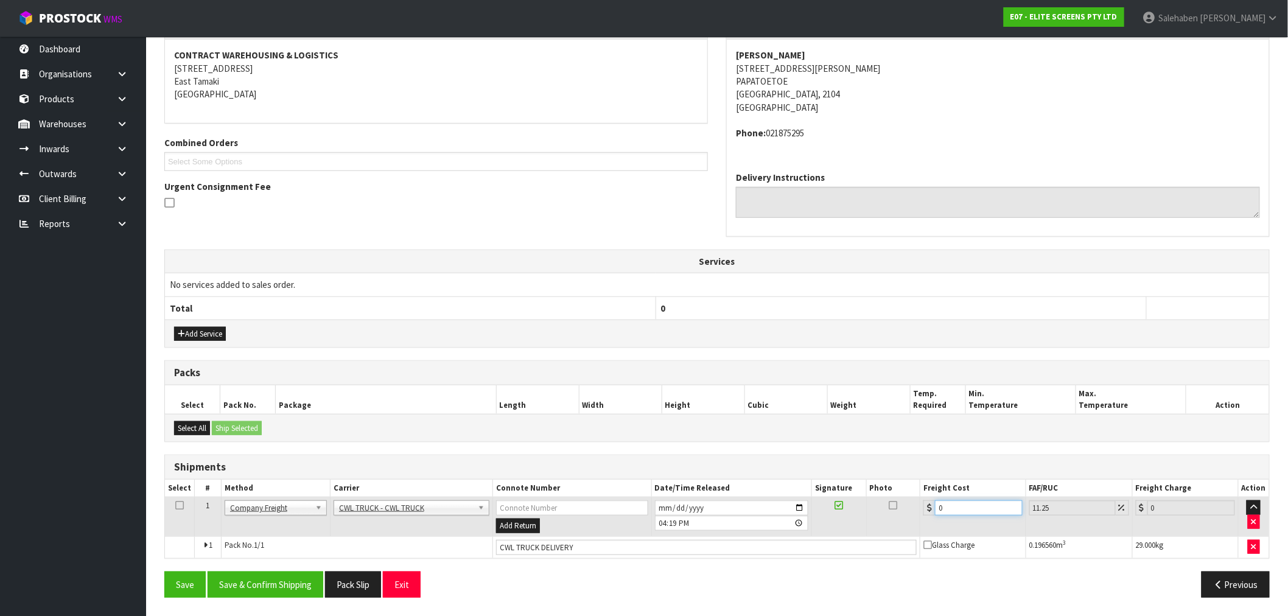
drag, startPoint x: 964, startPoint y: 509, endPoint x: 845, endPoint y: 539, distance: 123.2
click at [857, 537] on tbody "1 Client Local Pickup Customer Local Pickup Company Freight Contracted Freight …" at bounding box center [717, 527] width 1104 height 61
type input "4"
type input "4.45"
type input "44"
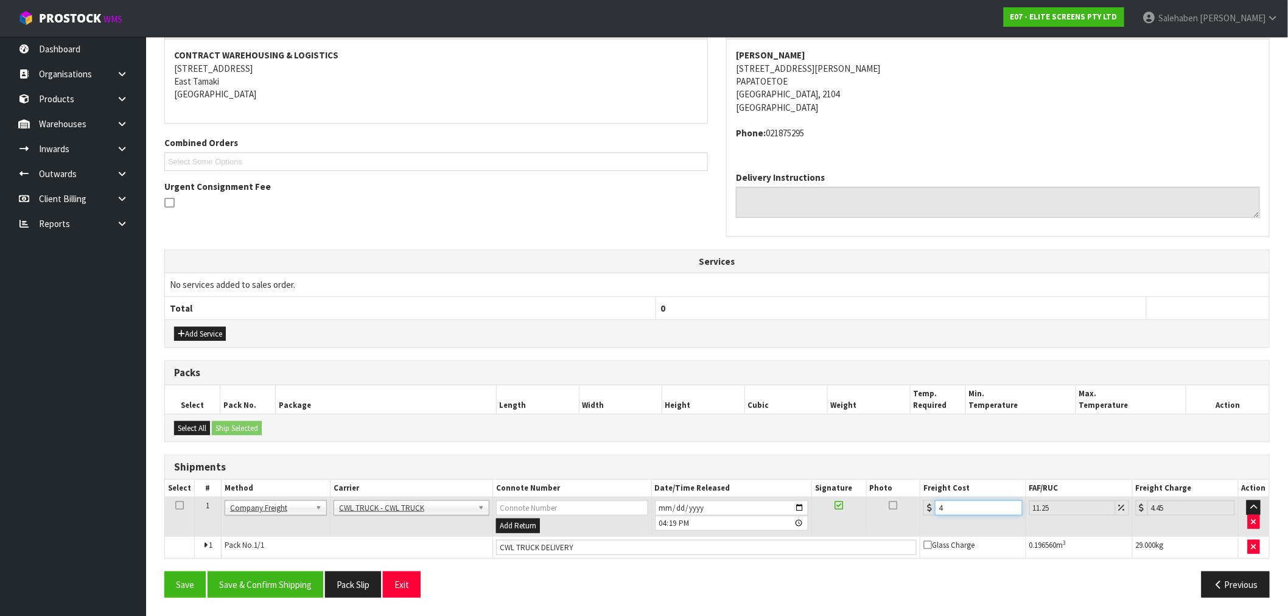
type input "48.95"
type input "44.9"
type input "49.95"
type input "44.94"
type input "50"
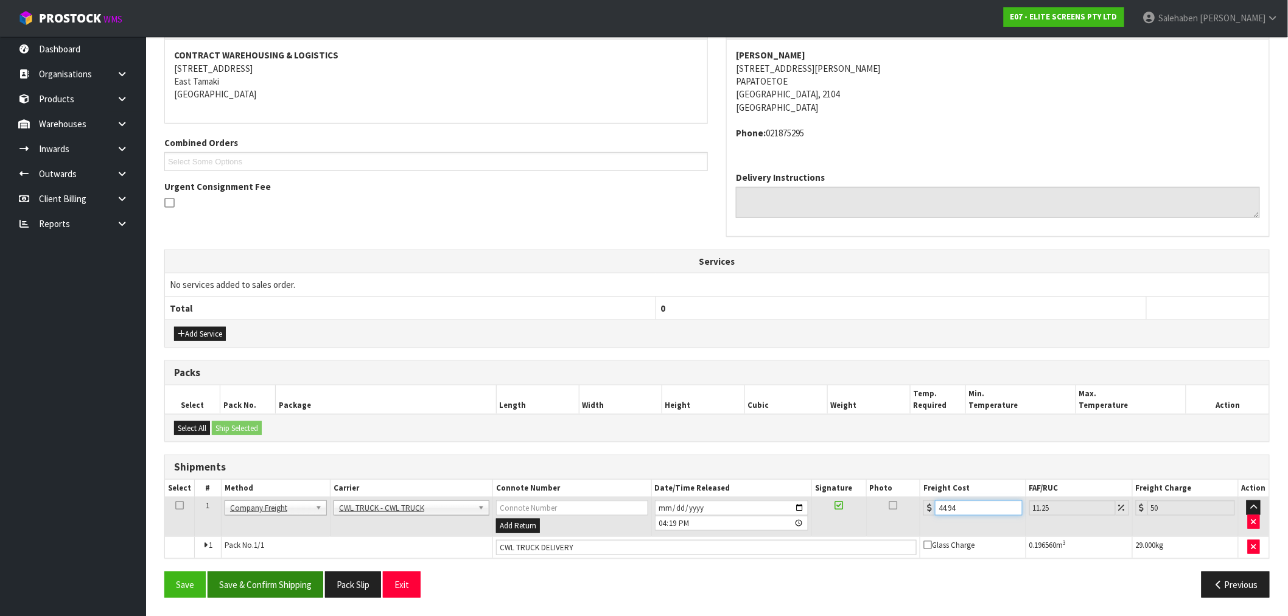
type input "44.94"
click at [293, 582] on button "Save & Confirm Shipping" at bounding box center [266, 585] width 116 height 26
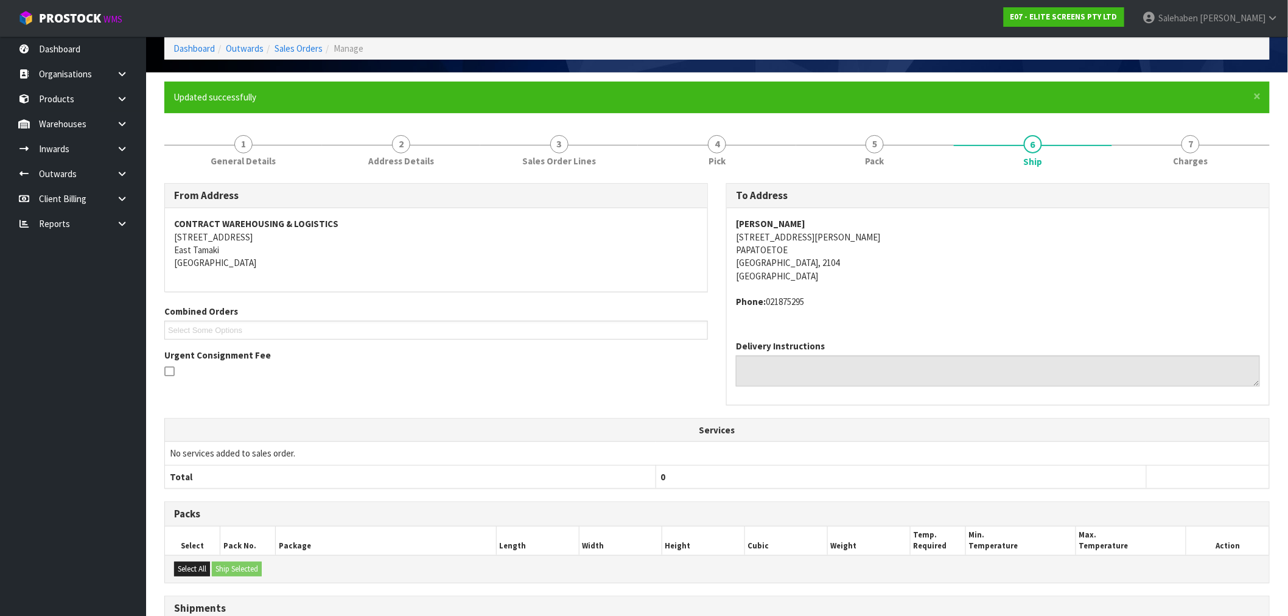
scroll to position [197, 0]
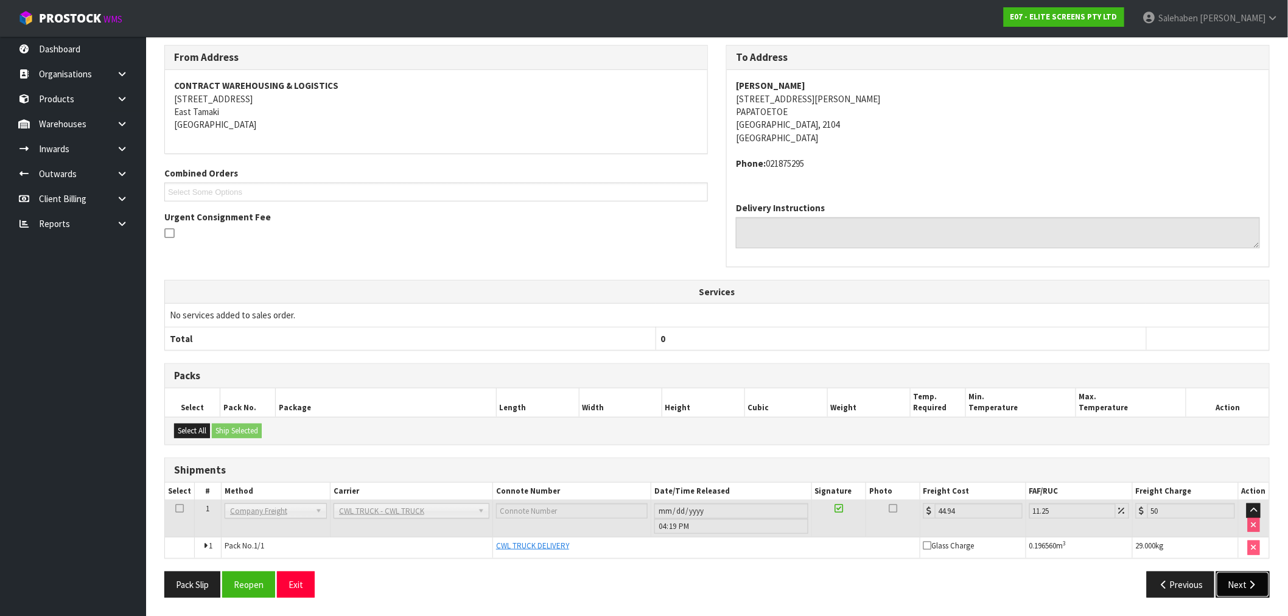
click at [1247, 585] on icon "button" at bounding box center [1253, 584] width 12 height 9
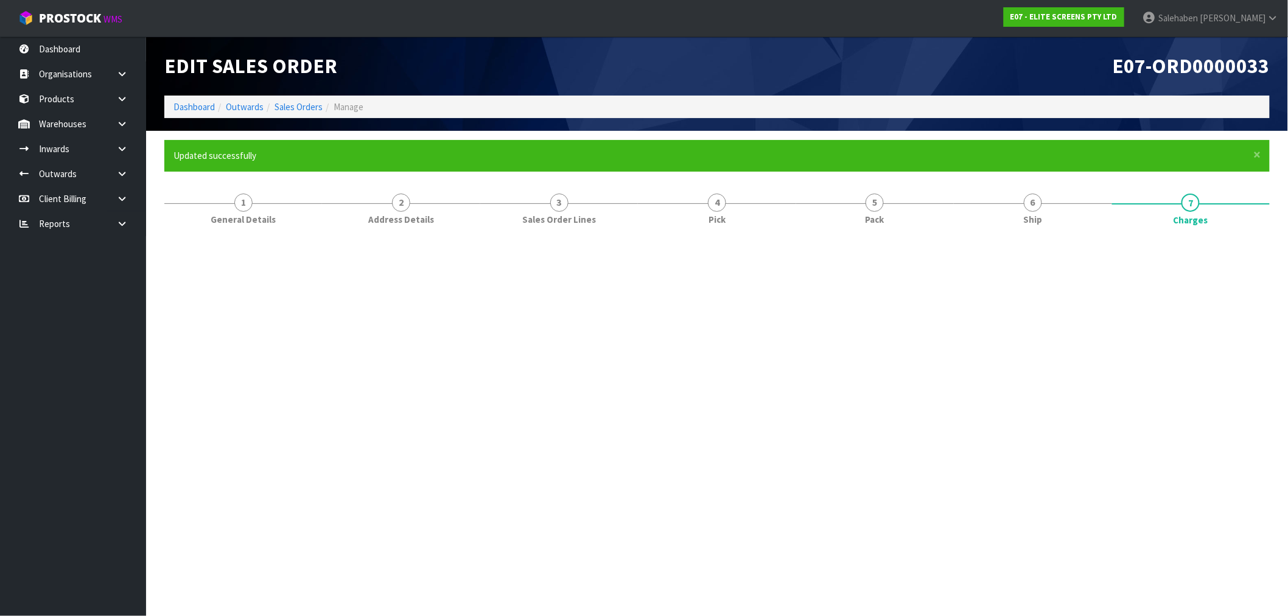
scroll to position [0, 0]
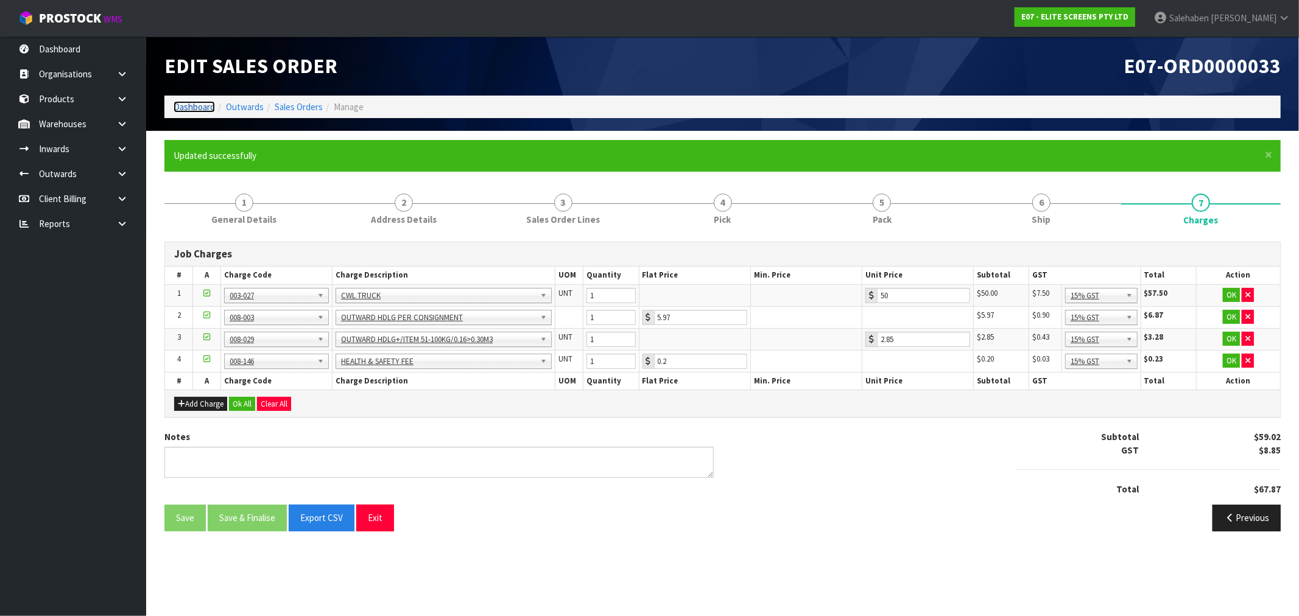
click at [184, 105] on link "Dashboard" at bounding box center [194, 107] width 41 height 12
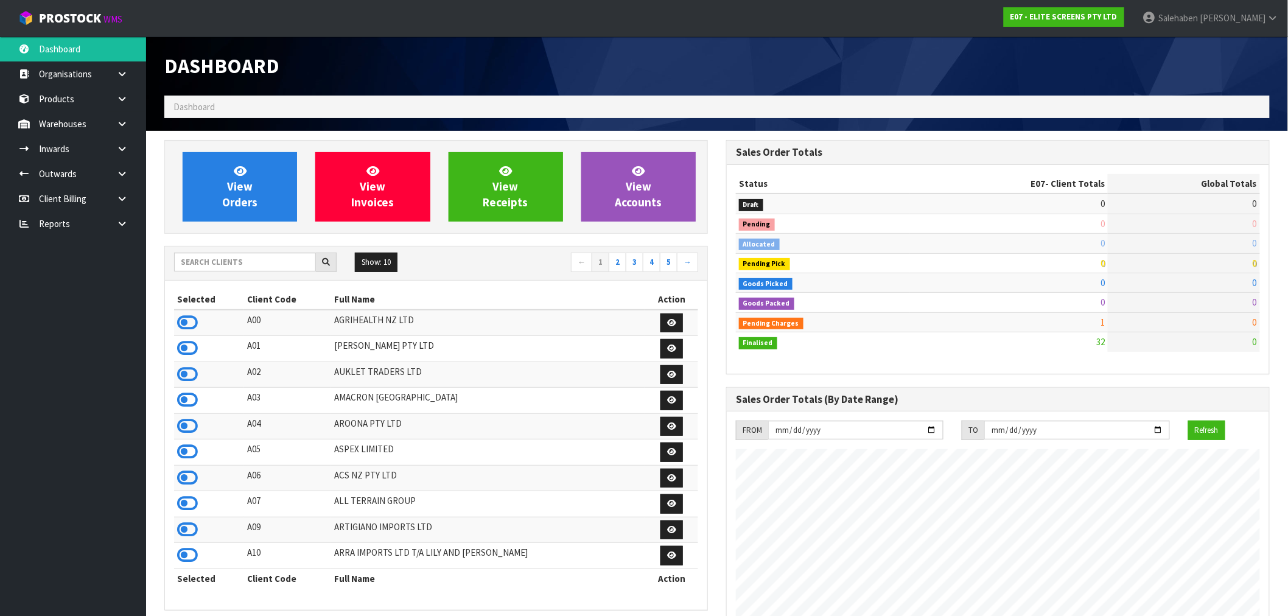
scroll to position [745, 562]
click at [248, 259] on input "text" at bounding box center [245, 262] width 142 height 19
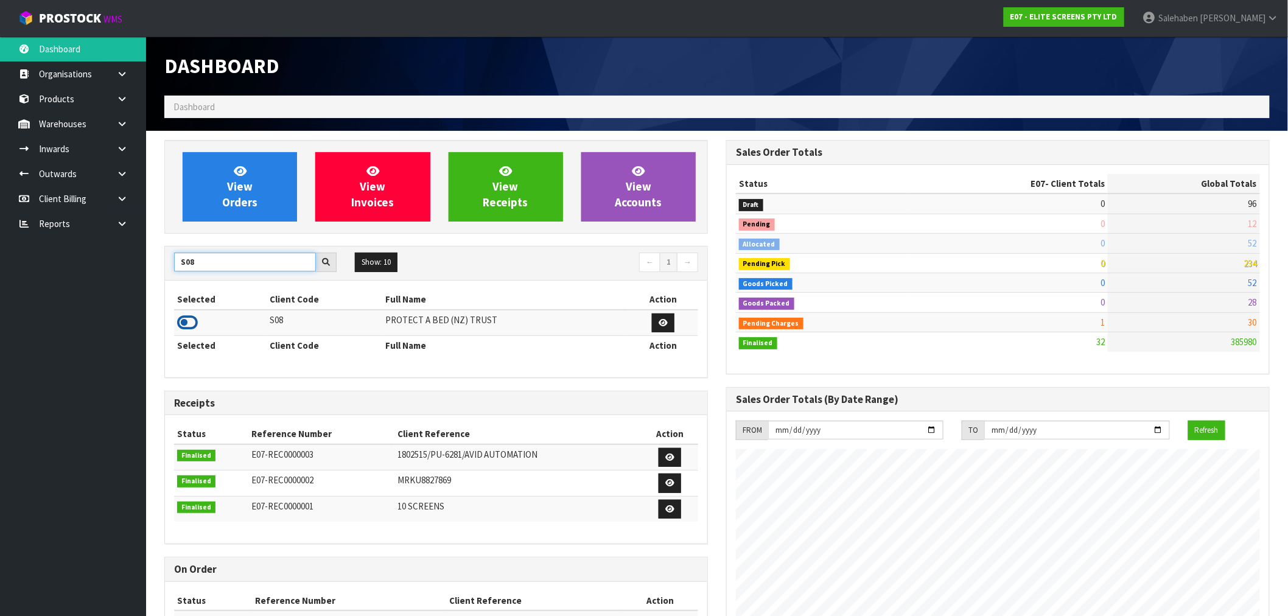
type input "S08"
click at [187, 326] on icon at bounding box center [187, 323] width 21 height 18
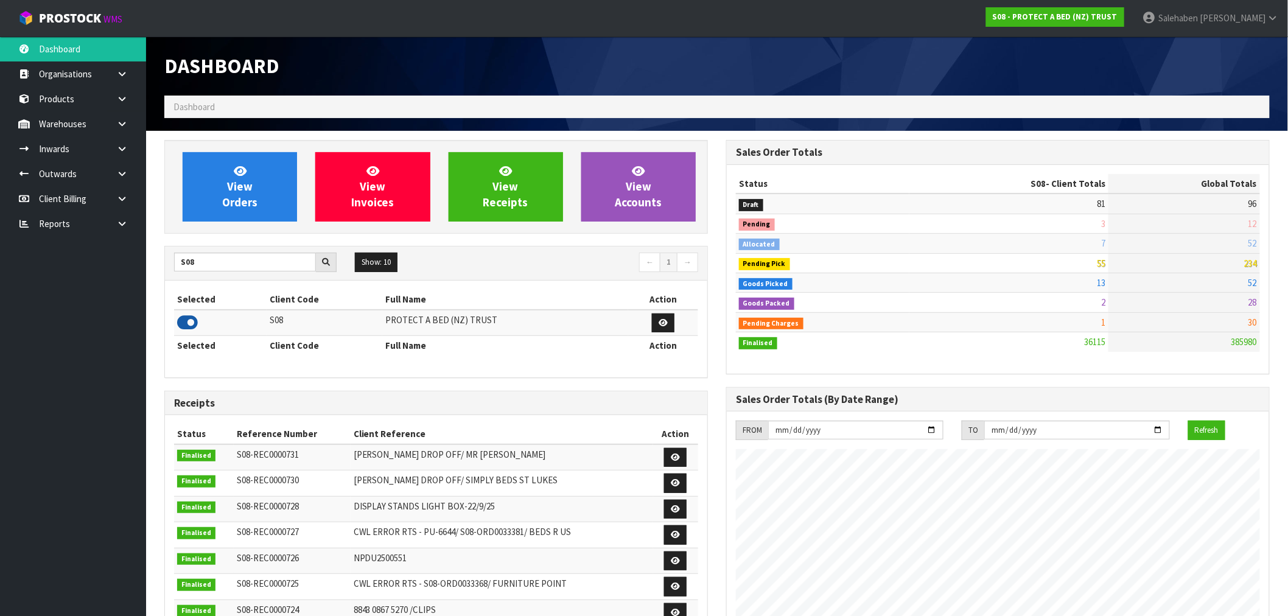
scroll to position [922, 562]
drag, startPoint x: 204, startPoint y: 269, endPoint x: 141, endPoint y: 281, distance: 64.5
click at [141, 281] on body "Toggle navigation ProStock WMS S08 - PROTECT A BED (NZ) TRUST [PERSON_NAME] Log…" at bounding box center [644, 308] width 1288 height 616
type input "R06"
click at [192, 326] on icon at bounding box center [187, 323] width 21 height 18
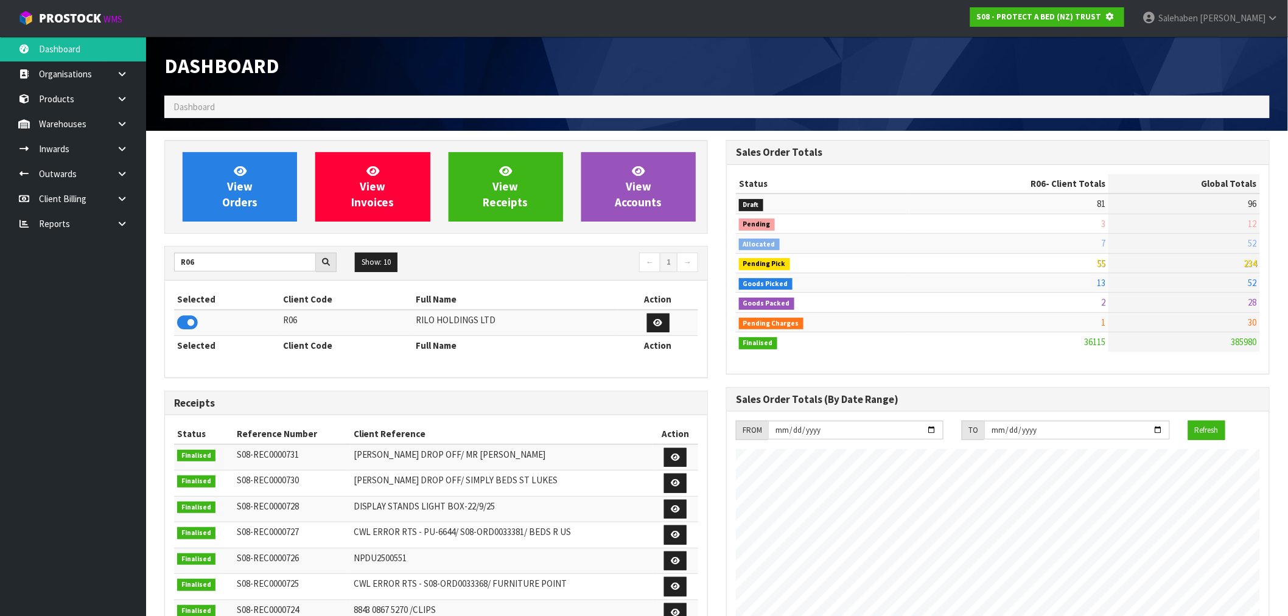
scroll to position [608106, 608303]
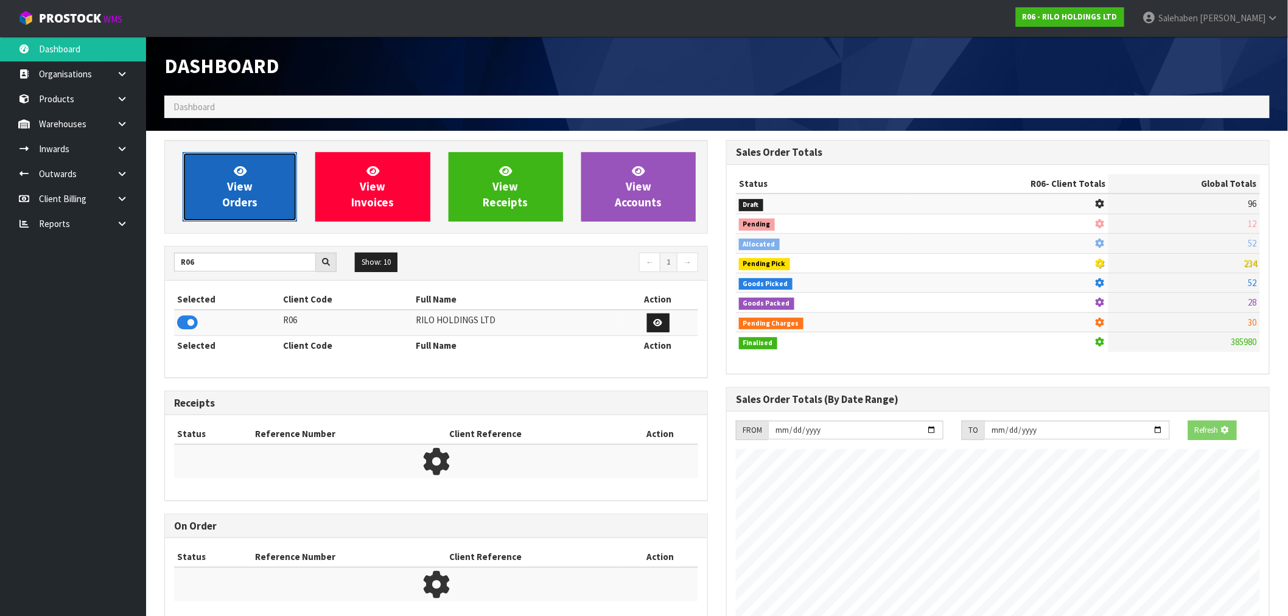
click at [251, 184] on span "View Orders" at bounding box center [239, 187] width 35 height 46
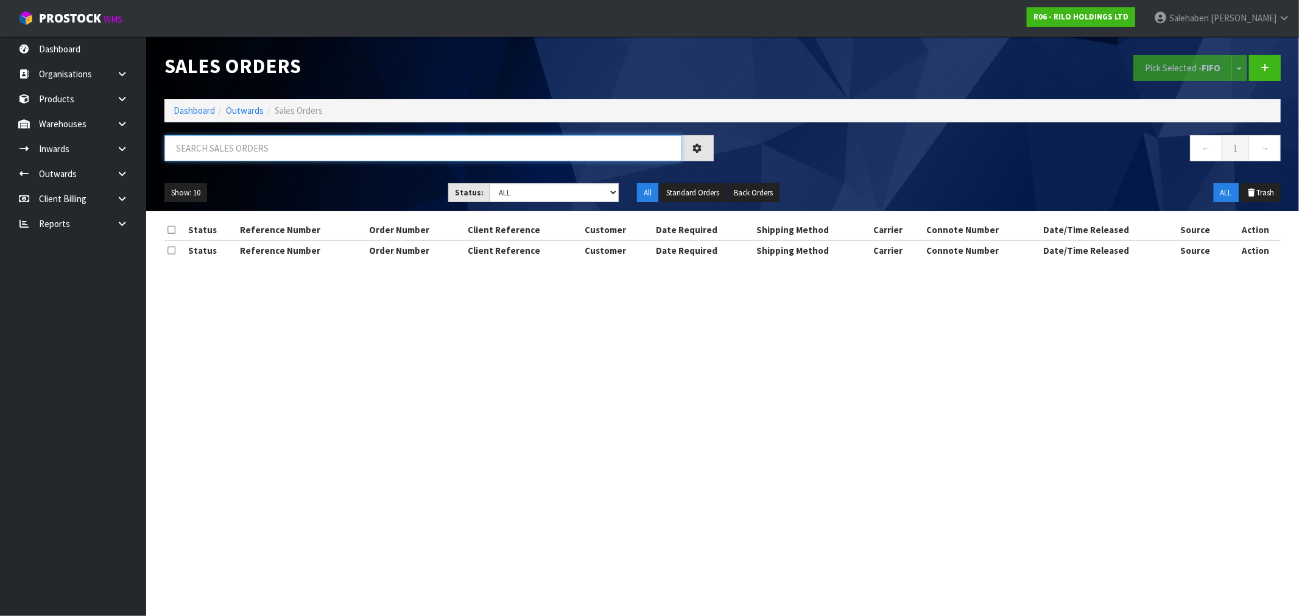
click at [229, 145] on input "text" at bounding box center [423, 148] width 518 height 26
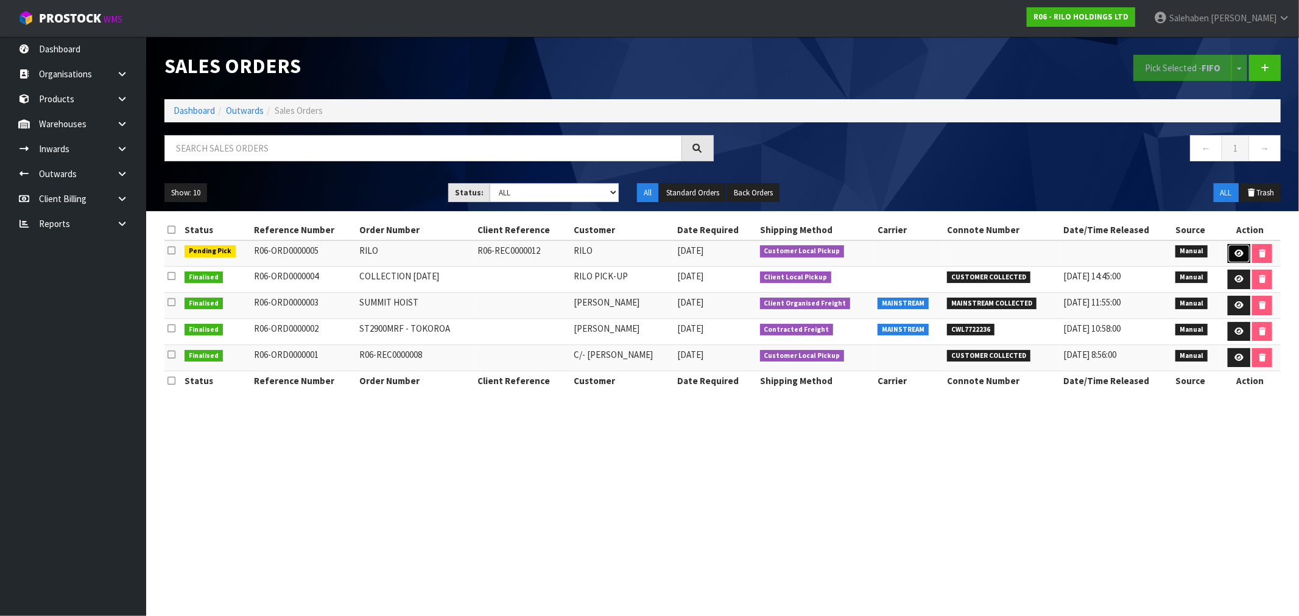
click at [1240, 257] on icon at bounding box center [1238, 254] width 9 height 8
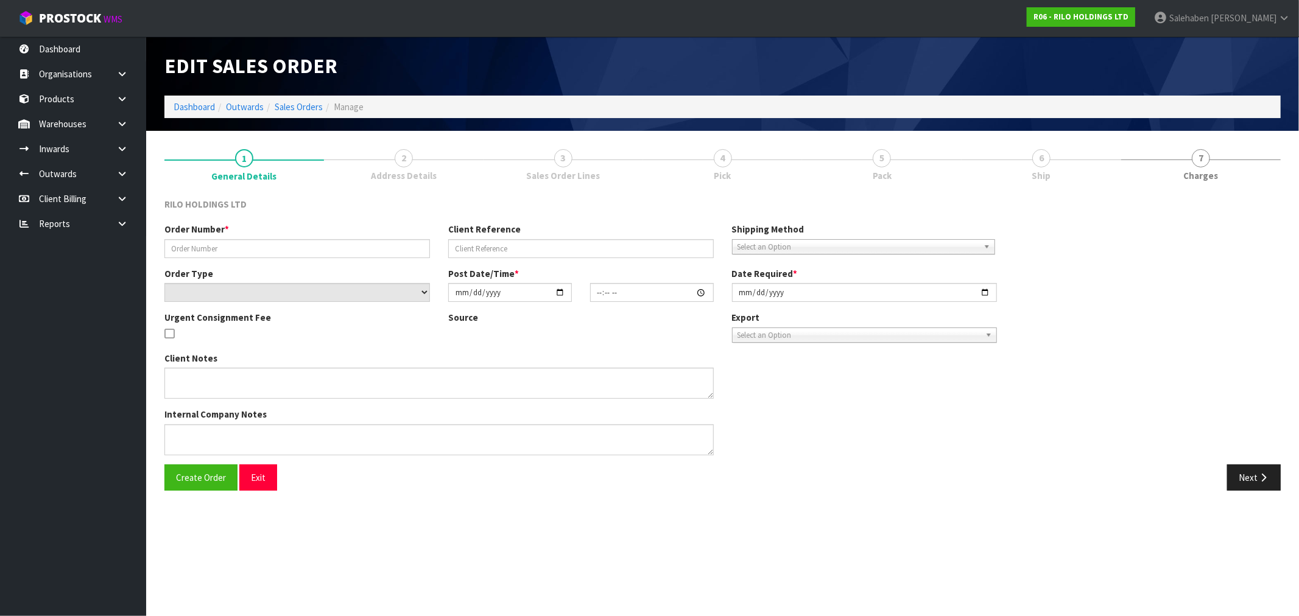
type input "RILO"
type input "R06-REC0000012"
select select "number:0"
type input "[DATE]"
type input "10:15:00.000"
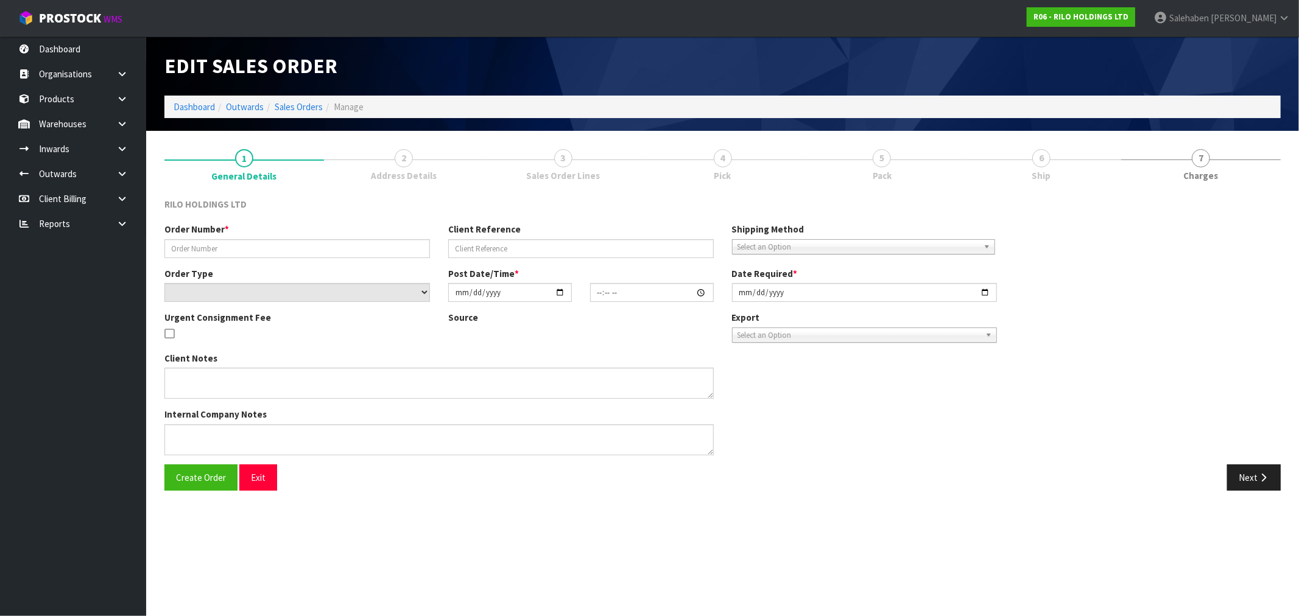
type input "[DATE]"
type textarea "VIEW AND COLLECT"
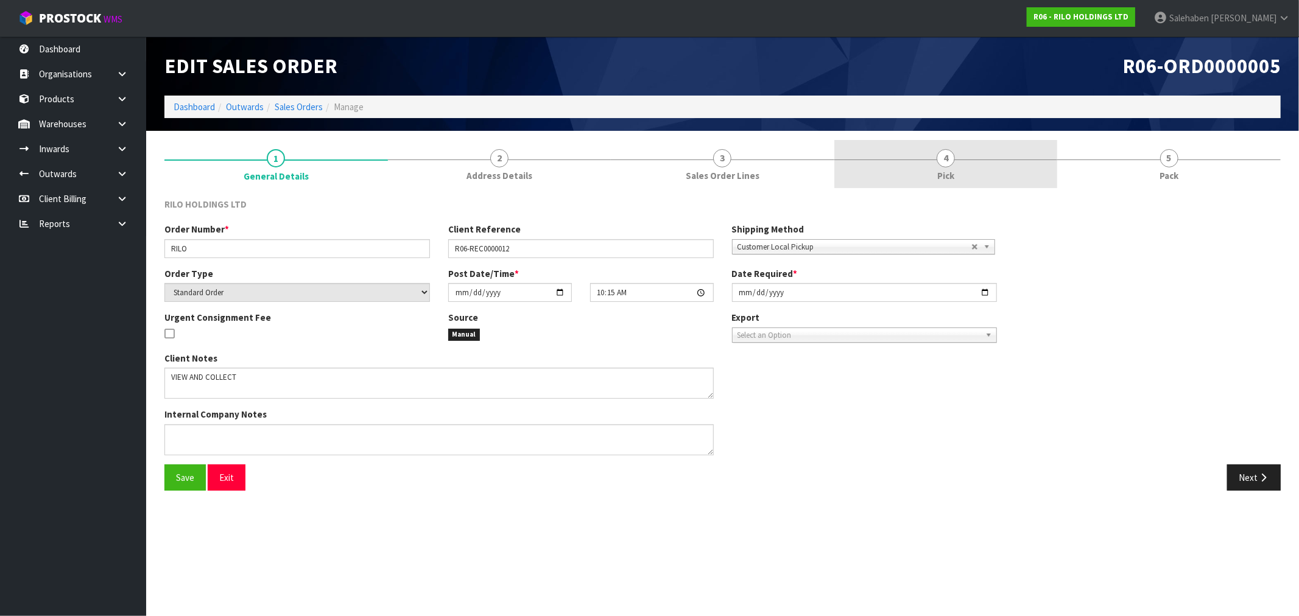
click at [948, 161] on span "4" at bounding box center [945, 158] width 18 height 18
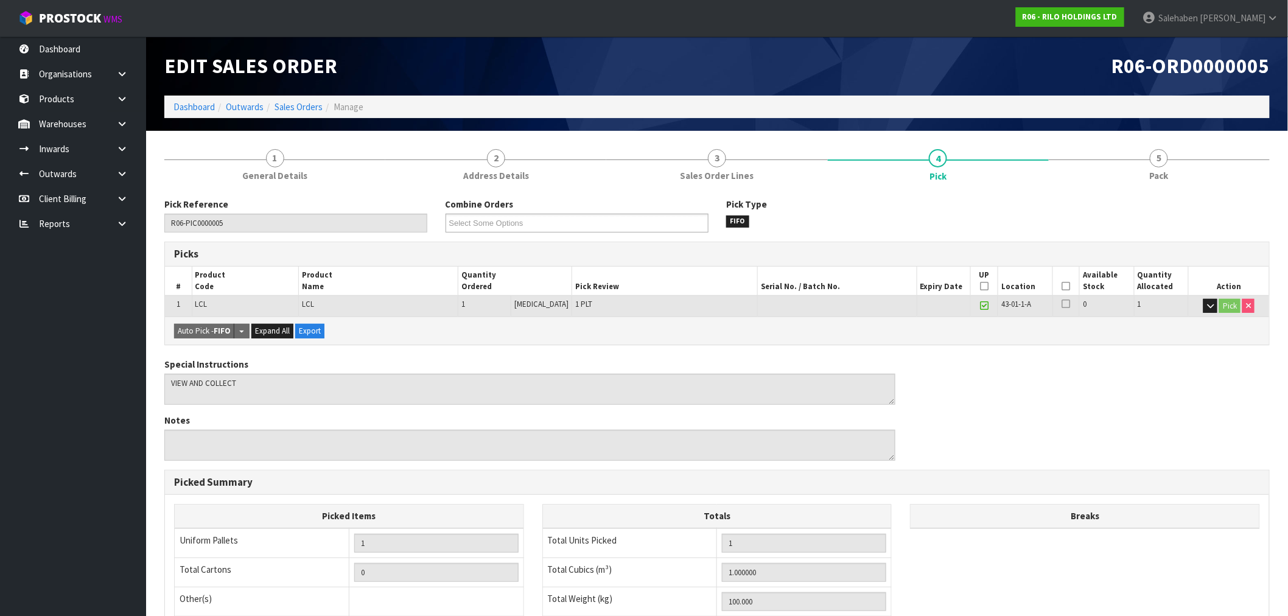
click at [1063, 286] on icon at bounding box center [1066, 286] width 9 height 1
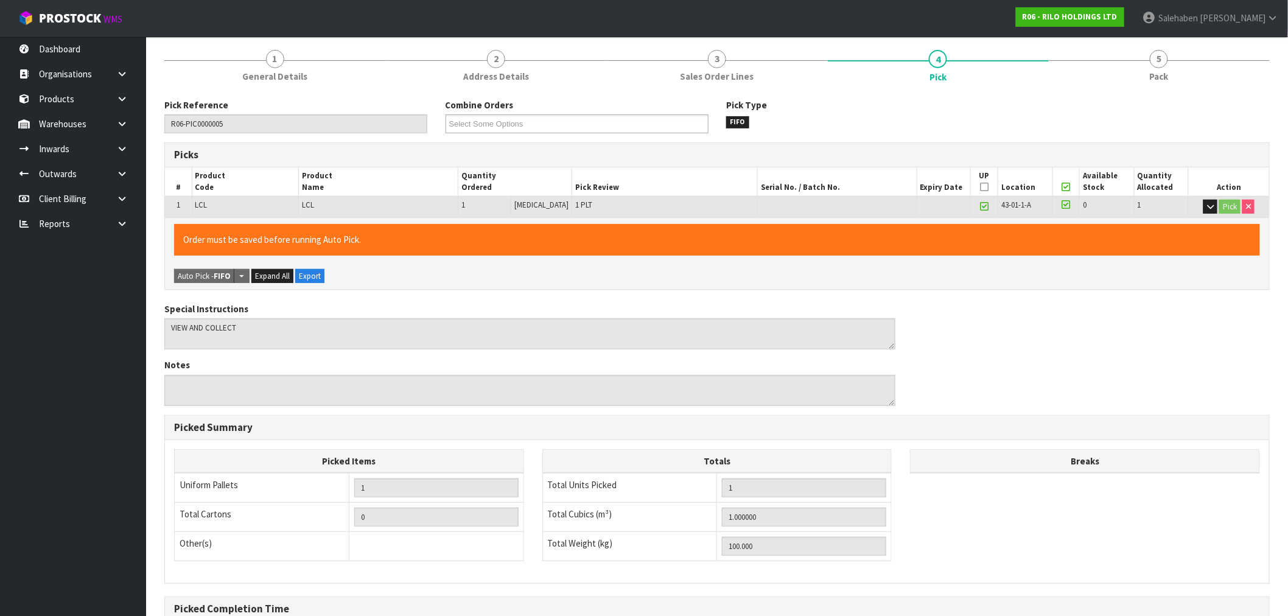
scroll to position [234, 0]
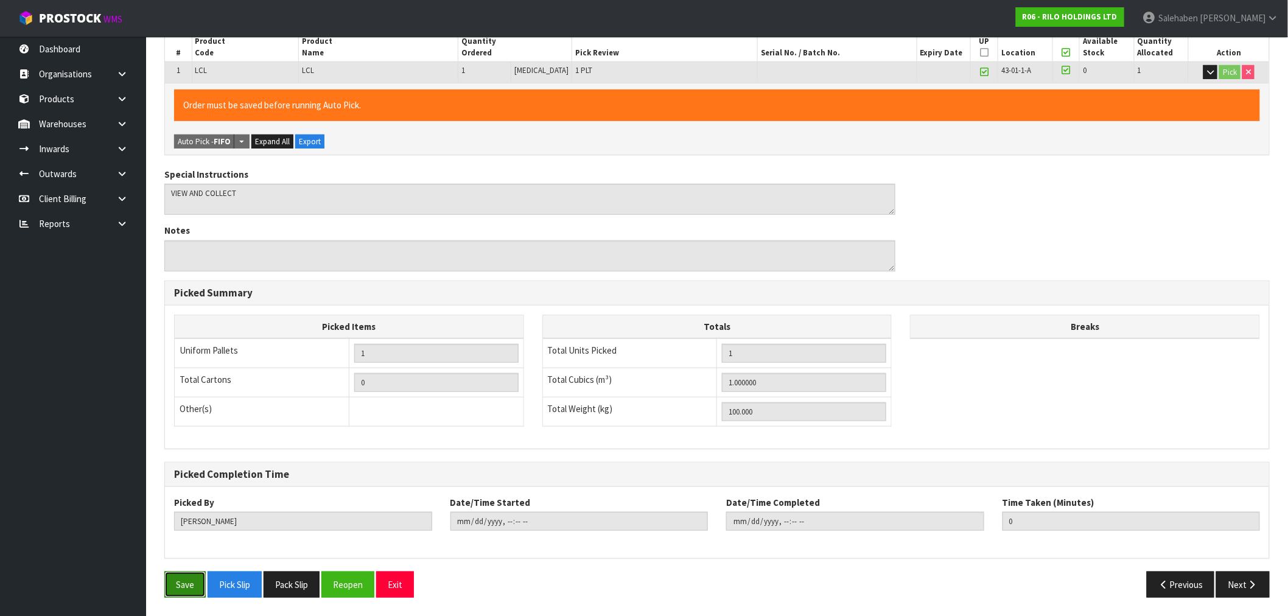
click at [192, 586] on button "Save" at bounding box center [184, 585] width 41 height 26
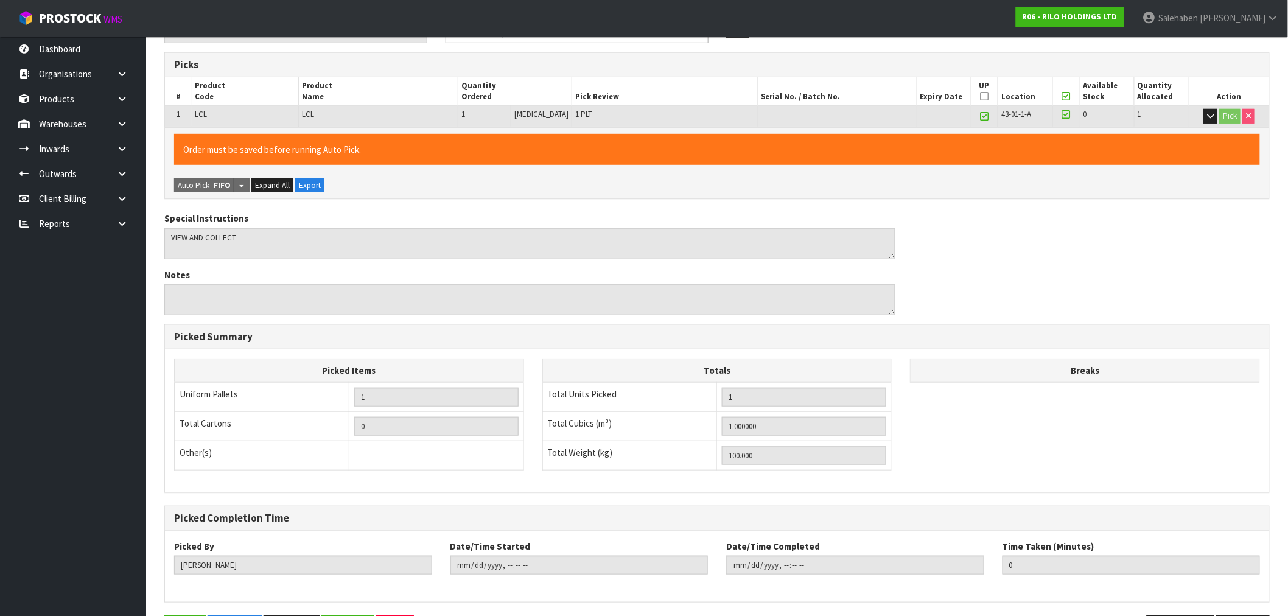
scroll to position [0, 0]
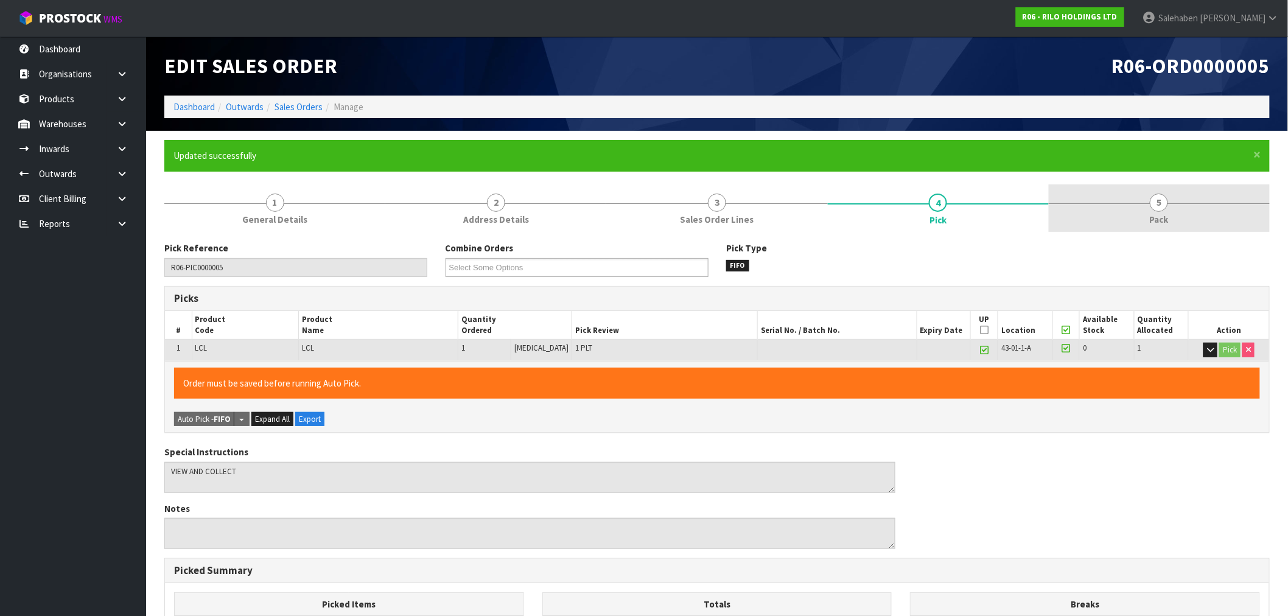
click at [1148, 226] on link "5 Pack" at bounding box center [1159, 208] width 221 height 48
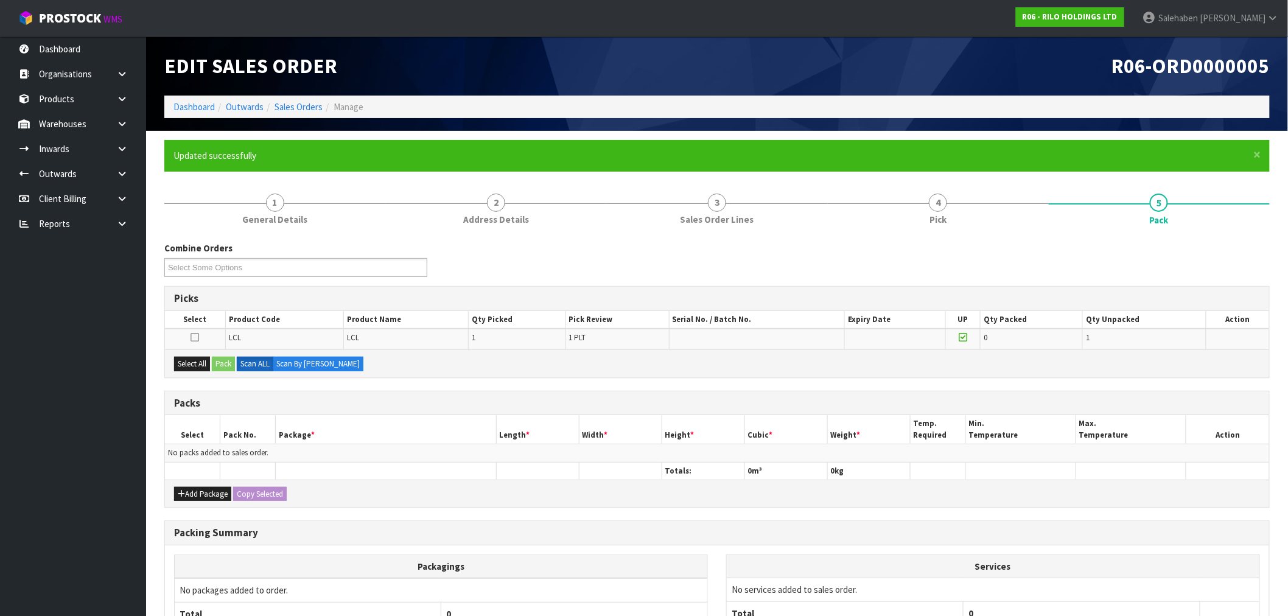
click at [201, 349] on div "Select All Pack Scan ALL Scan By [PERSON_NAME]" at bounding box center [717, 362] width 1104 height 27
click at [191, 361] on button "Select All" at bounding box center [192, 364] width 36 height 15
click at [223, 362] on button "Pack" at bounding box center [223, 364] width 23 height 15
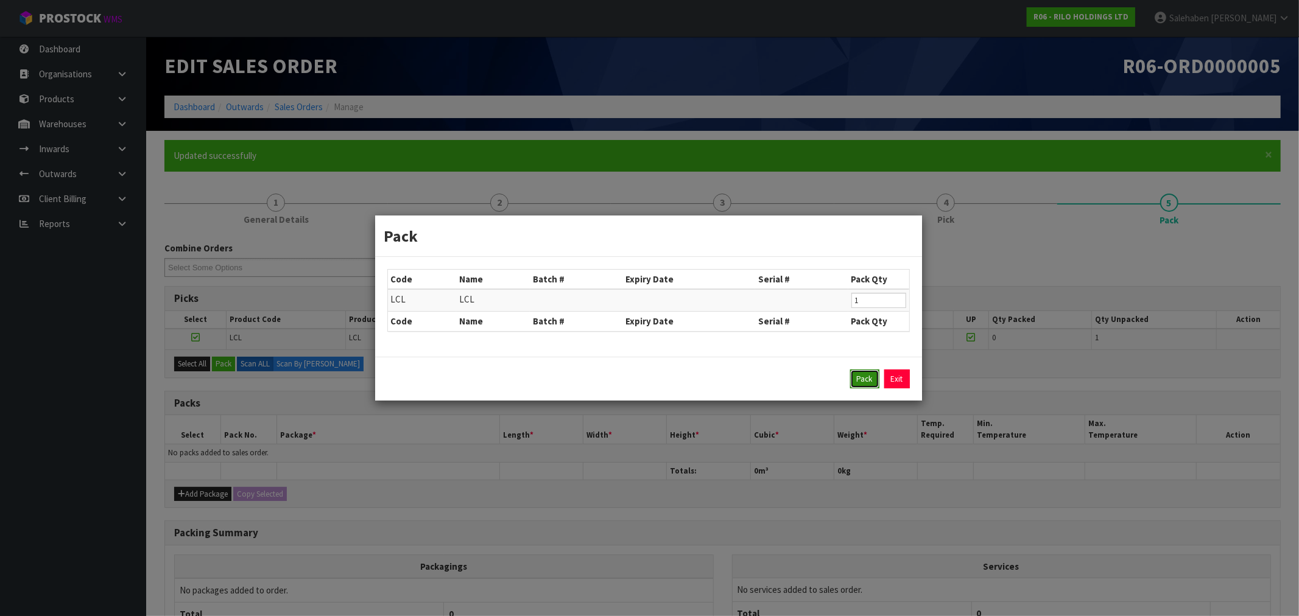
click at [860, 376] on button "Pack" at bounding box center [864, 379] width 29 height 19
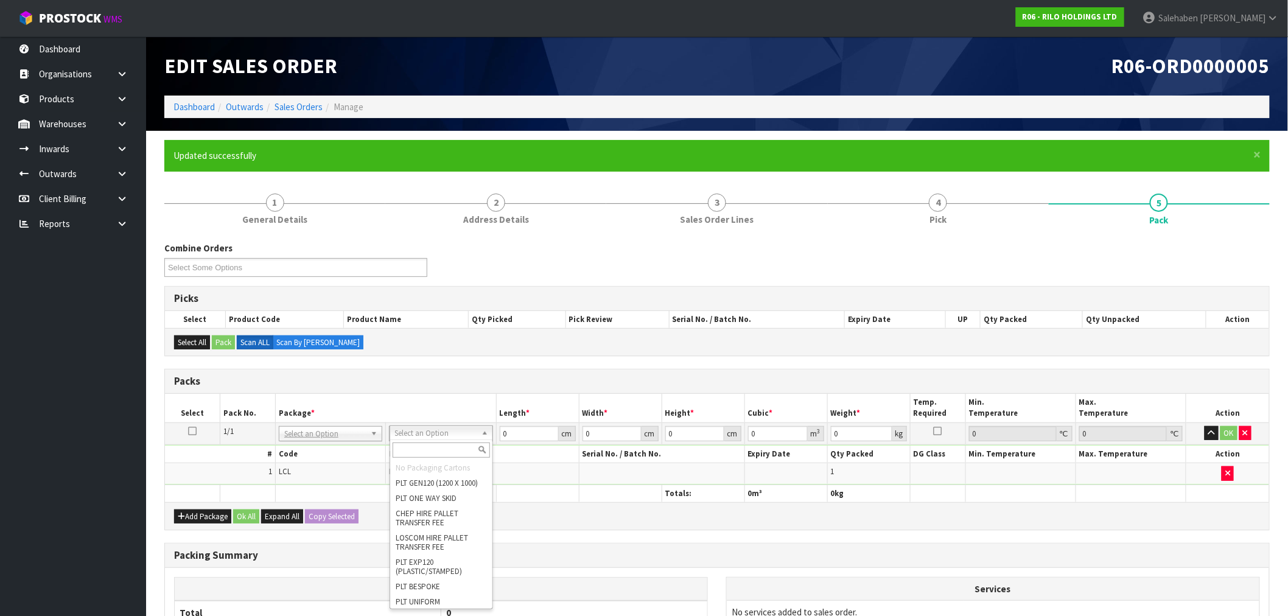
click at [427, 451] on input "text" at bounding box center [441, 450] width 97 height 15
type input "uni"
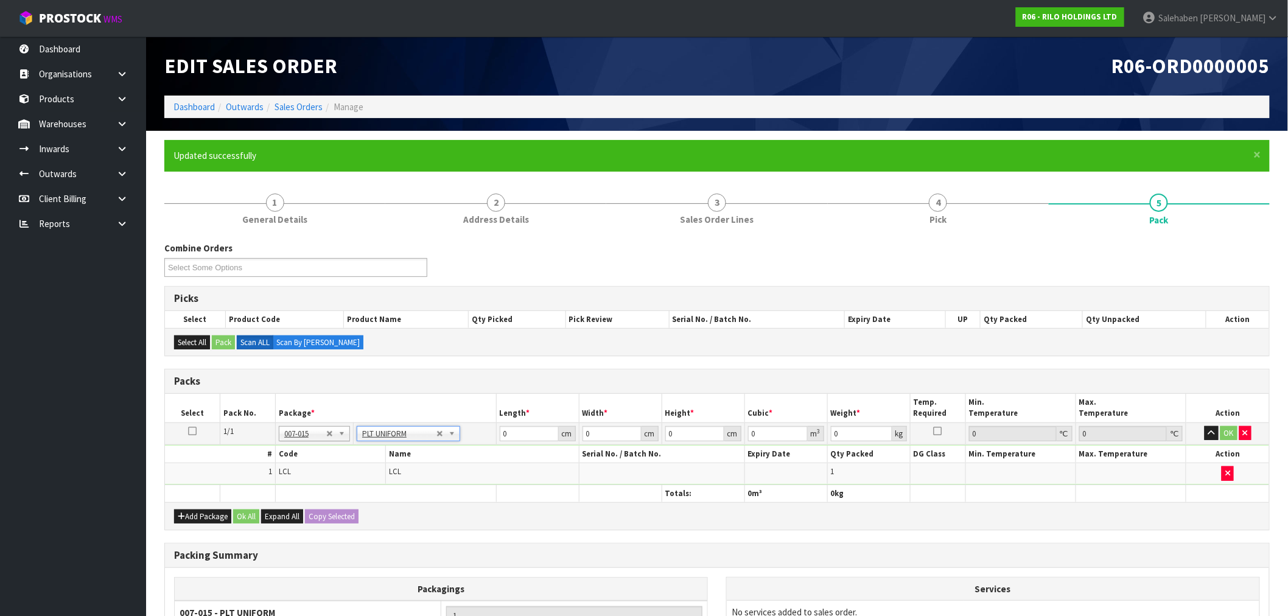
type input "100"
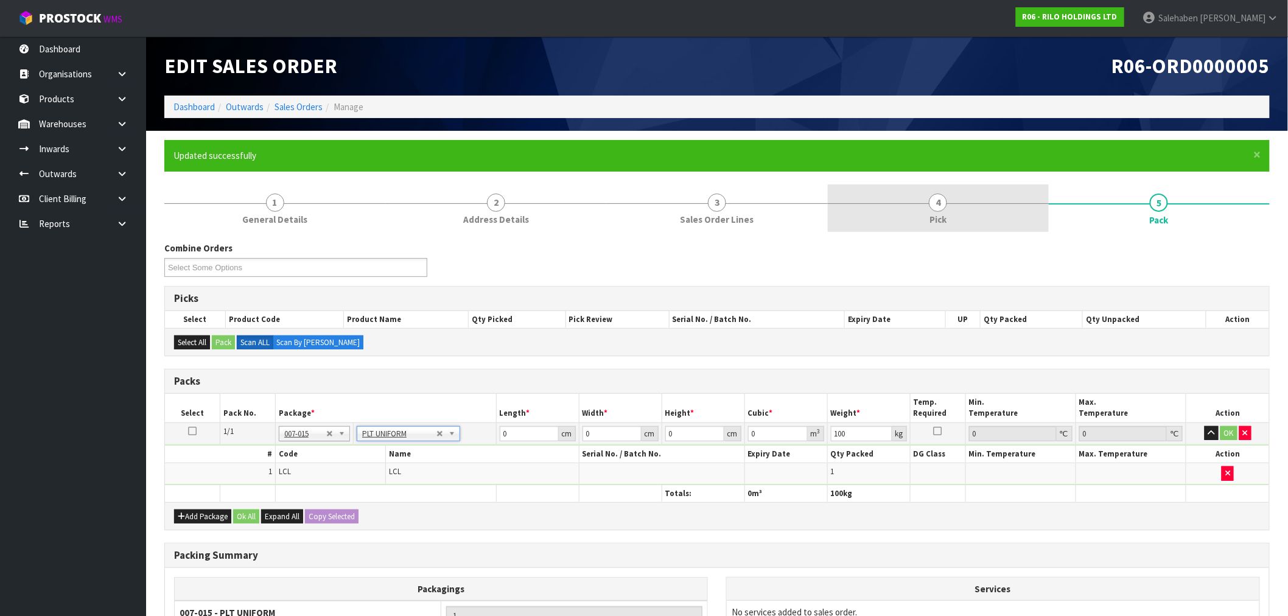
click at [928, 214] on link "4 Pick" at bounding box center [938, 208] width 221 height 48
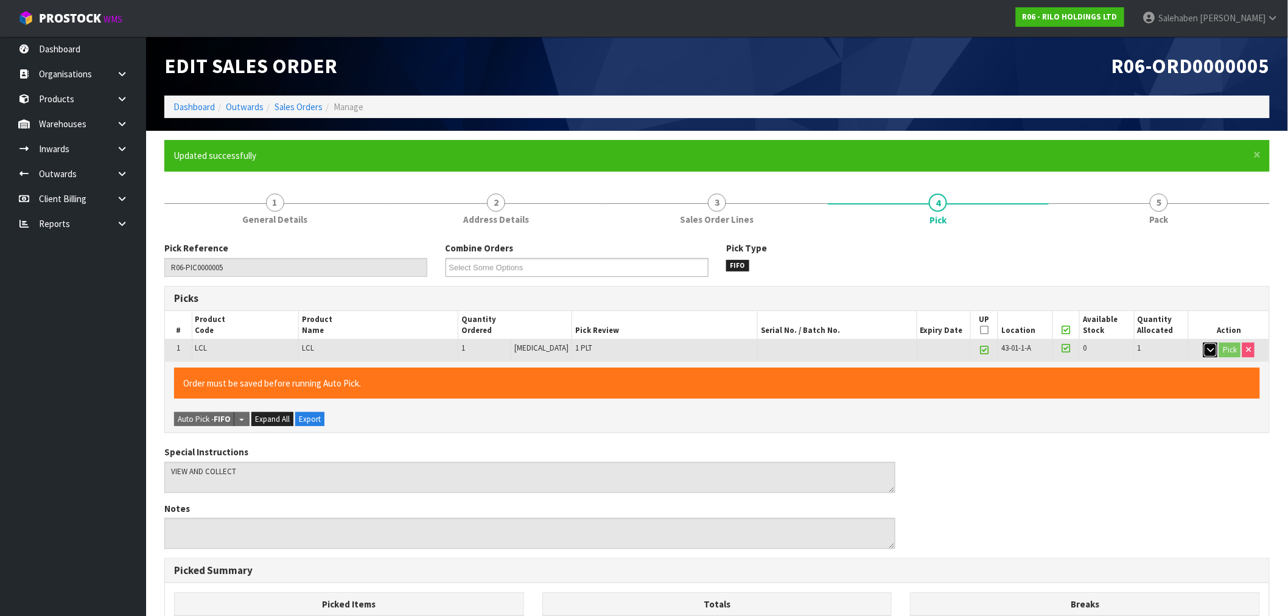
click at [1210, 351] on icon "button" at bounding box center [1210, 350] width 7 height 8
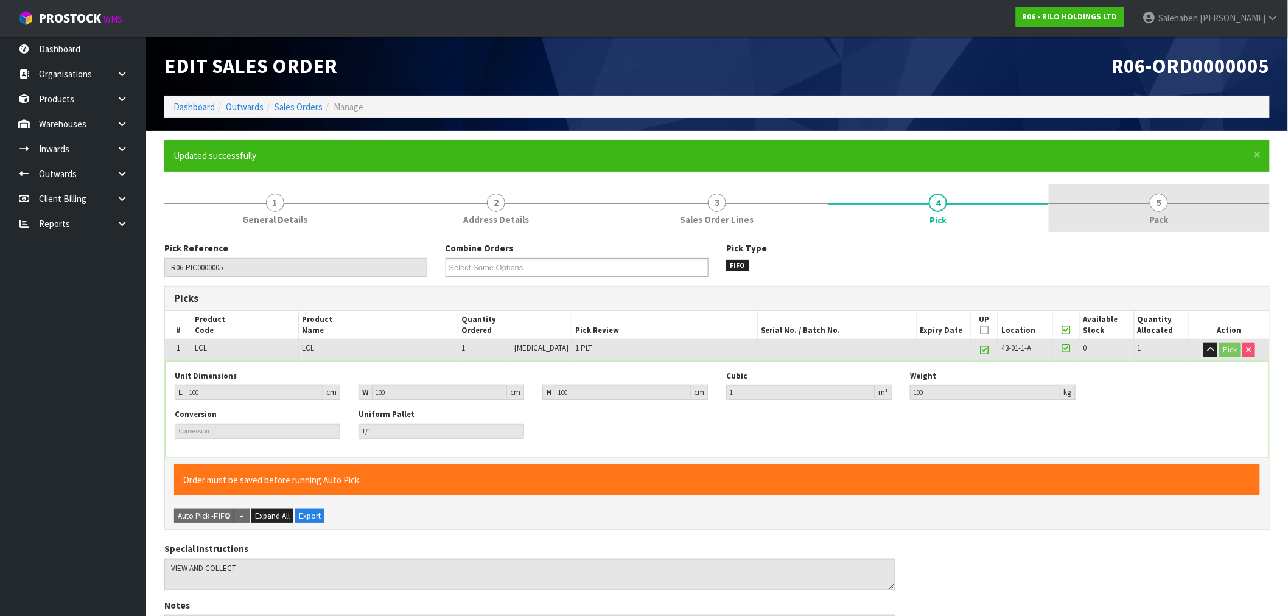
click at [1159, 215] on span "Pack" at bounding box center [1159, 219] width 19 height 13
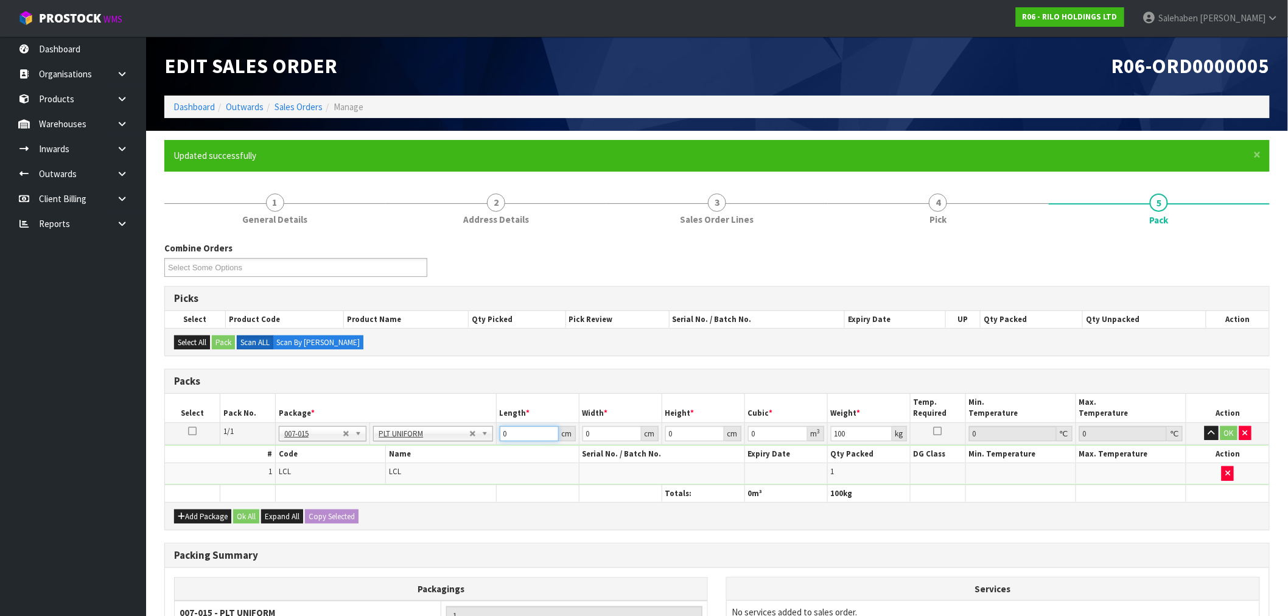
drag, startPoint x: 524, startPoint y: 434, endPoint x: 283, endPoint y: 434, distance: 241.1
click at [374, 444] on tbody "1/1 NONE 007-001 007-002 007-004 007-009 007-013 007-014 007-015 007-017 007-01…" at bounding box center [717, 454] width 1104 height 62
type input "100"
type input "1"
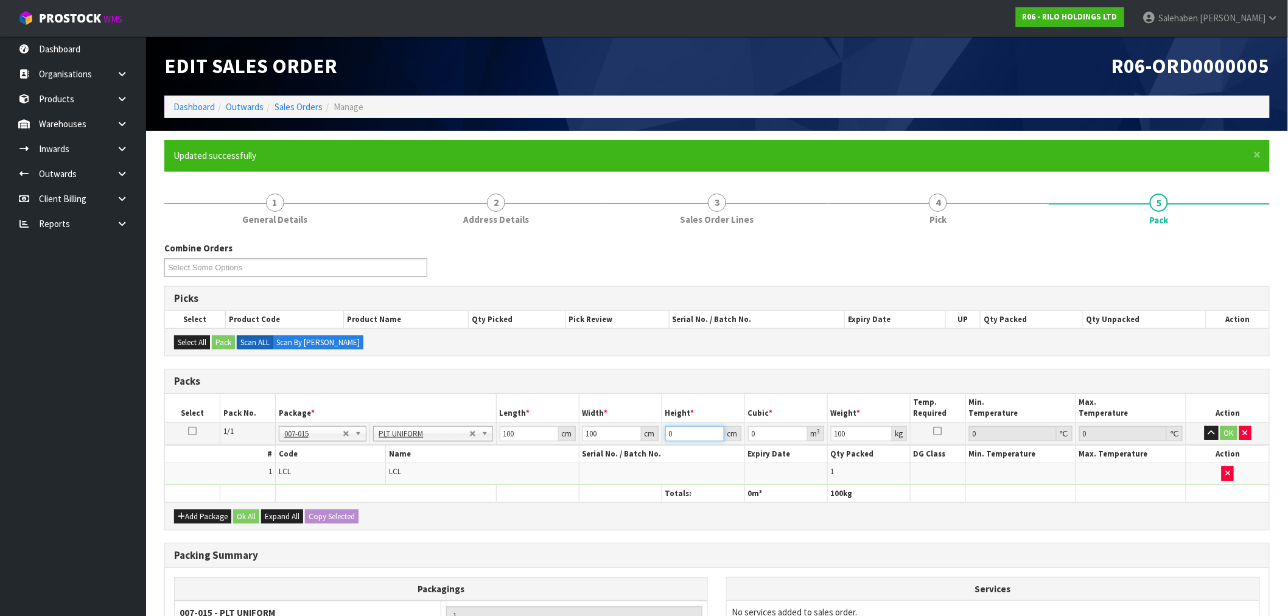
type input "0.01"
type input "10"
type input "0.1"
type input "100"
type input "1"
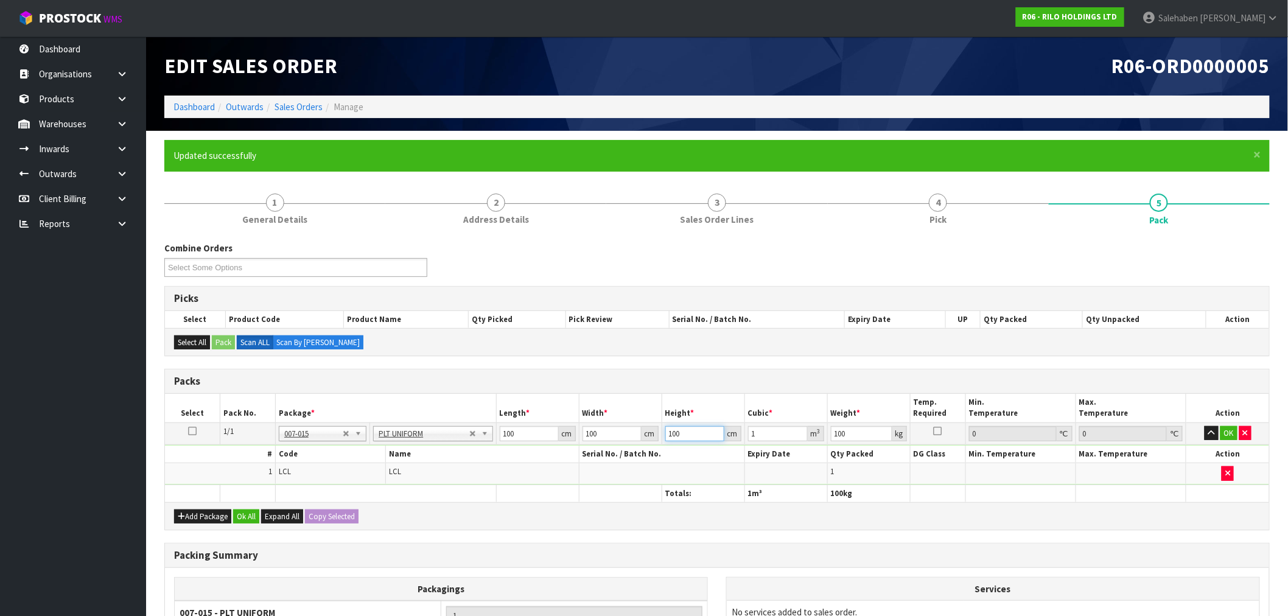
type input "100"
click at [244, 518] on button "Ok All" at bounding box center [246, 517] width 26 height 15
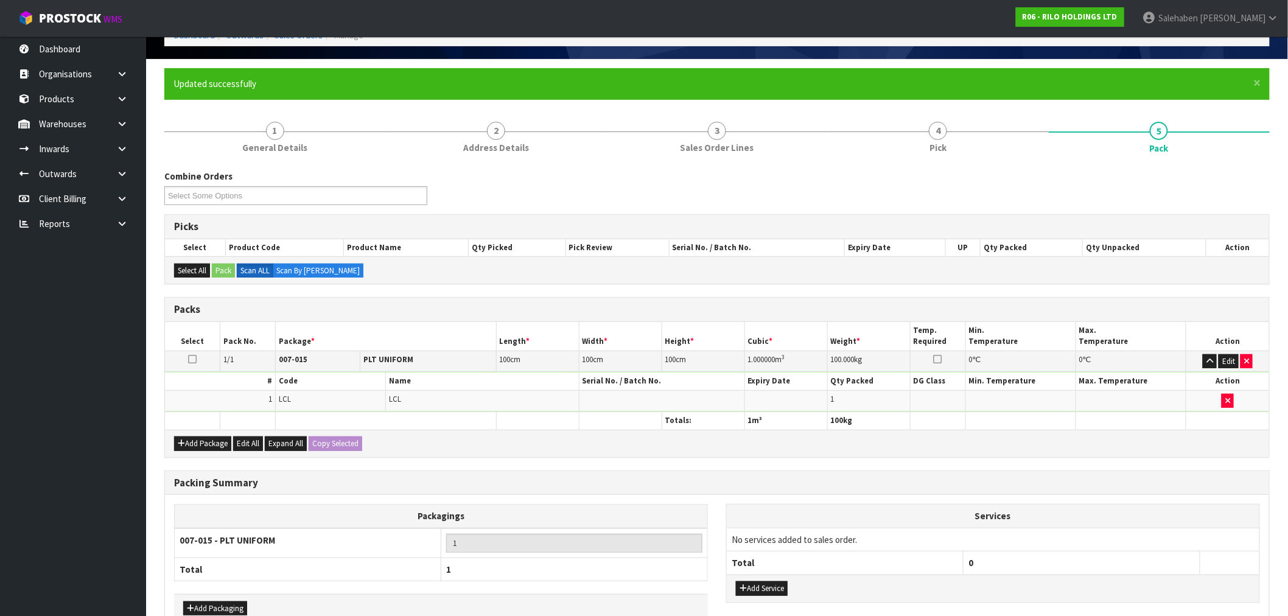
scroll to position [144, 0]
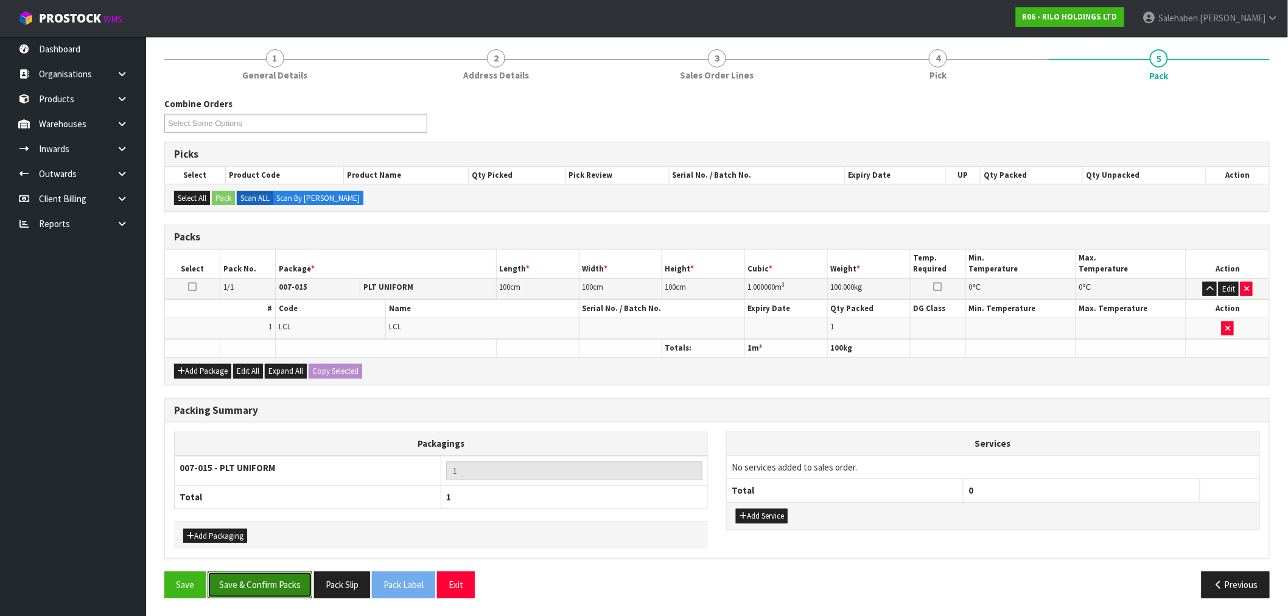
click at [270, 583] on button "Save & Confirm Packs" at bounding box center [260, 585] width 105 height 26
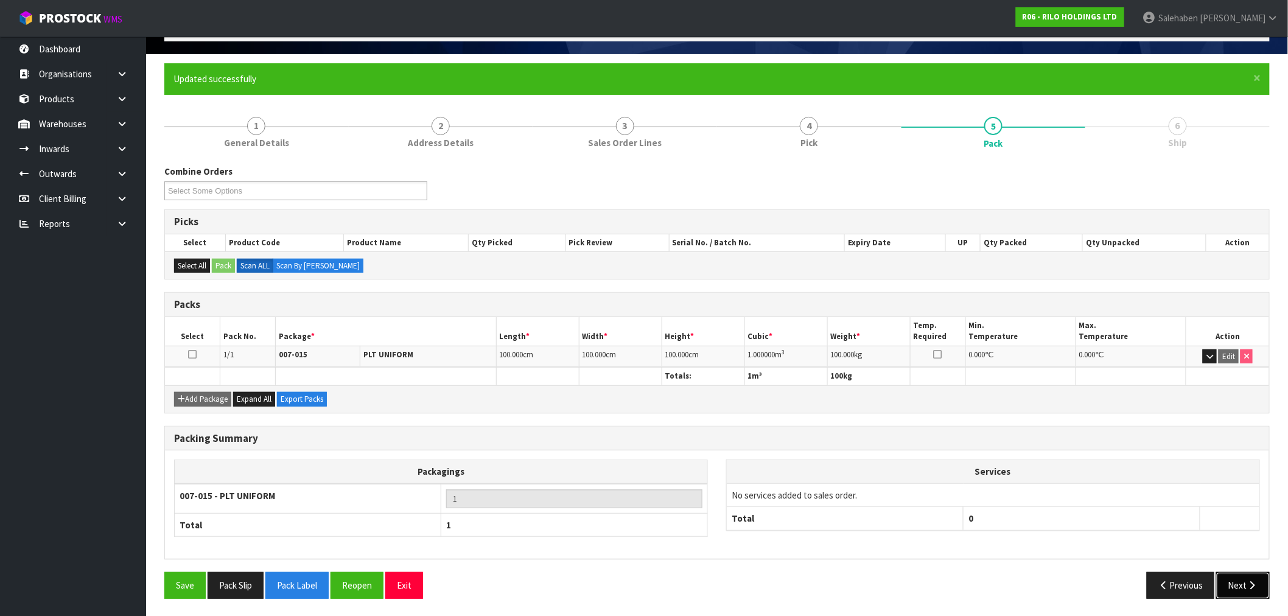
click at [1243, 585] on button "Next" at bounding box center [1244, 585] width 54 height 26
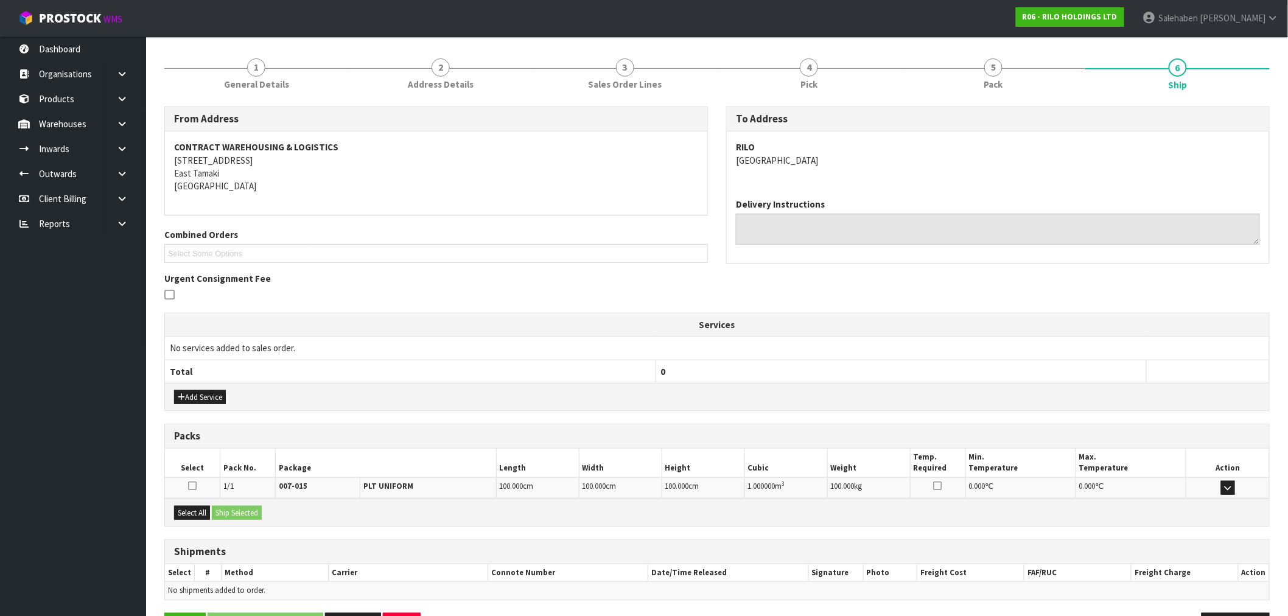
scroll to position [177, 0]
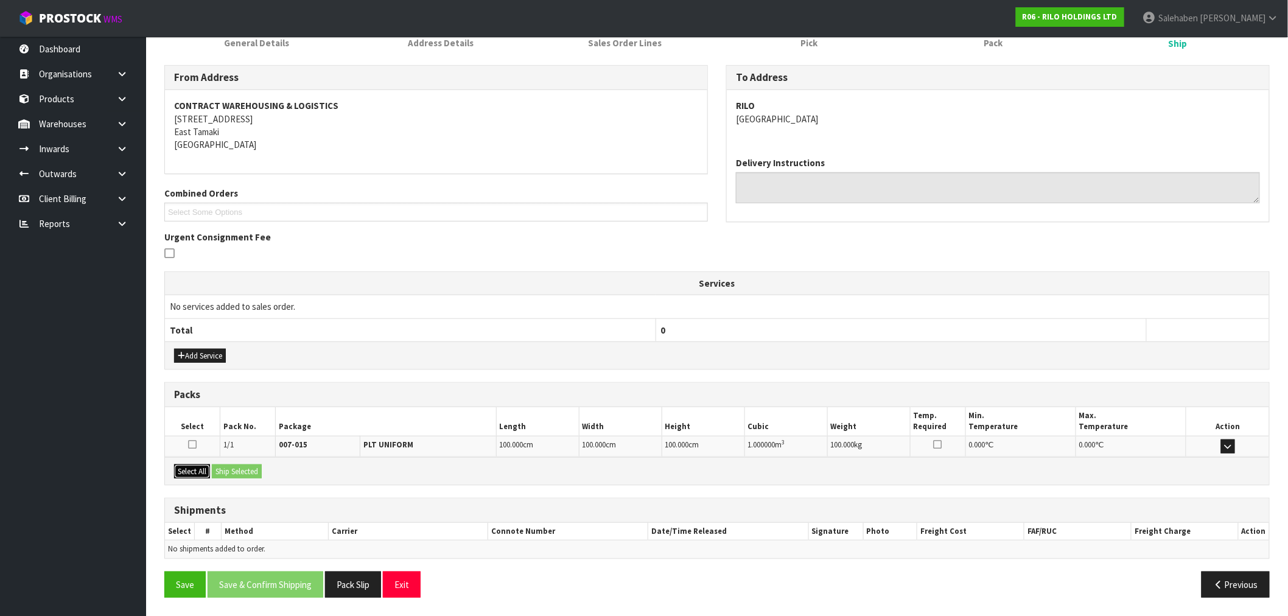
click at [195, 466] on button "Select All" at bounding box center [192, 472] width 36 height 15
click at [234, 465] on button "Ship Selected" at bounding box center [237, 472] width 50 height 15
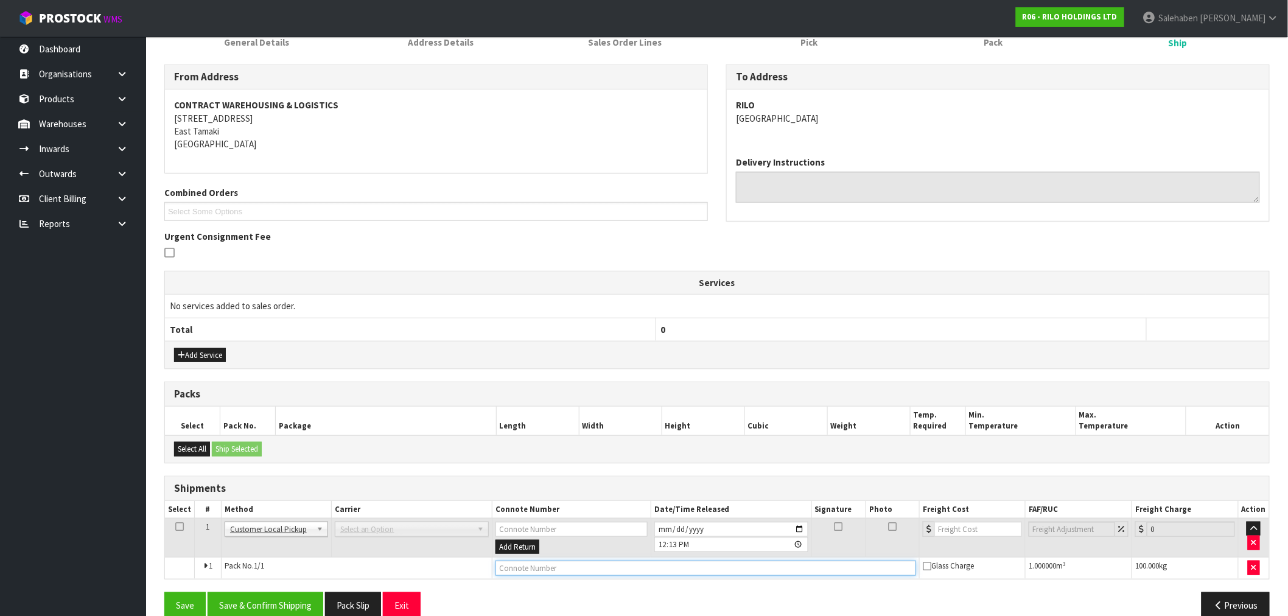
click at [513, 568] on input "text" at bounding box center [706, 568] width 421 height 15
type input "CUSTOMER COLLECTED"
drag, startPoint x: 279, startPoint y: 594, endPoint x: 276, endPoint y: 605, distance: 11.8
click at [279, 597] on button "Save & Confirm Shipping" at bounding box center [266, 605] width 116 height 26
